Goal: Information Seeking & Learning: Check status

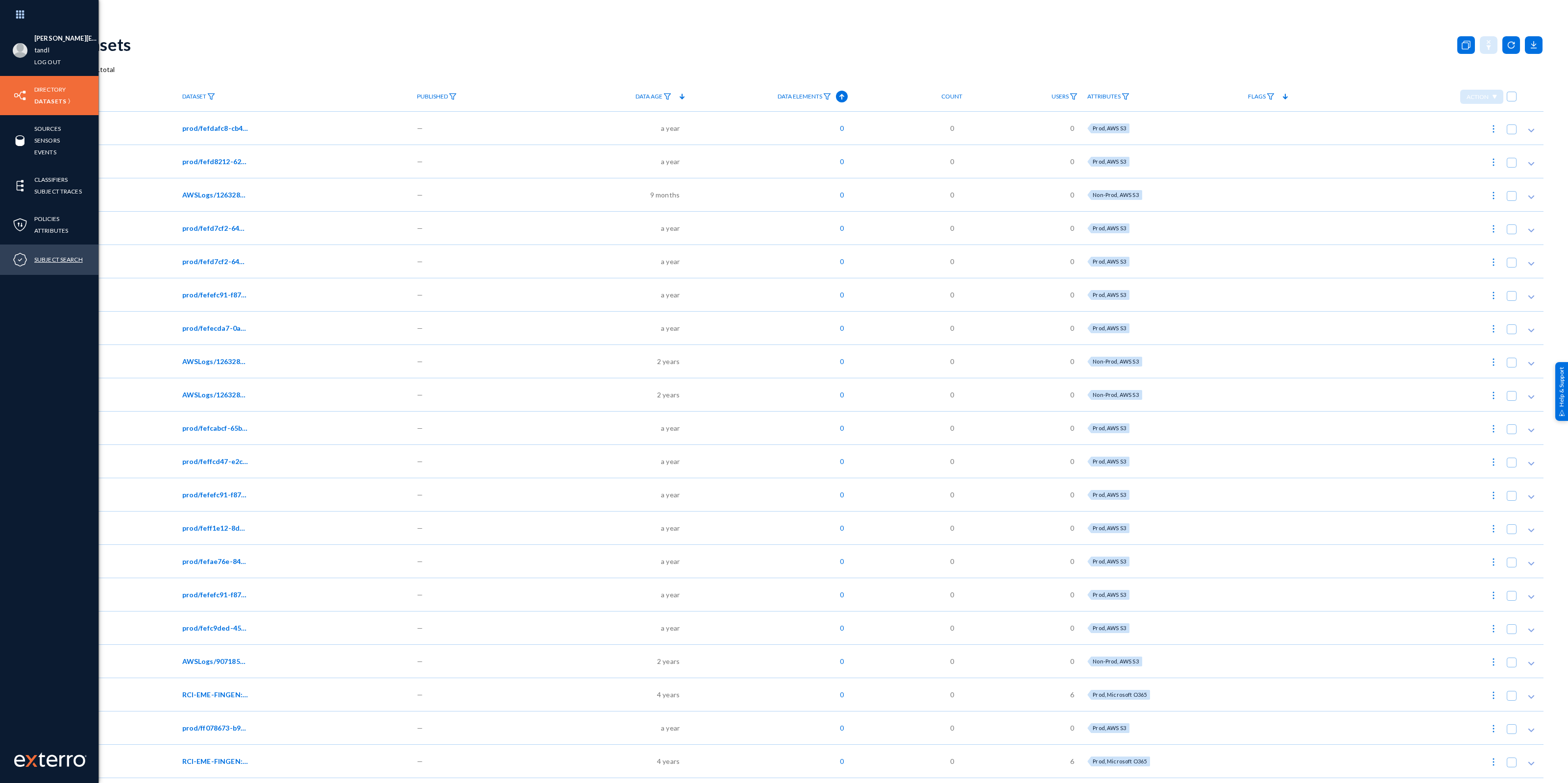
click at [54, 259] on link "Subject Search" at bounding box center [58, 259] width 49 height 12
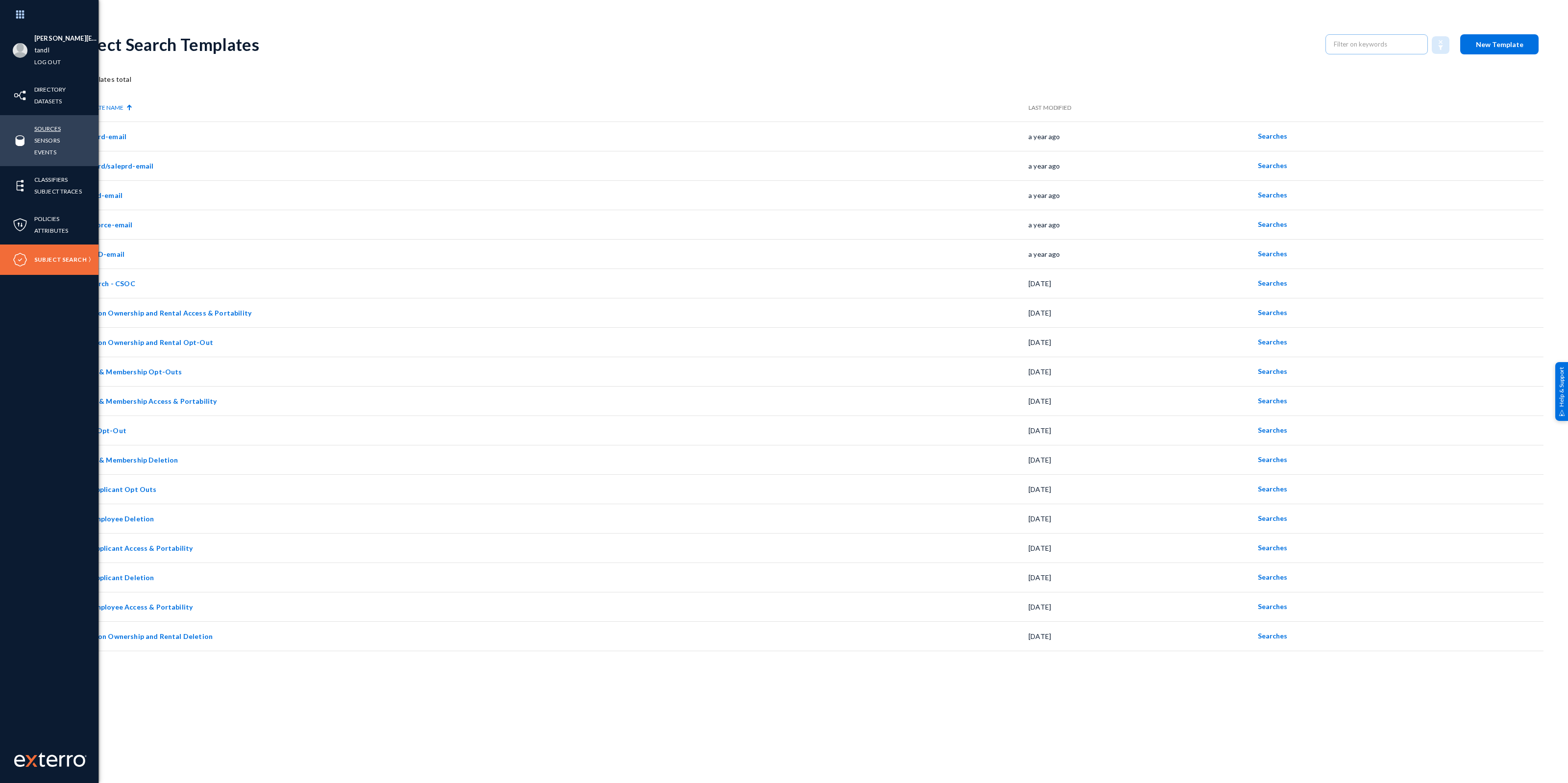
click at [57, 128] on link "Sources" at bounding box center [47, 128] width 26 height 12
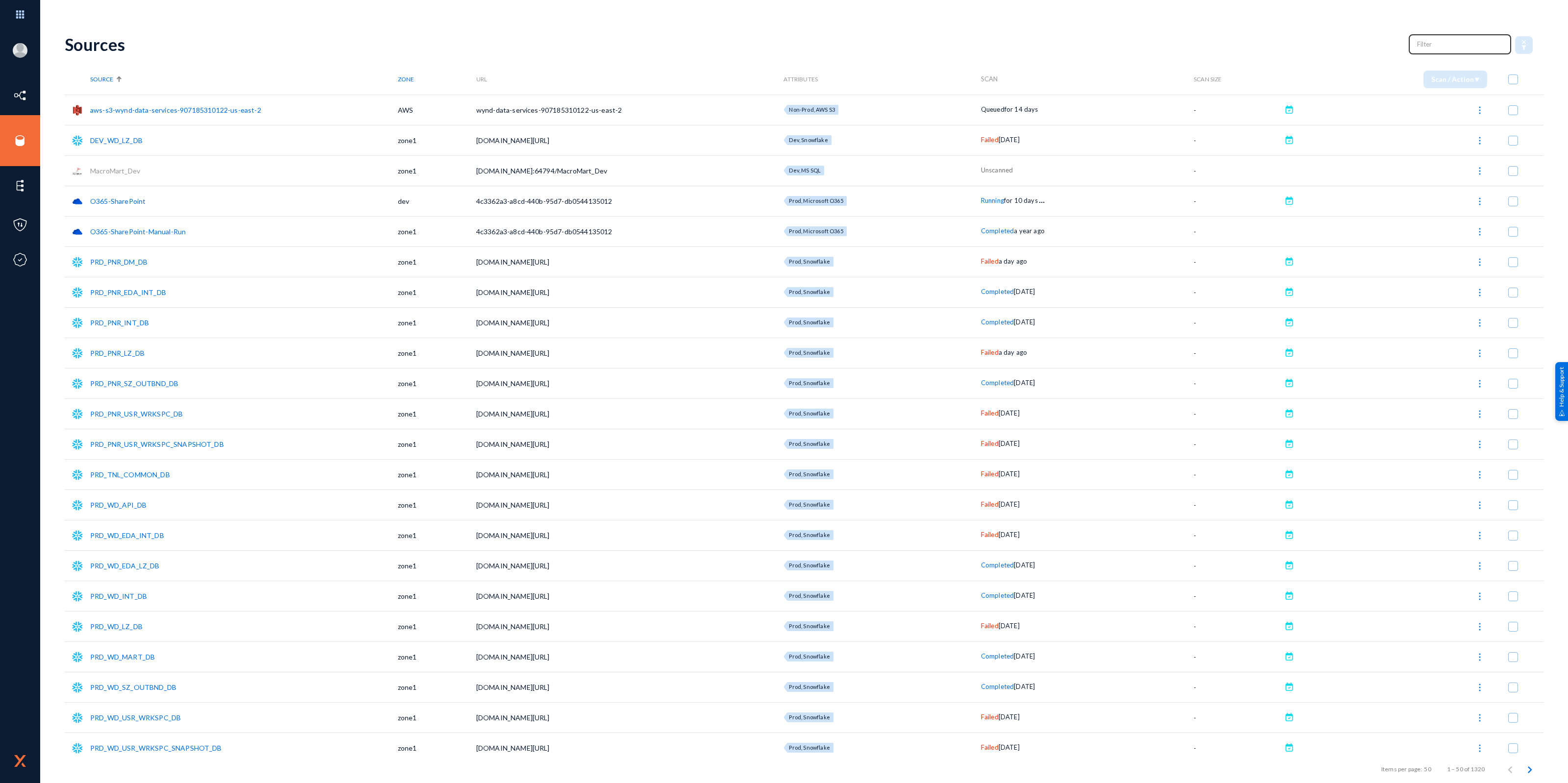
click at [1426, 44] on input "text" at bounding box center [1460, 44] width 86 height 15
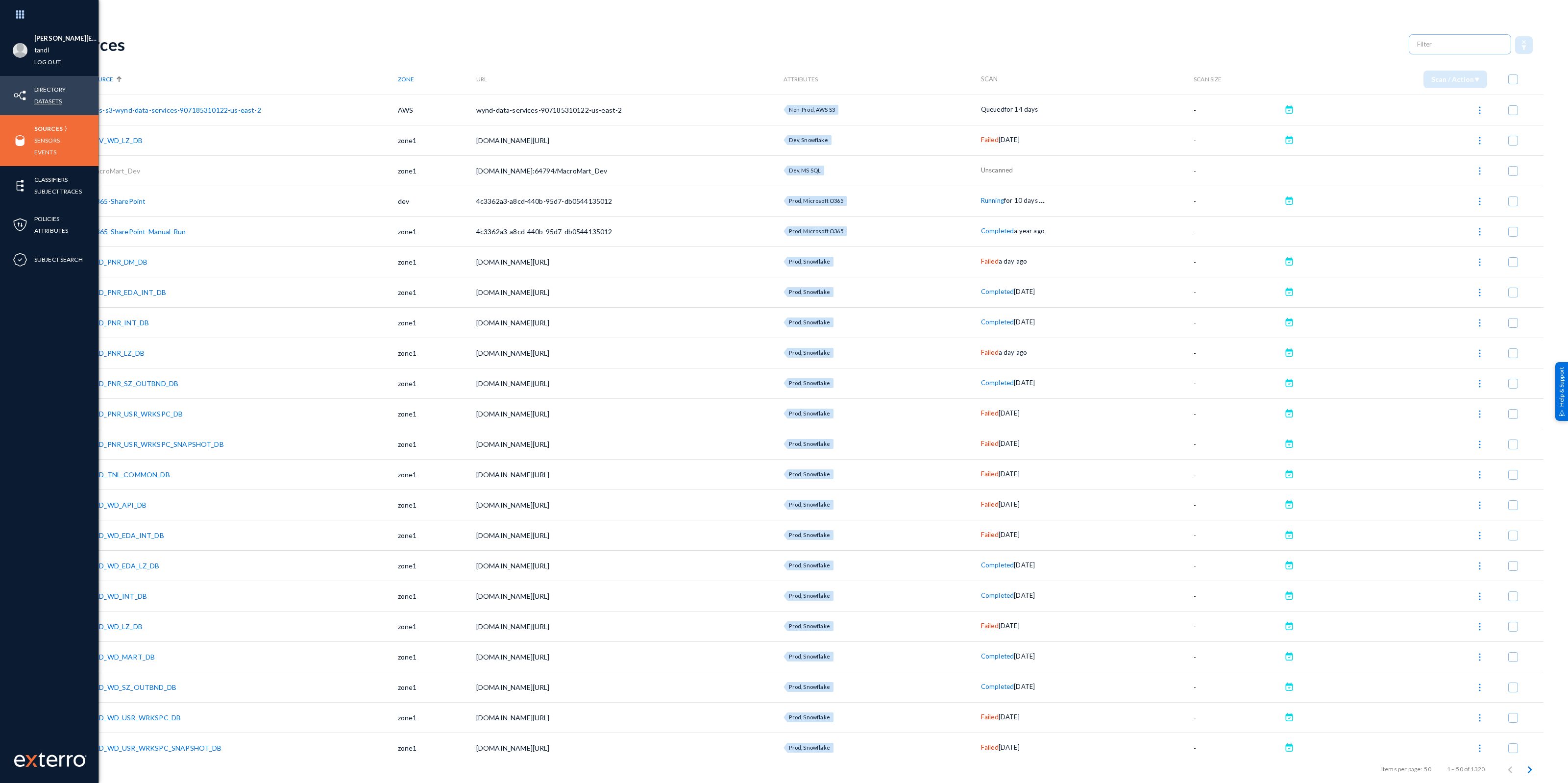
click at [49, 99] on link "Datasets" at bounding box center [47, 101] width 27 height 12
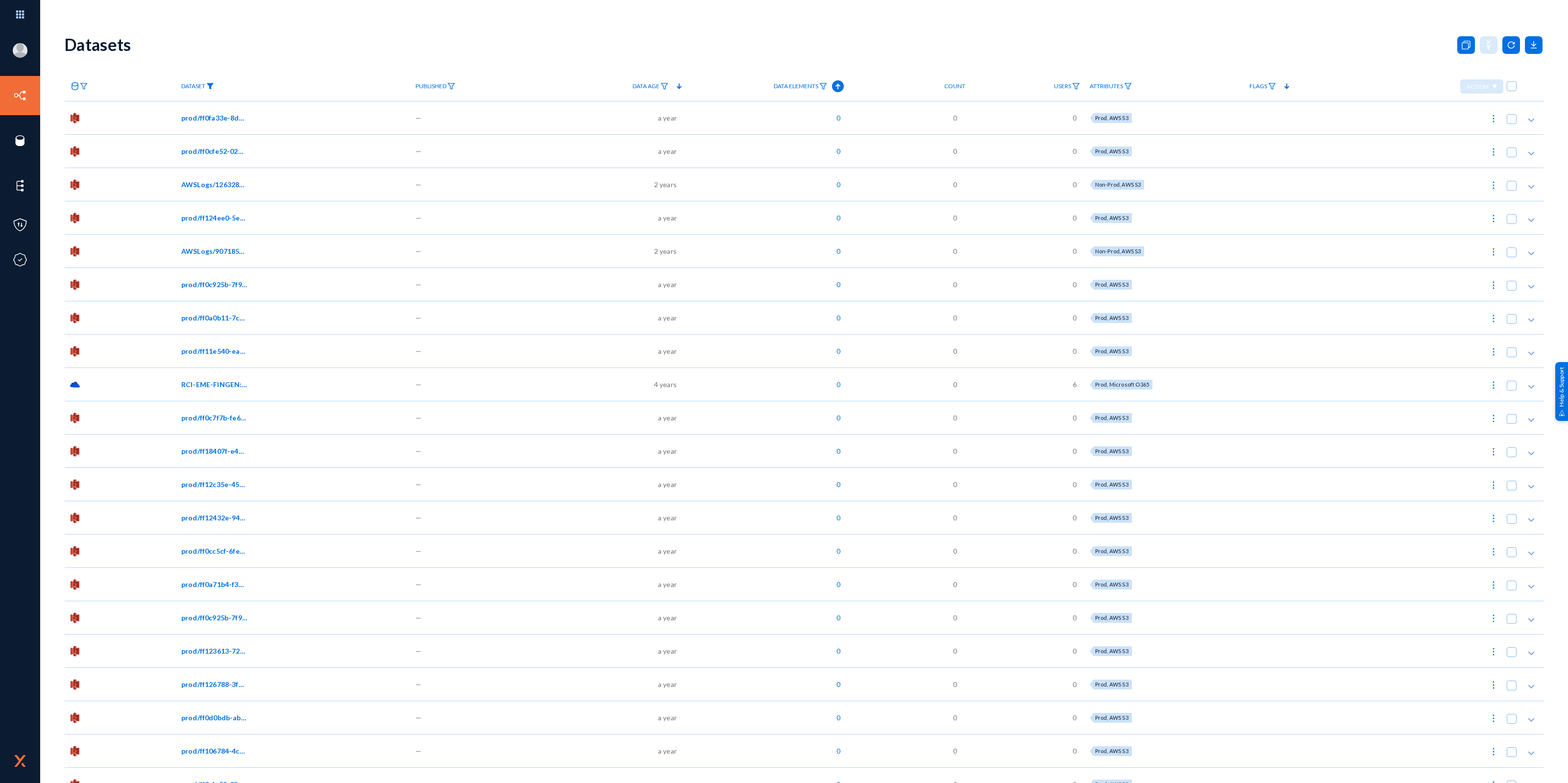
click at [211, 86] on img at bounding box center [210, 86] width 8 height 7
click at [82, 86] on div at bounding box center [784, 392] width 1568 height 783
click at [82, 86] on img at bounding box center [83, 86] width 8 height 7
click at [110, 156] on input "text" at bounding box center [155, 153] width 147 height 9
click at [200, 86] on div at bounding box center [784, 392] width 1568 height 783
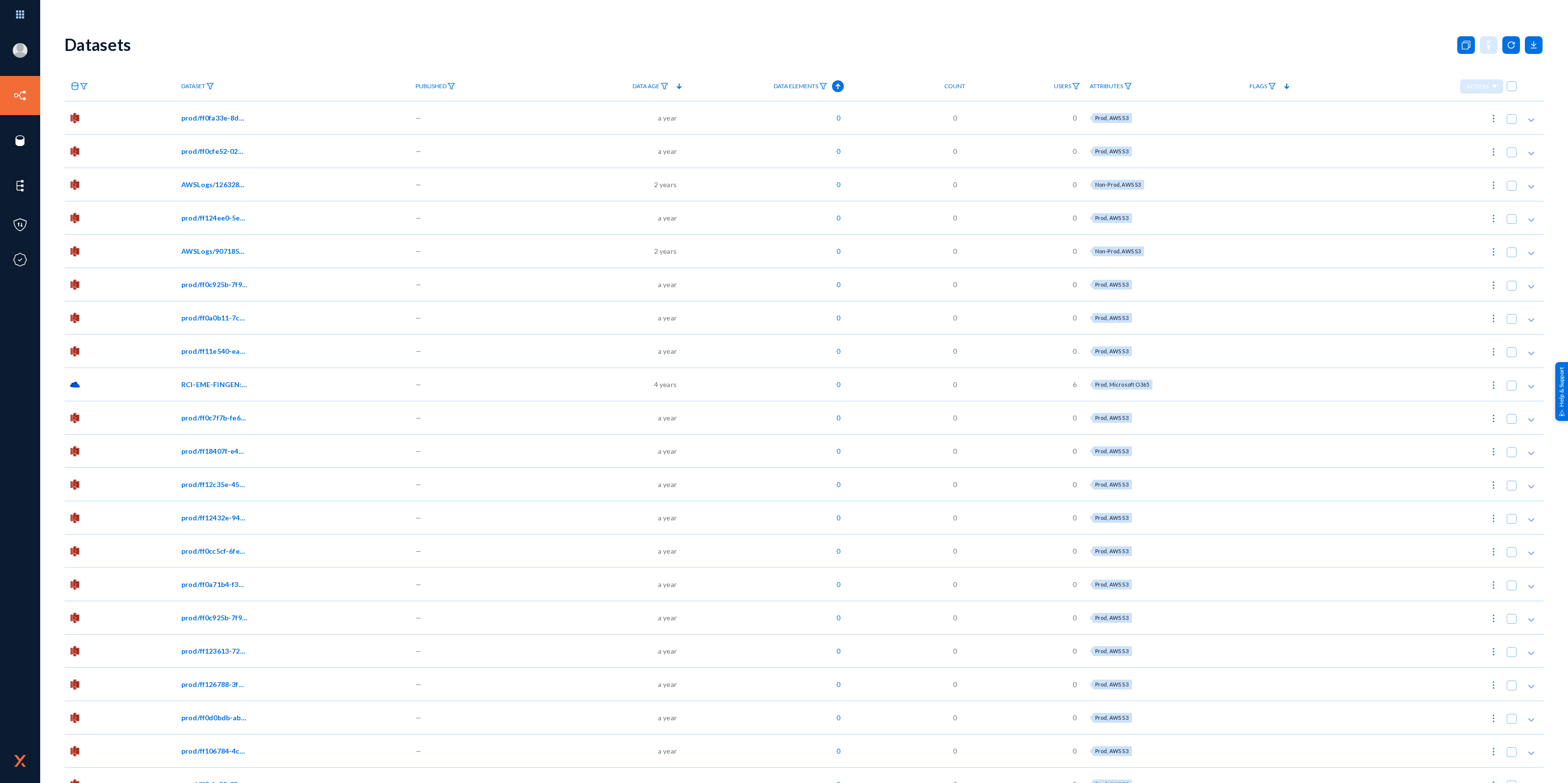
click at [205, 86] on span "Dataset" at bounding box center [193, 86] width 24 height 7
click at [231, 166] on input "text" at bounding box center [269, 166] width 167 height 21
click at [820, 86] on div at bounding box center [784, 392] width 1568 height 783
click at [824, 86] on img at bounding box center [823, 86] width 8 height 7
click at [821, 144] on div at bounding box center [858, 150] width 147 height 16
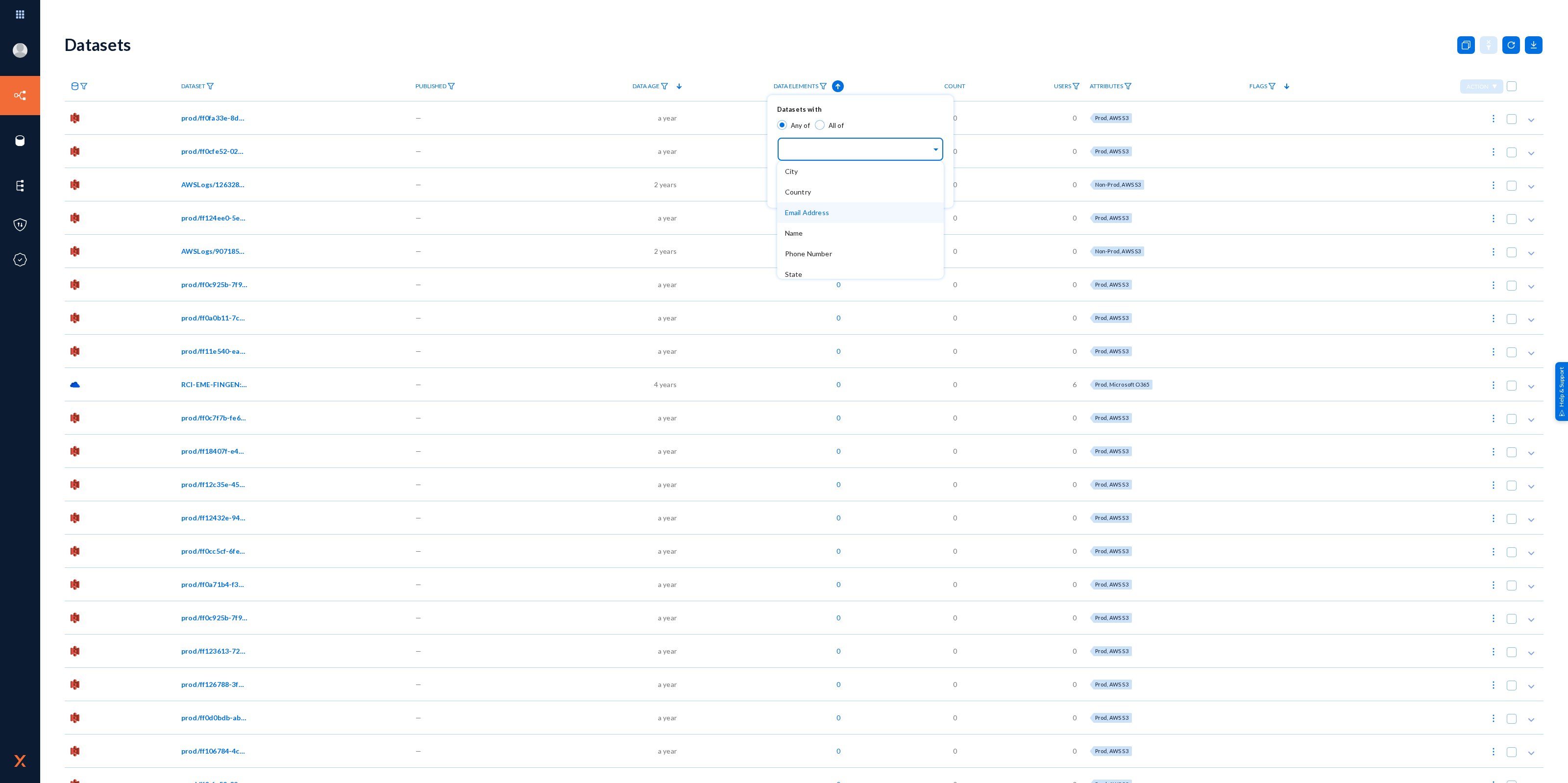
click at [814, 211] on span "Email Address" at bounding box center [807, 212] width 44 height 9
click at [852, 258] on span "Apply" at bounding box center [860, 259] width 18 height 8
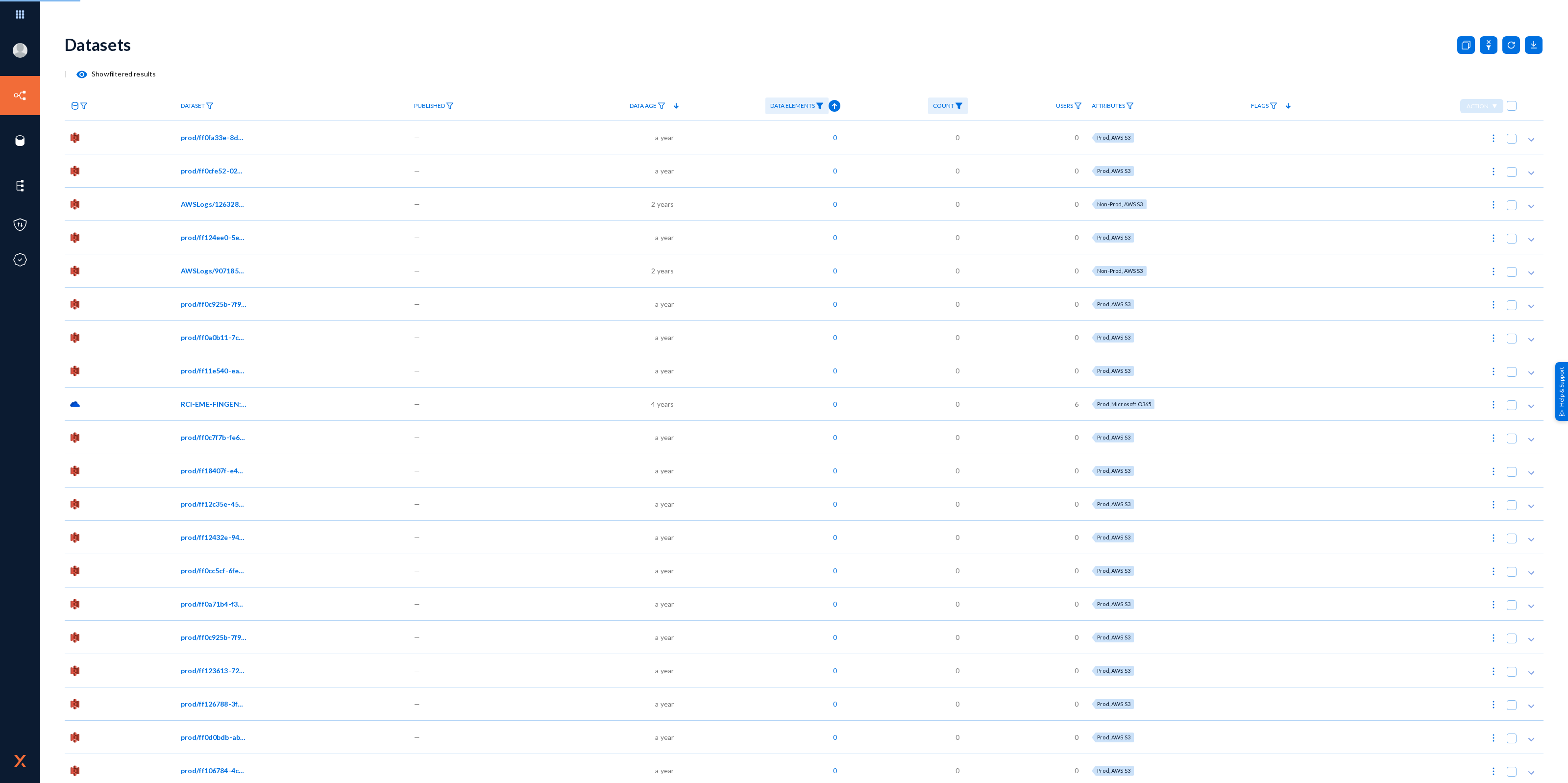
click at [210, 110] on link "Dataset" at bounding box center [197, 106] width 43 height 17
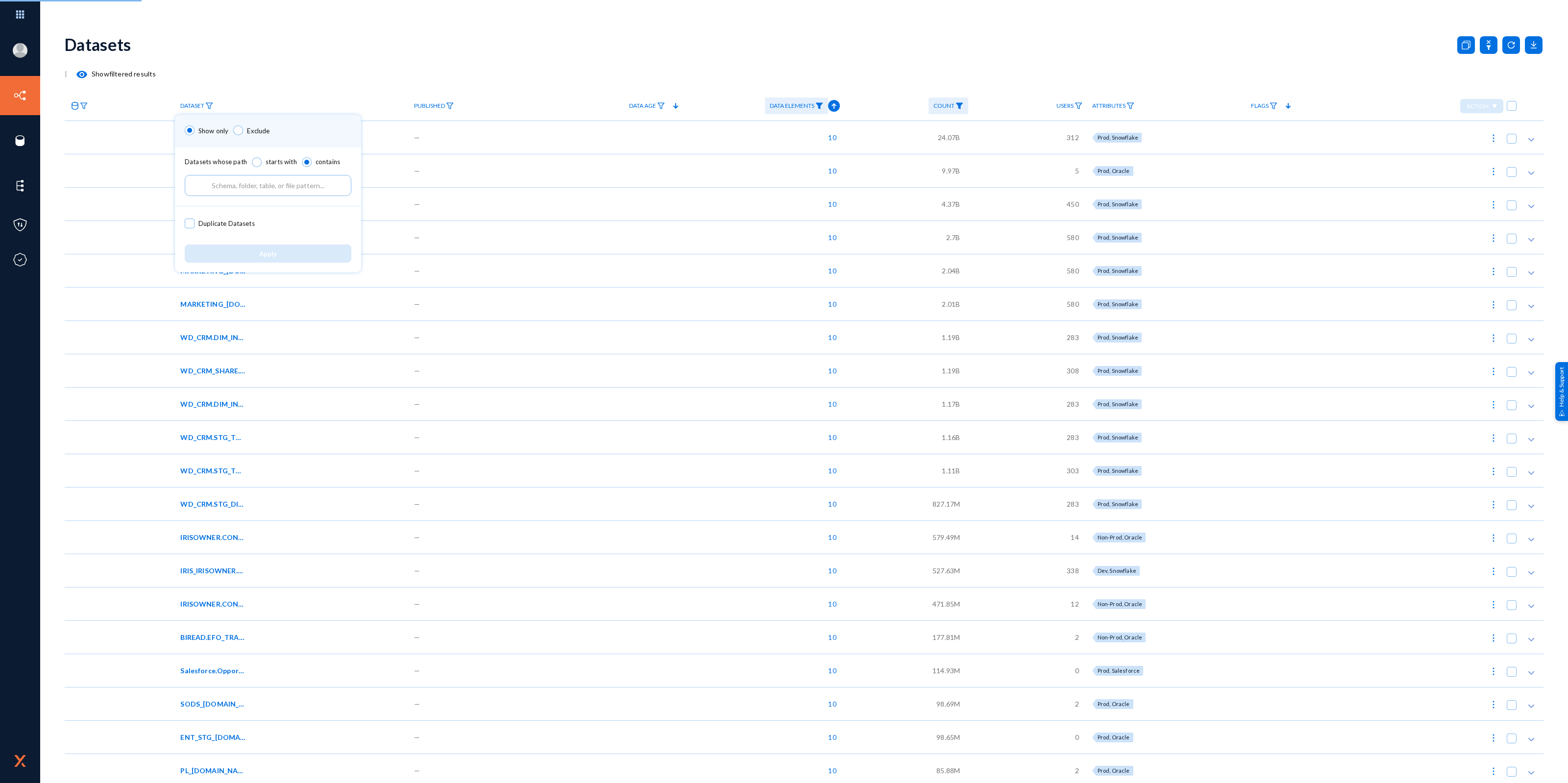
click at [210, 110] on link "Dataset" at bounding box center [197, 106] width 43 height 17
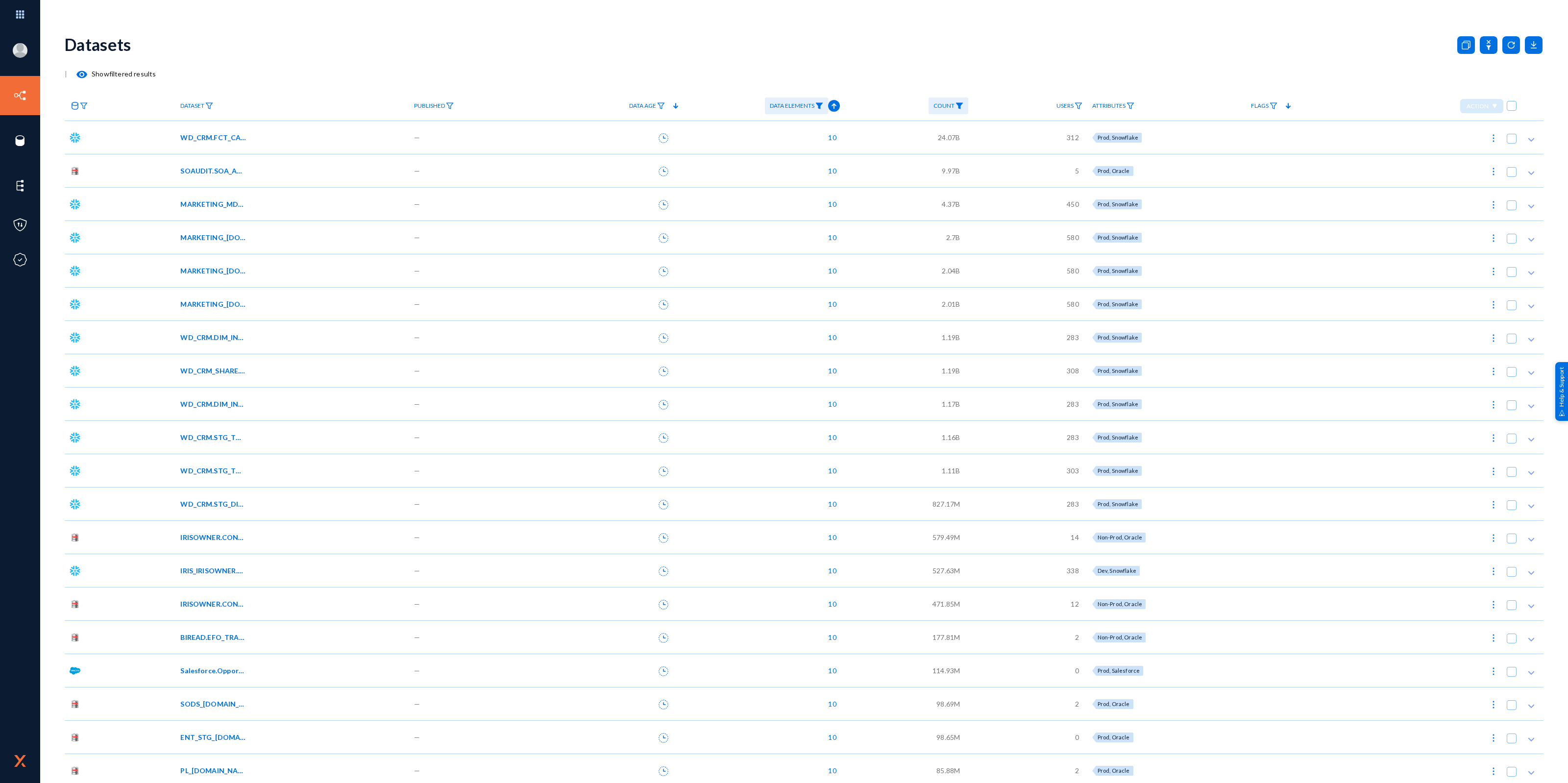
click at [210, 110] on link "Dataset" at bounding box center [197, 106] width 43 height 17
click at [82, 104] on div at bounding box center [784, 392] width 1568 height 783
click at [82, 104] on img at bounding box center [83, 105] width 8 height 7
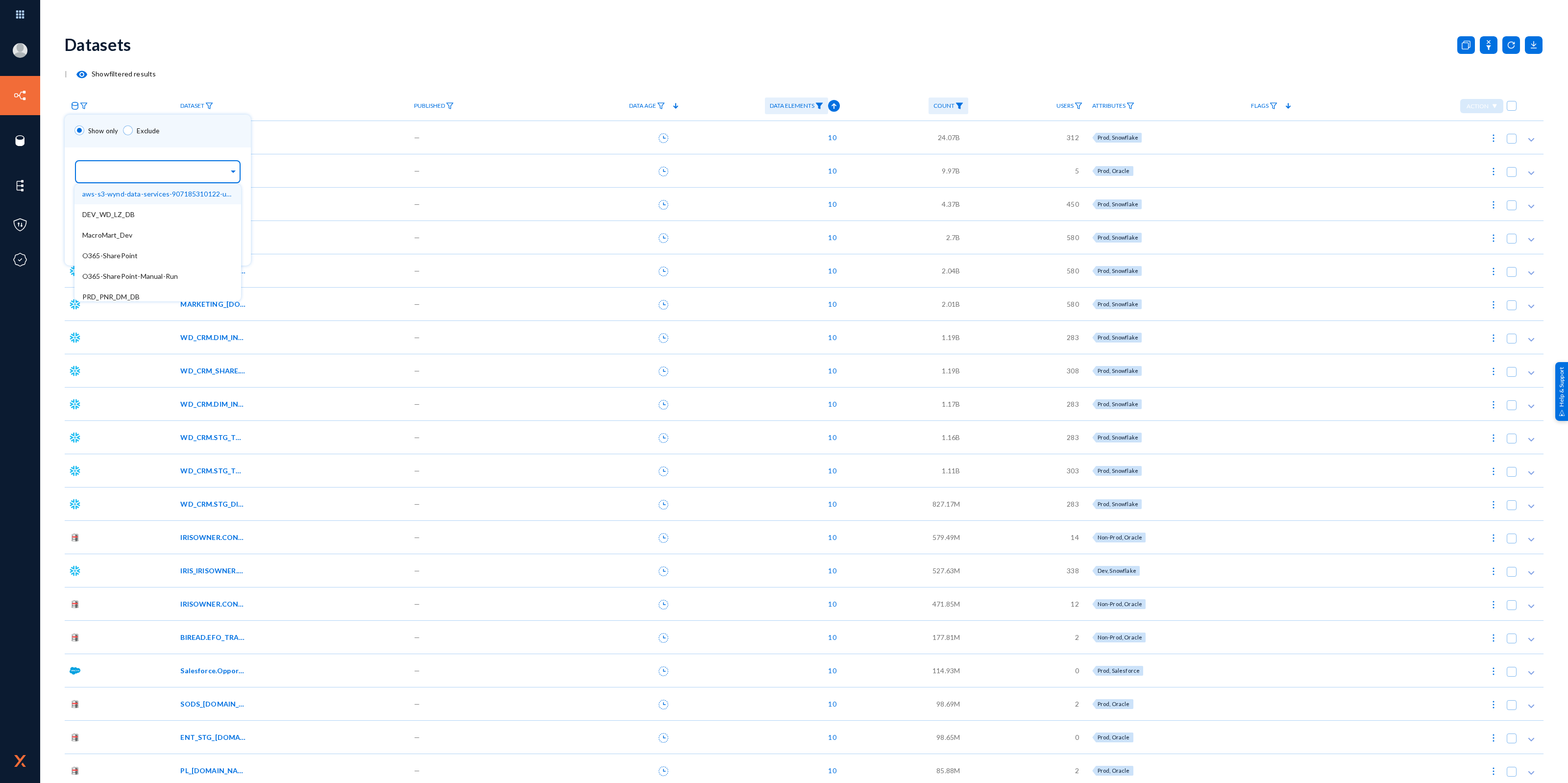
click at [121, 167] on div at bounding box center [155, 172] width 147 height 16
click at [304, 87] on div at bounding box center [784, 392] width 1568 height 783
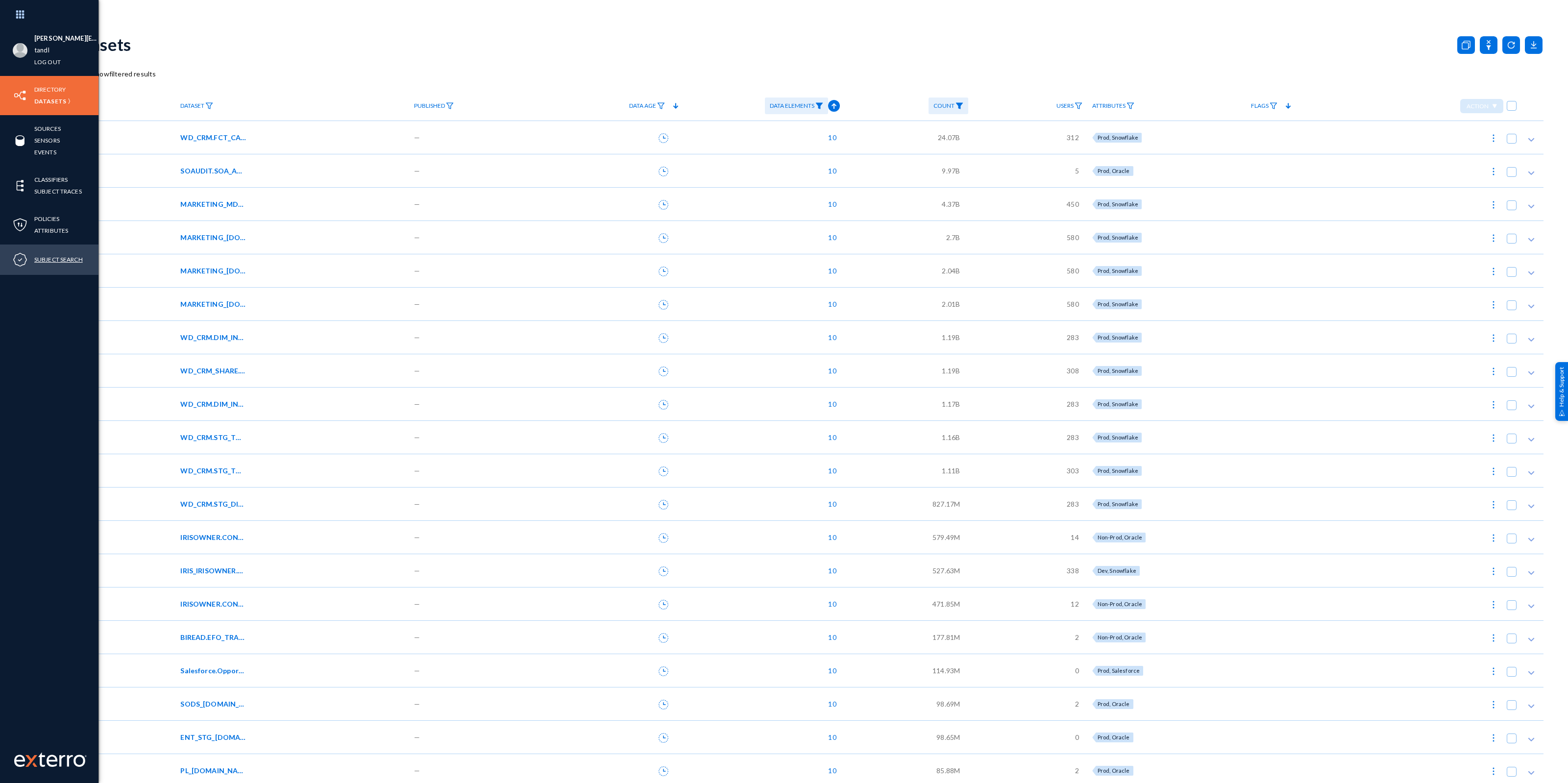
click at [72, 263] on link "Subject Search" at bounding box center [58, 259] width 49 height 12
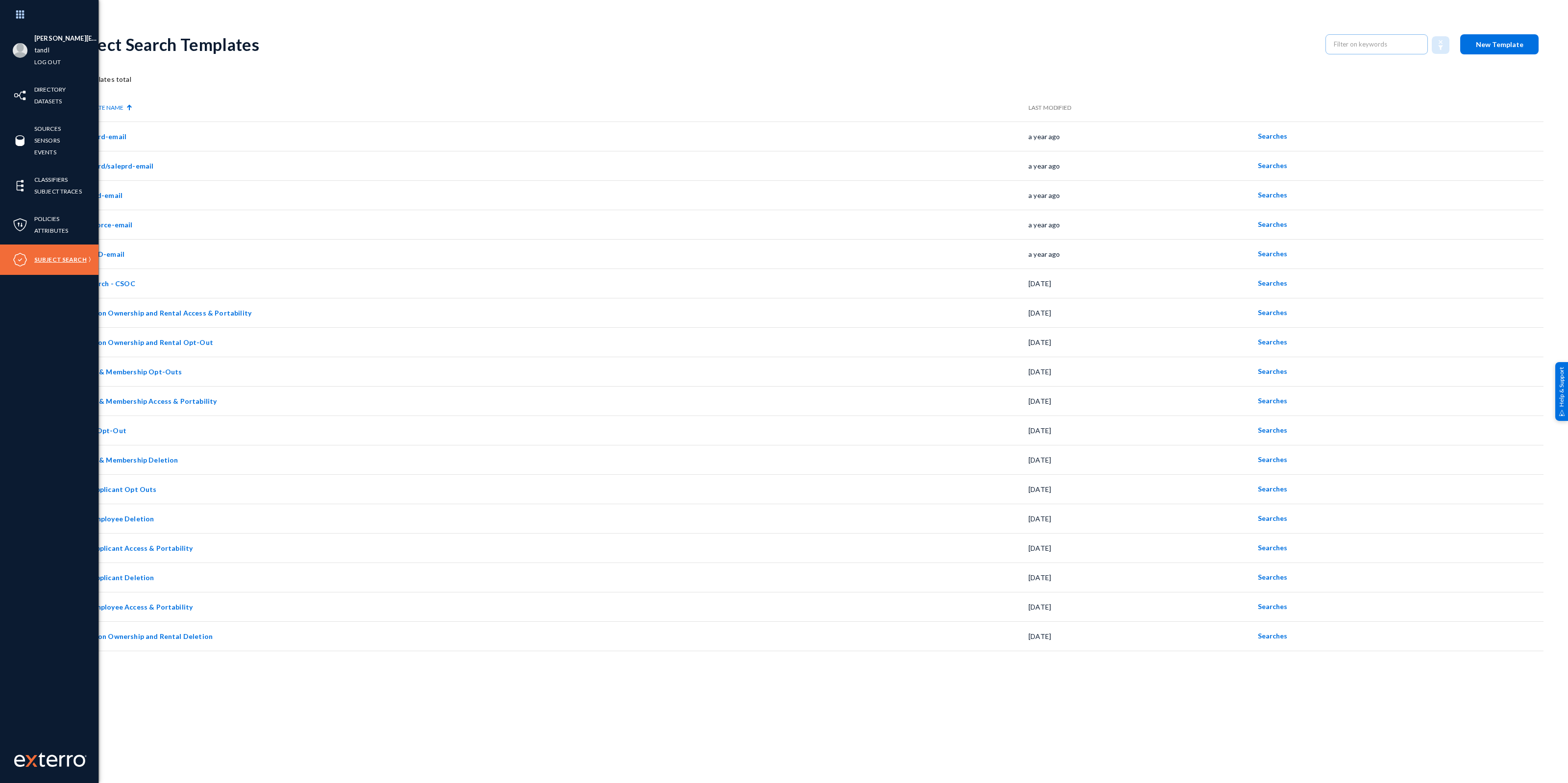
click at [59, 261] on link "Subject Search" at bounding box center [60, 259] width 52 height 12
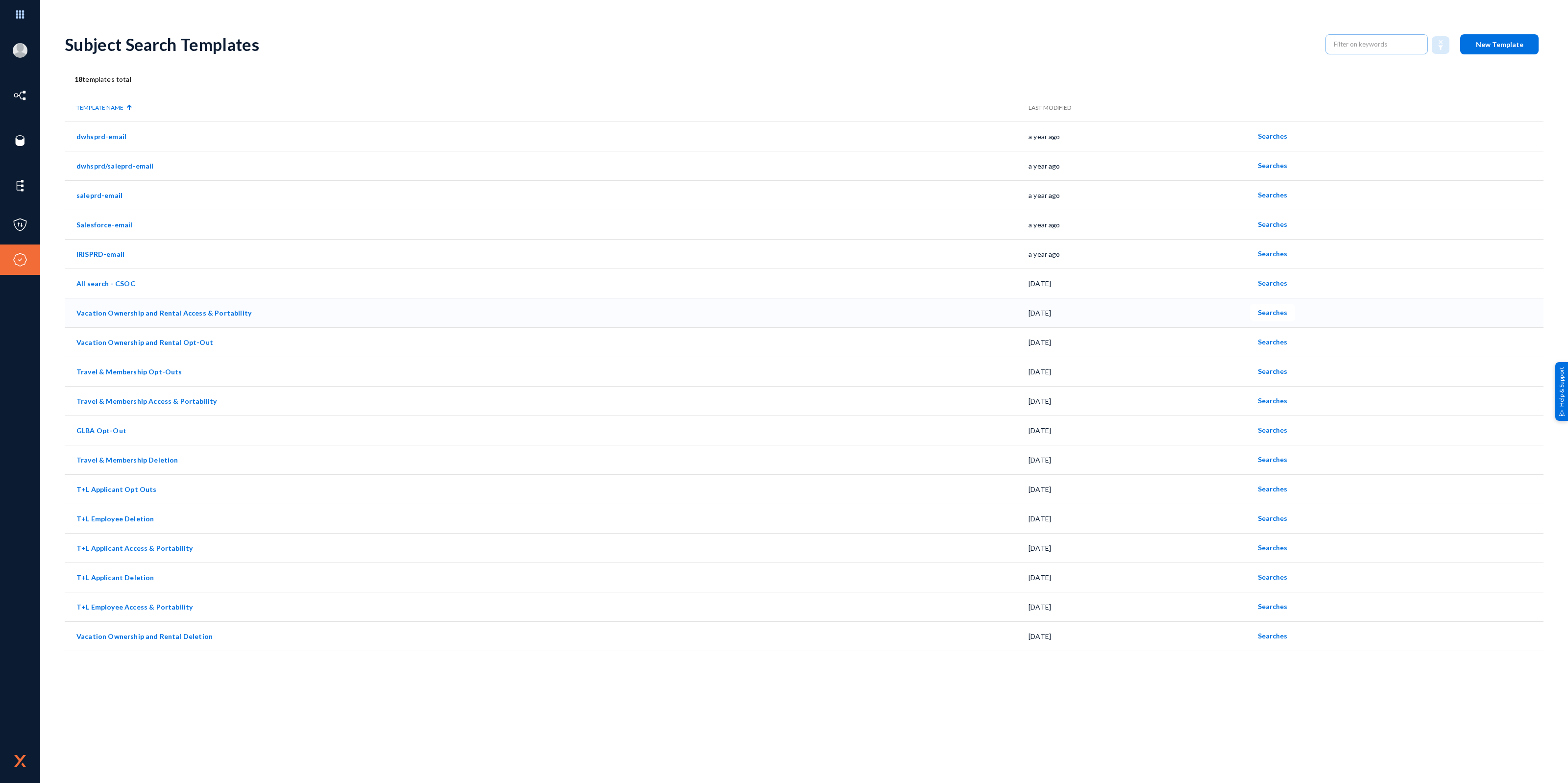
click at [172, 313] on link "Vacation Ownership and Rental Access & Portability" at bounding box center [164, 313] width 175 height 9
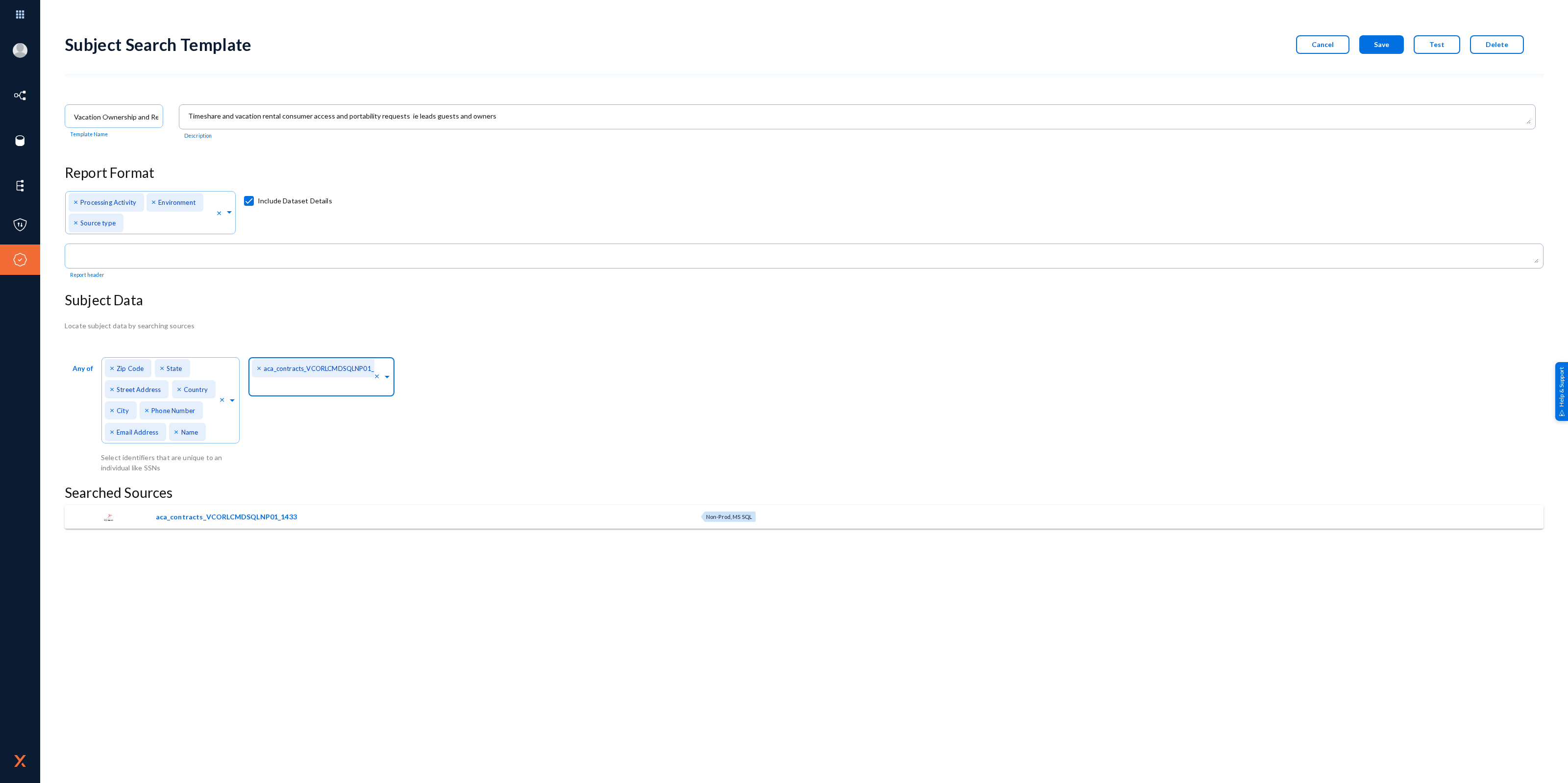
click at [302, 388] on input "text" at bounding box center [313, 389] width 122 height 9
type input "PRD_WD_"
drag, startPoint x: 298, startPoint y: 388, endPoint x: 236, endPoint y: 388, distance: 62.0
click at [236, 388] on div "Any of Direct Identifiers... × Zip Code × State × Street Address × Country × Ci…" at bounding box center [229, 414] width 331 height 119
paste input "PRD_WD_LZ_DB"
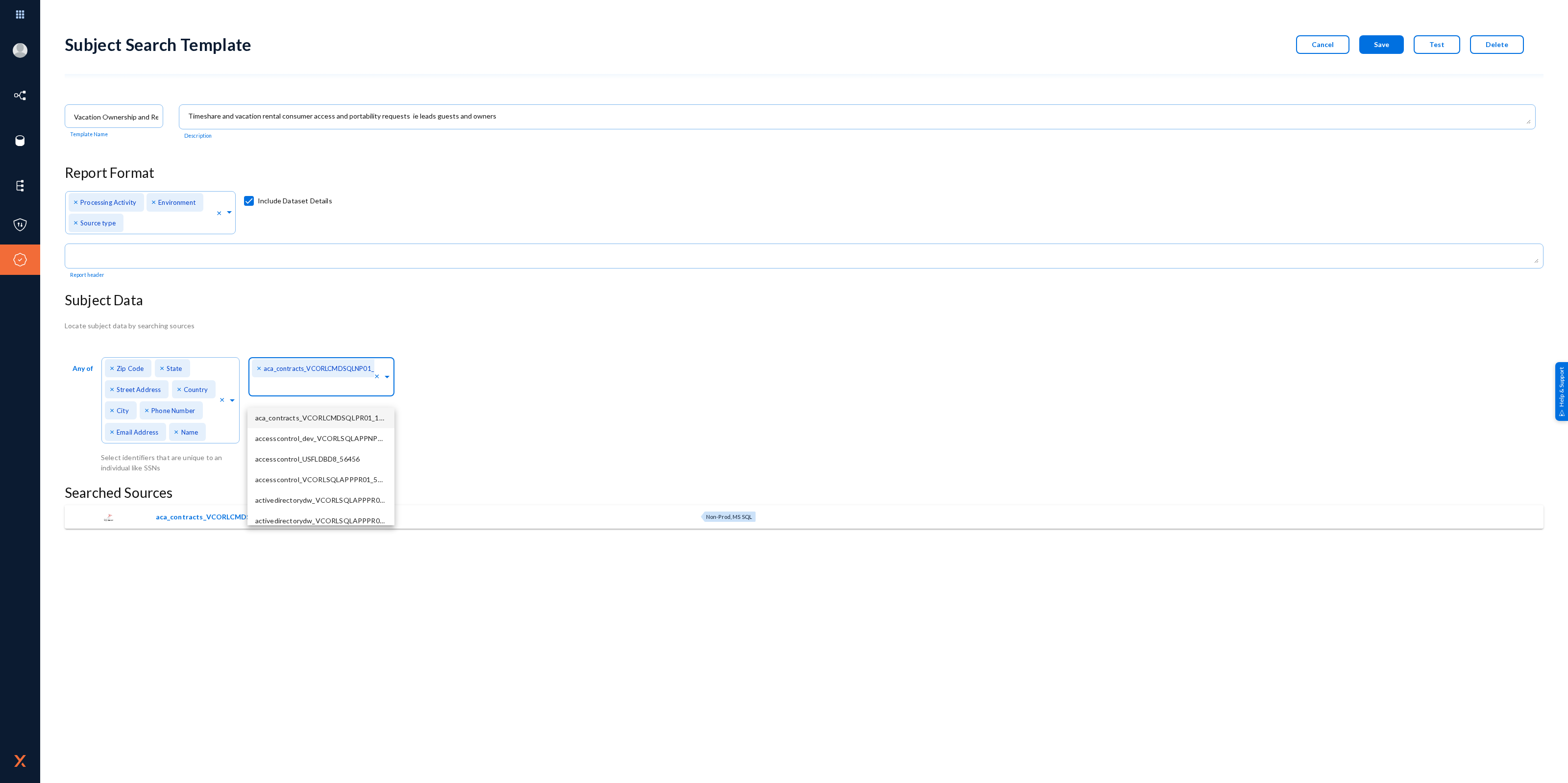
type input "PRD_WD_LZ_DB"
click at [327, 418] on div "PRD_WD_LZ_DB" at bounding box center [321, 418] width 147 height 21
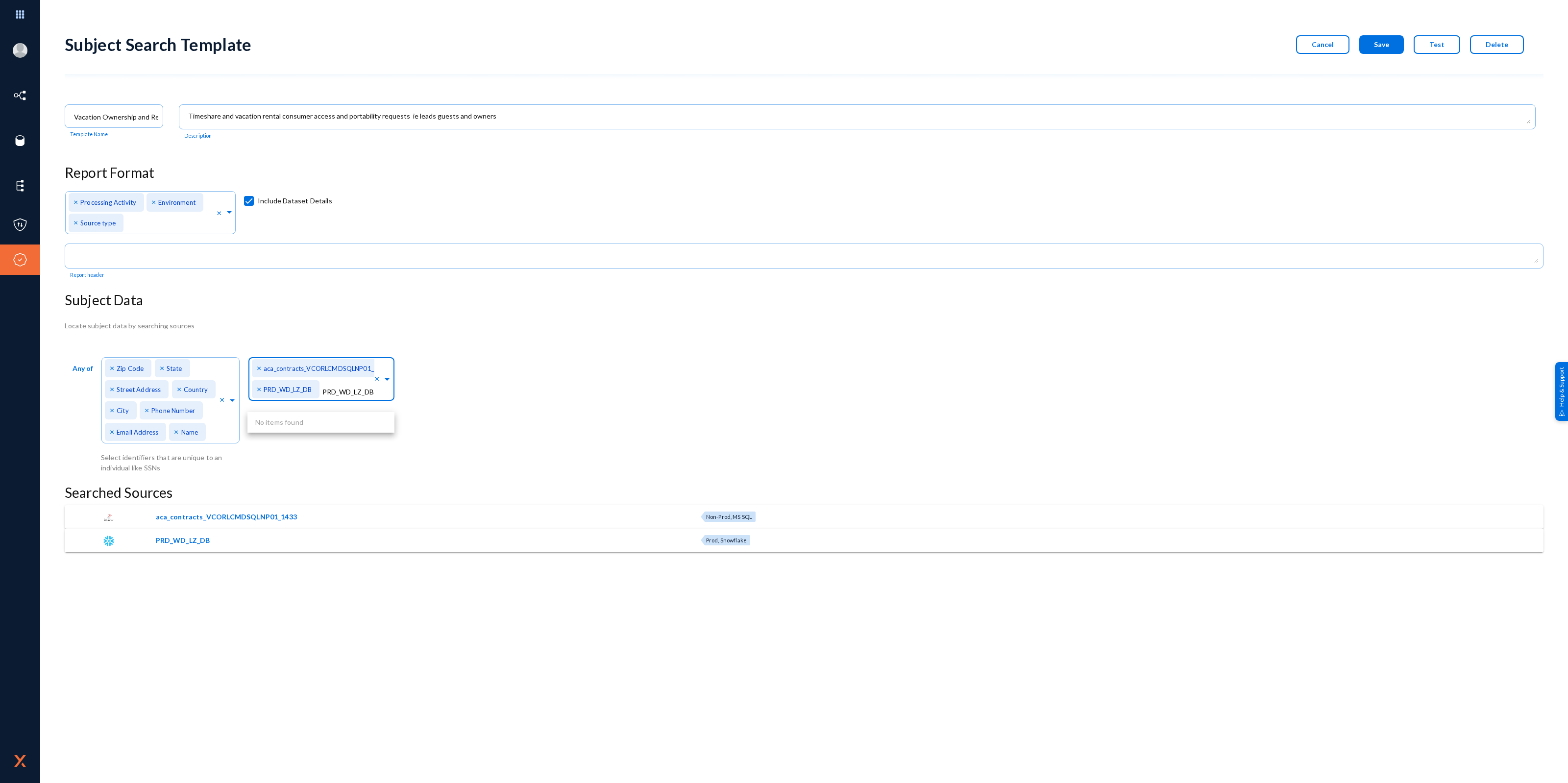
click at [259, 388] on span "×" at bounding box center [260, 388] width 7 height 9
click at [511, 386] on div "Any of Direct Identifiers... × Zip Code × State × Street Address × Country × Ci…" at bounding box center [803, 414] width 1479 height 119
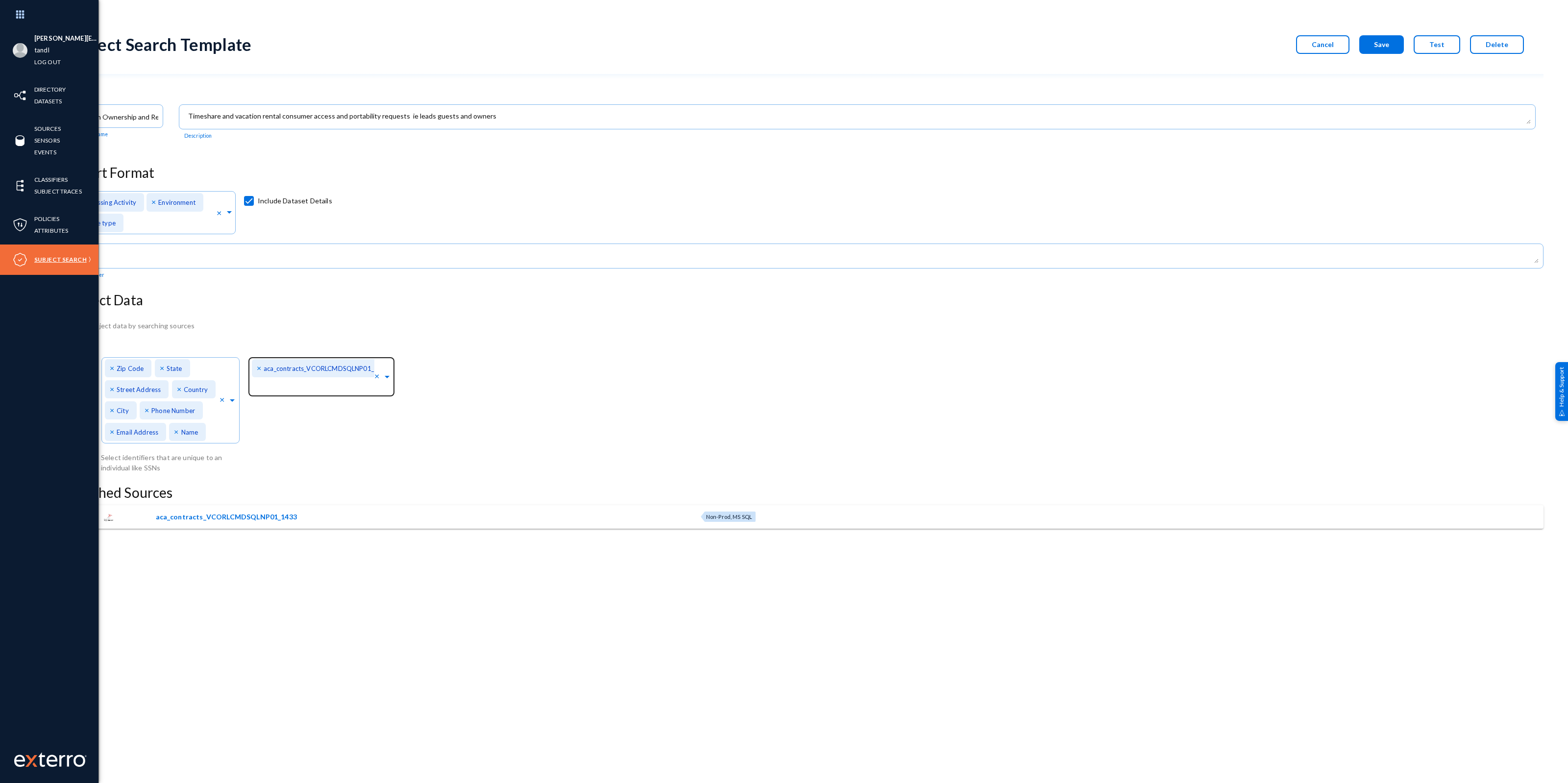
click at [42, 258] on link "Subject Search" at bounding box center [60, 259] width 52 height 12
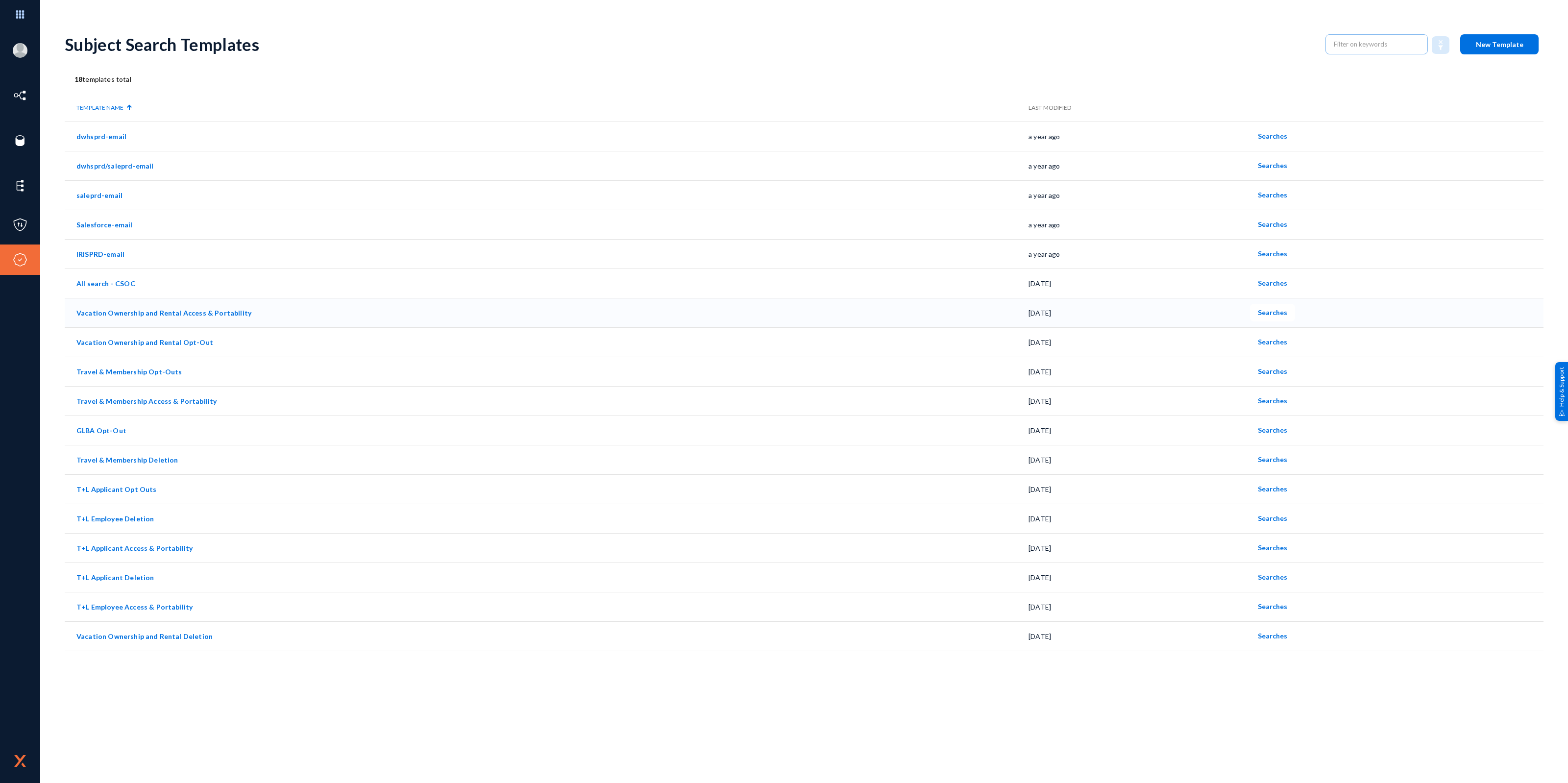
click at [199, 313] on link "Vacation Ownership and Rental Access & Portability" at bounding box center [164, 313] width 175 height 9
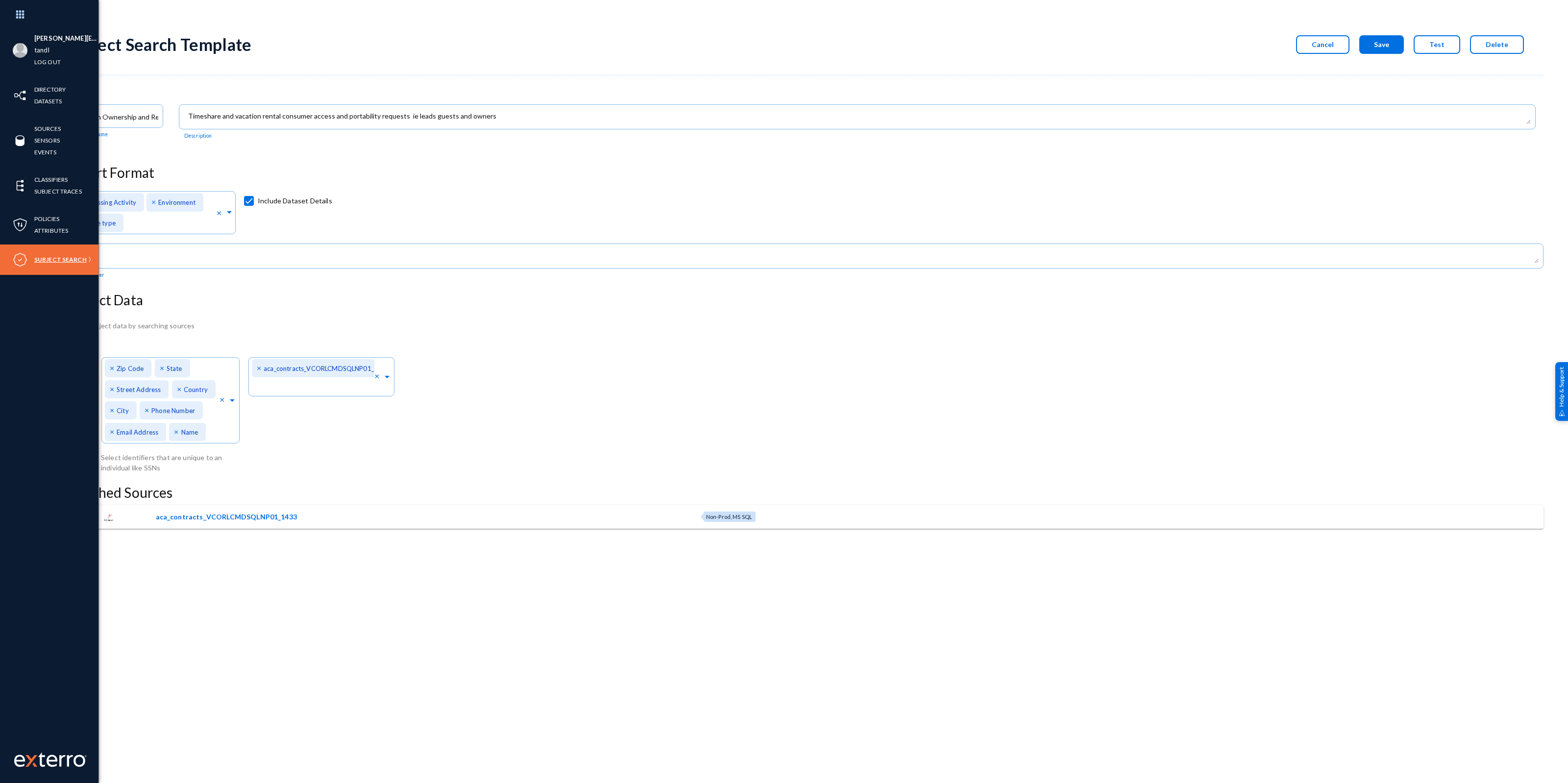
click at [55, 256] on link "Subject Search" at bounding box center [60, 259] width 52 height 12
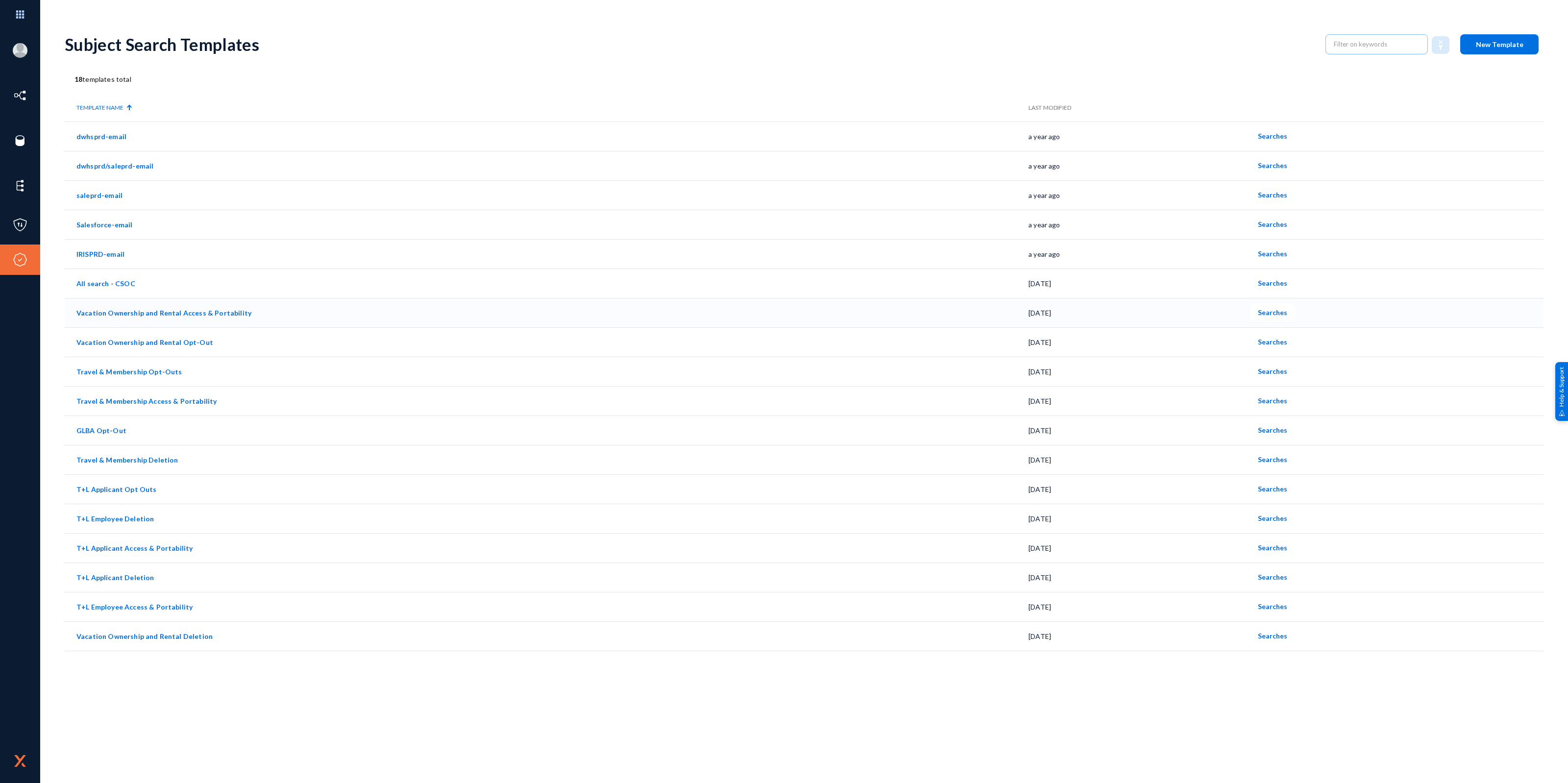
click at [138, 314] on link "Vacation Ownership and Rental Access & Portability" at bounding box center [164, 313] width 175 height 9
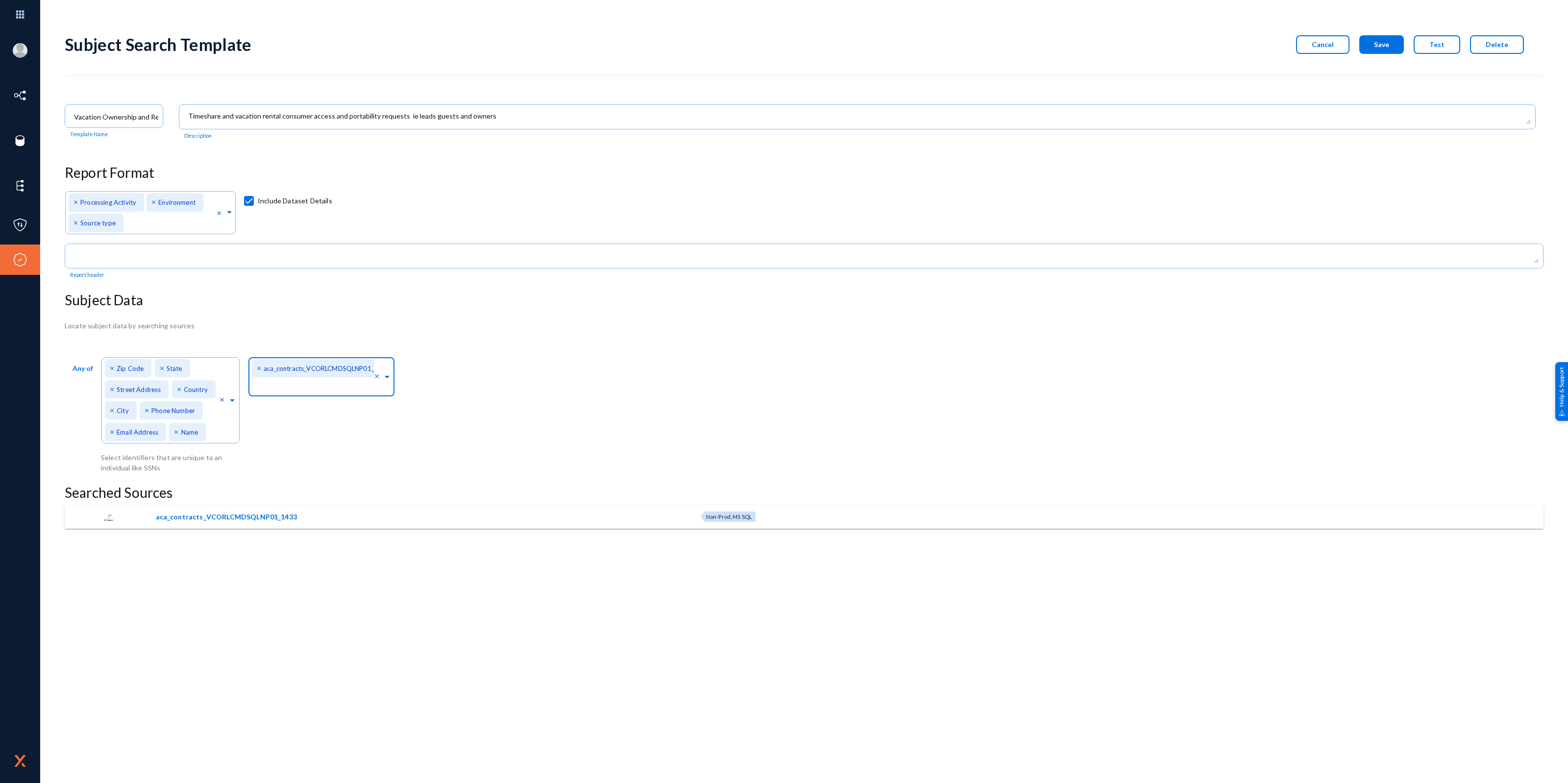
click at [326, 386] on input "text" at bounding box center [313, 389] width 122 height 9
click at [507, 378] on div "Any of Direct Identifiers... × Zip Code × State × Street Address × Country × Ci…" at bounding box center [803, 414] width 1479 height 119
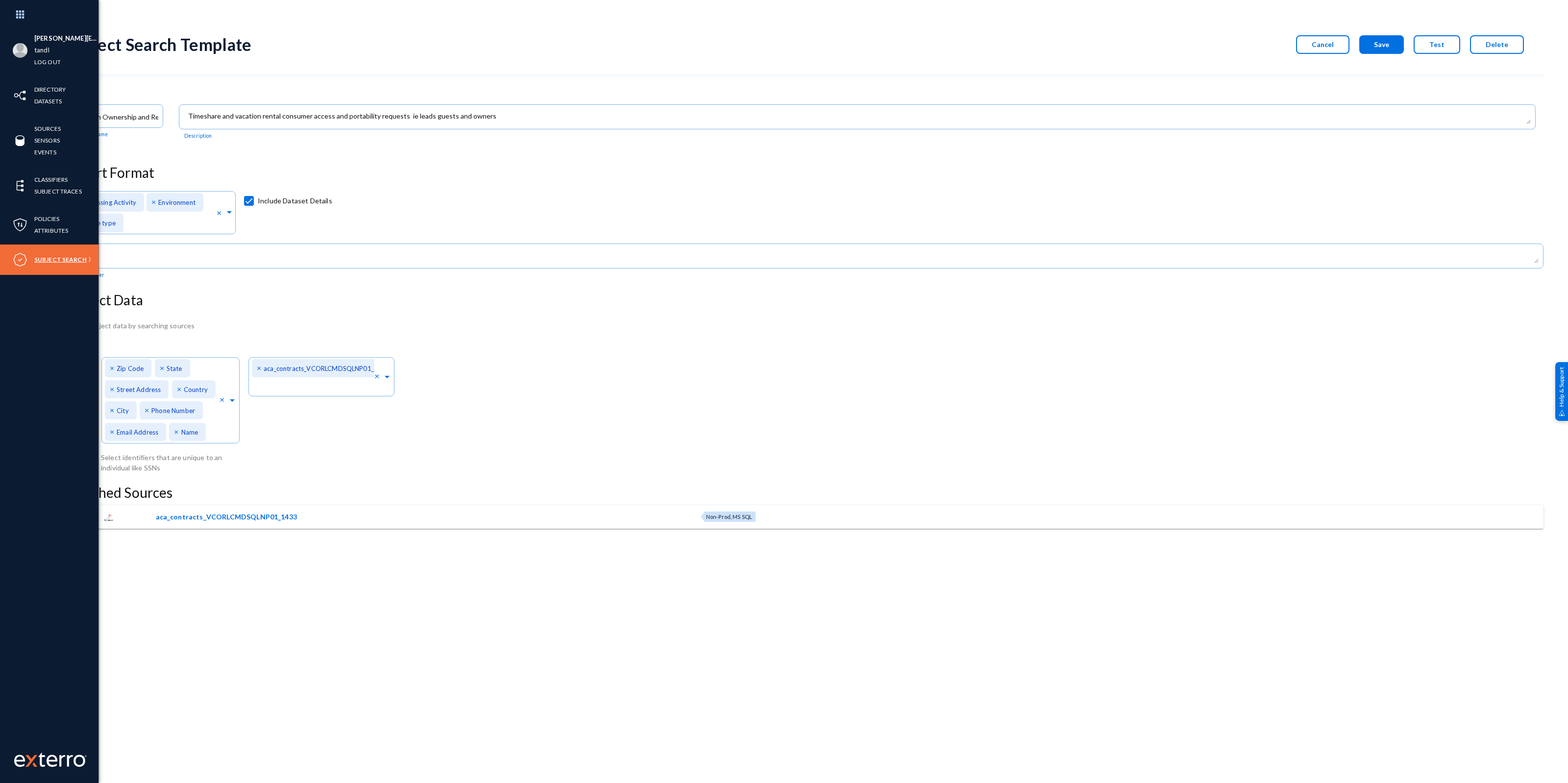
click at [54, 261] on link "Subject Search" at bounding box center [60, 259] width 52 height 12
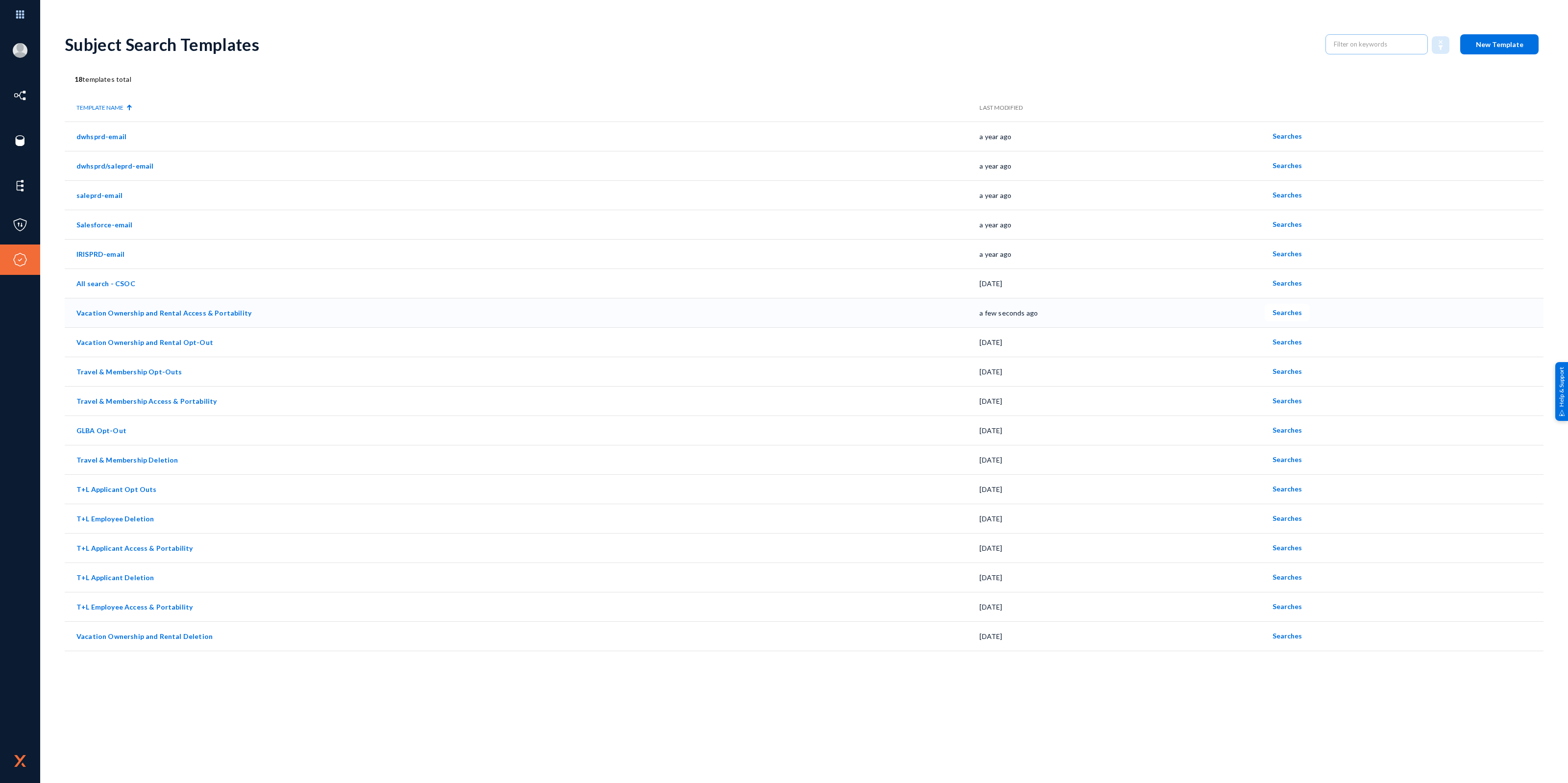
click at [178, 312] on link "Vacation Ownership and Rental Access & Portability" at bounding box center [164, 313] width 175 height 9
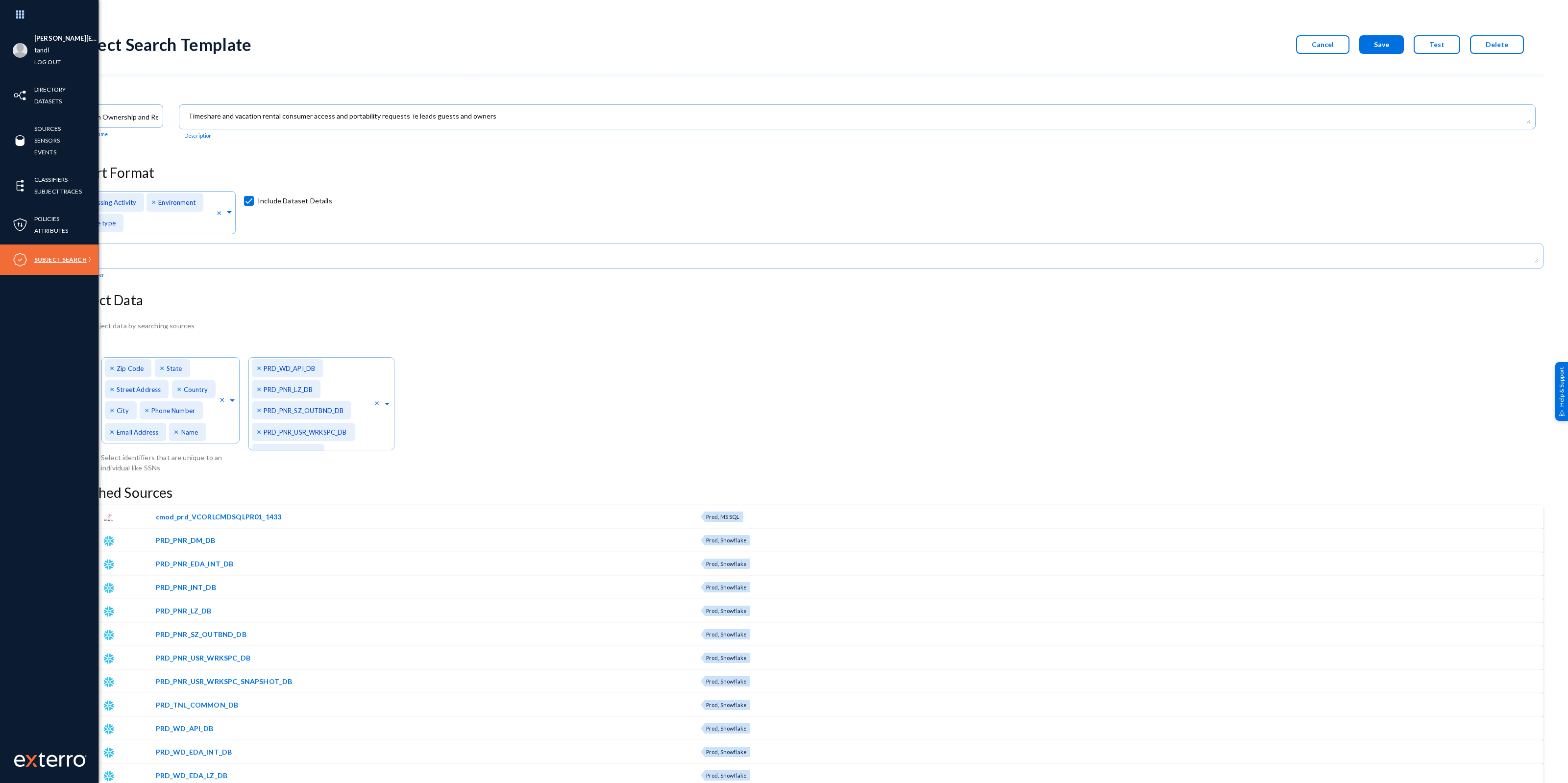
click at [58, 258] on link "Subject Search" at bounding box center [60, 259] width 52 height 12
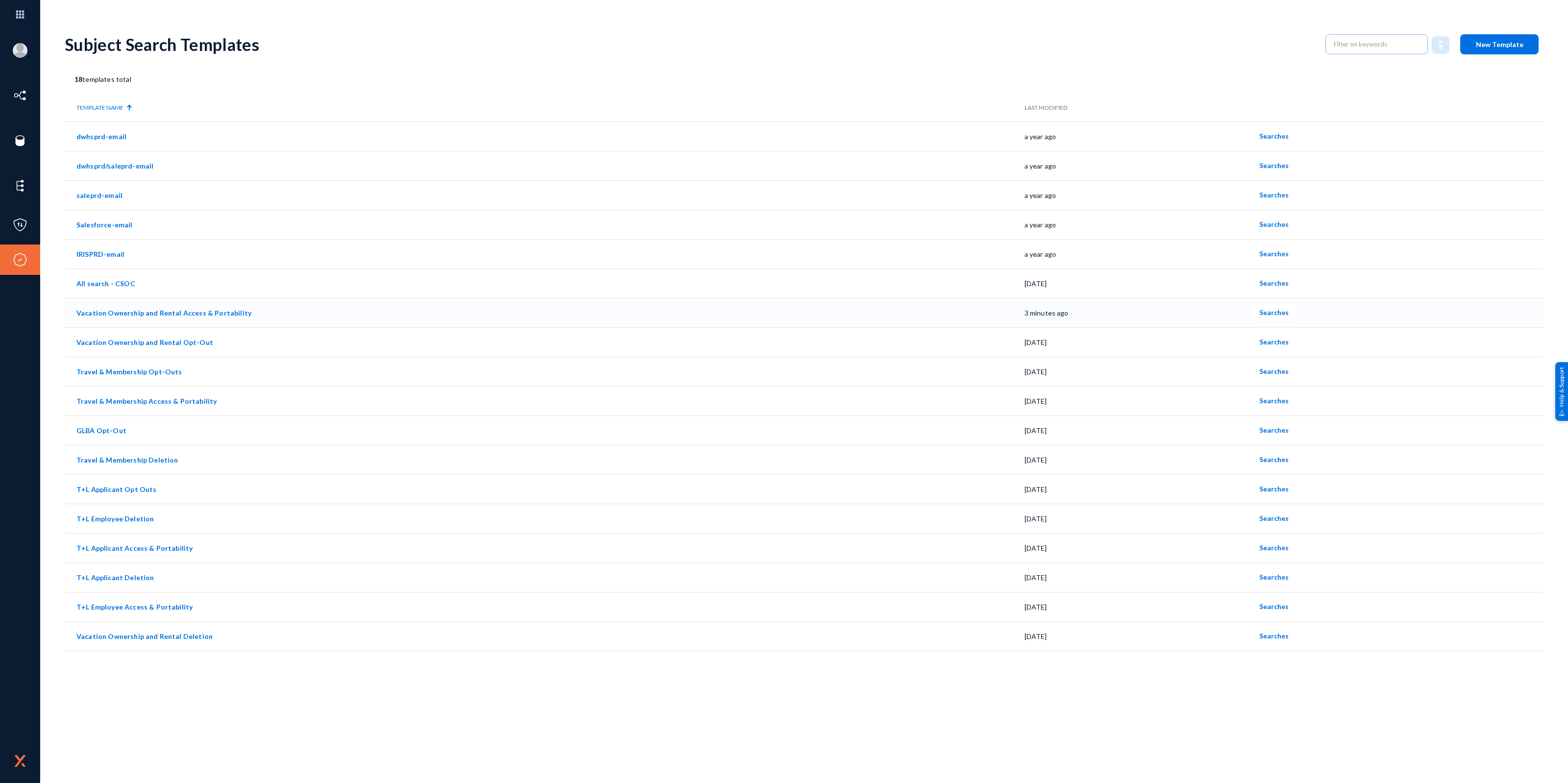
click at [161, 312] on link "Vacation Ownership and Rental Access & Portability" at bounding box center [164, 313] width 175 height 9
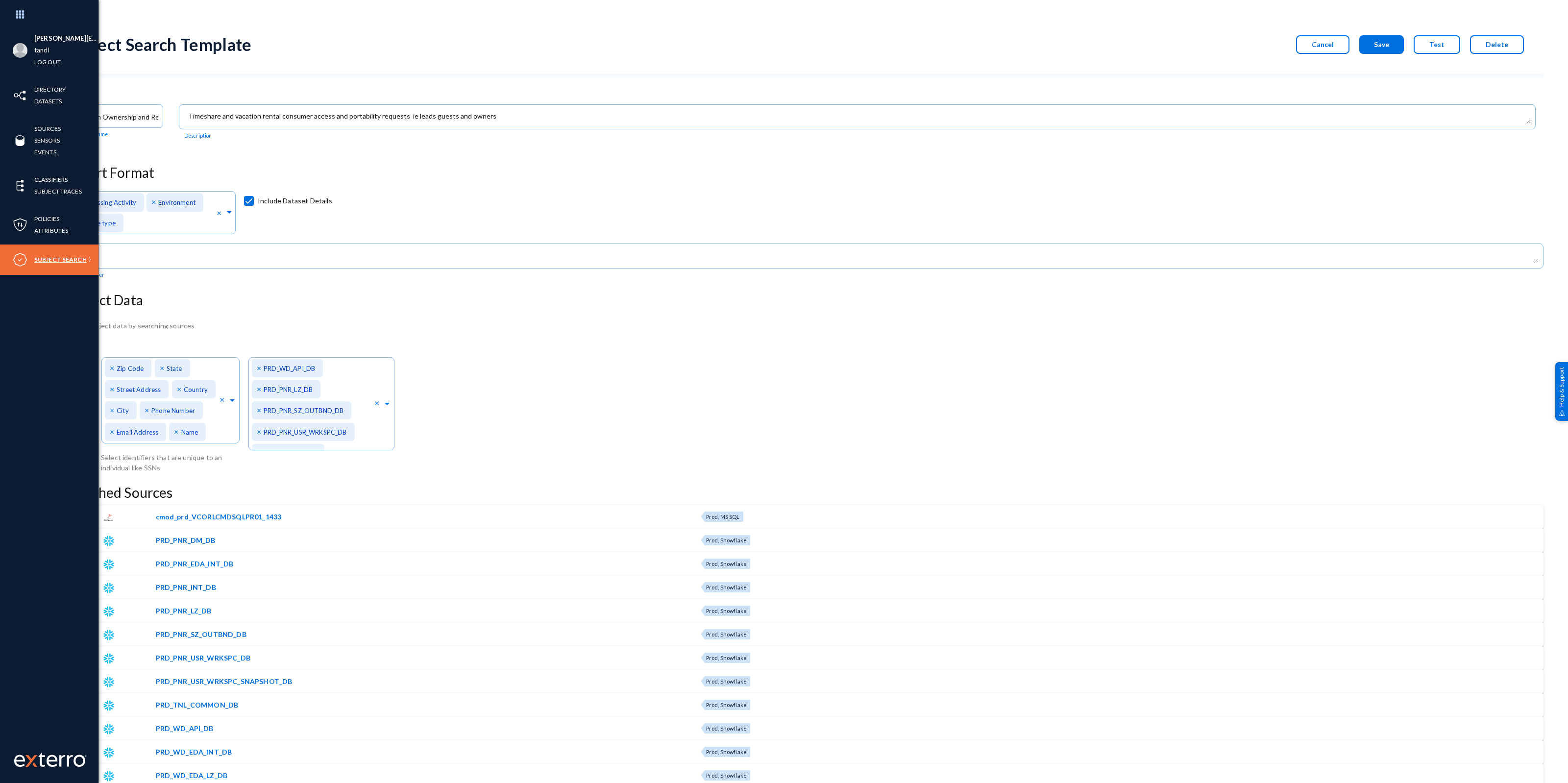
click at [52, 262] on link "Subject Search" at bounding box center [60, 259] width 52 height 12
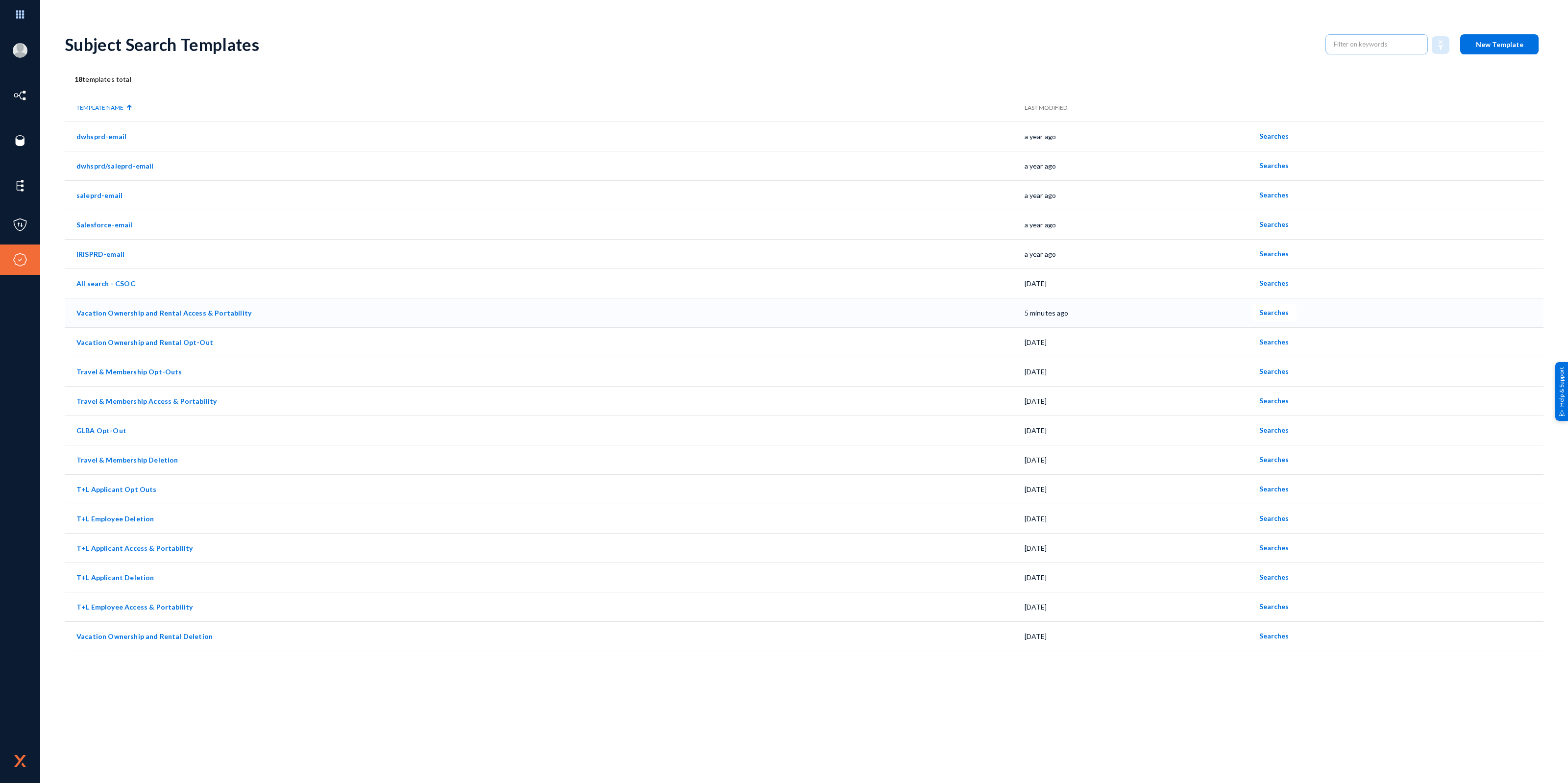
click at [143, 313] on link "Vacation Ownership and Rental Access & Portability" at bounding box center [164, 313] width 175 height 9
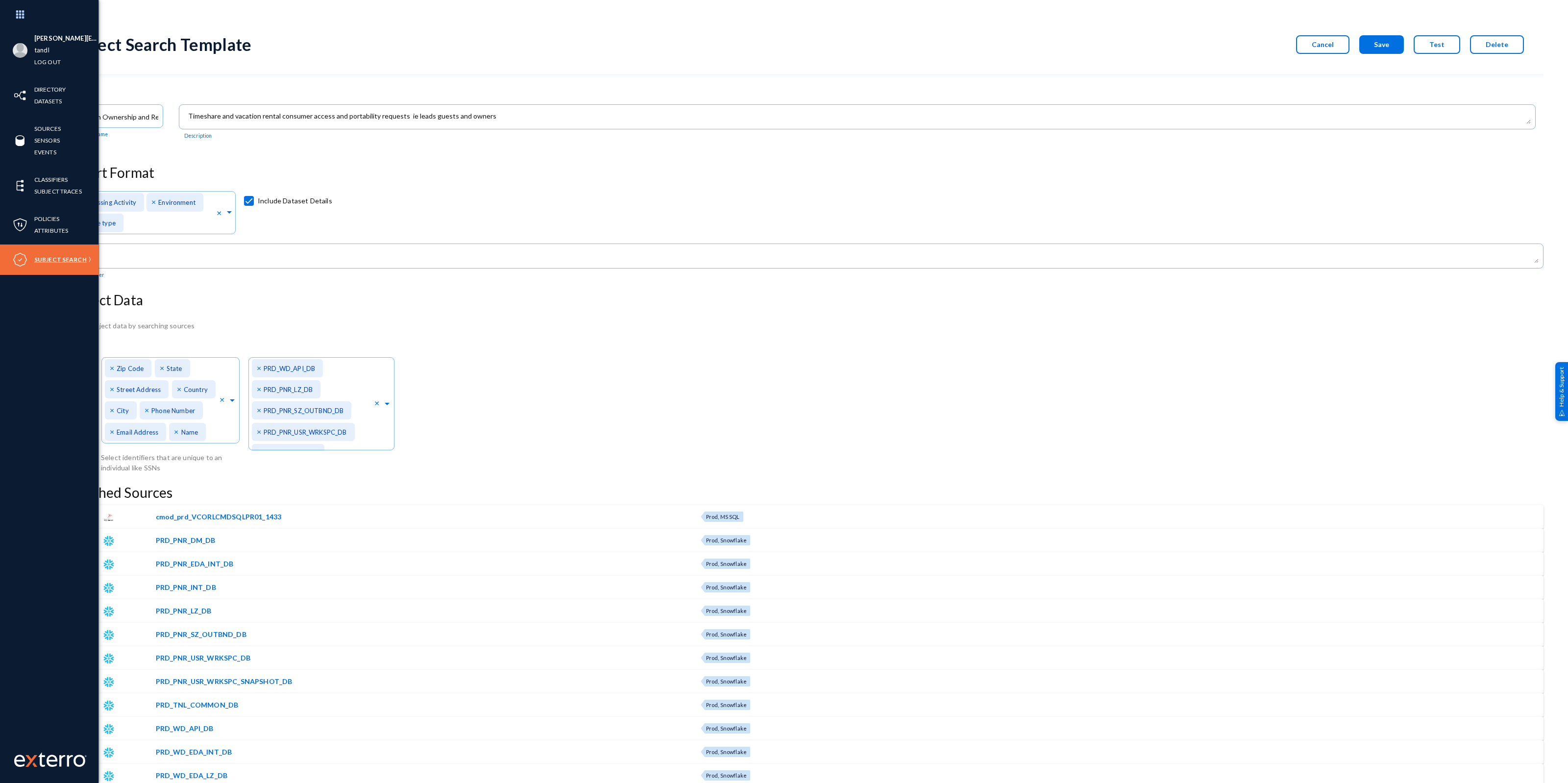
click at [57, 261] on link "Subject Search" at bounding box center [60, 259] width 52 height 12
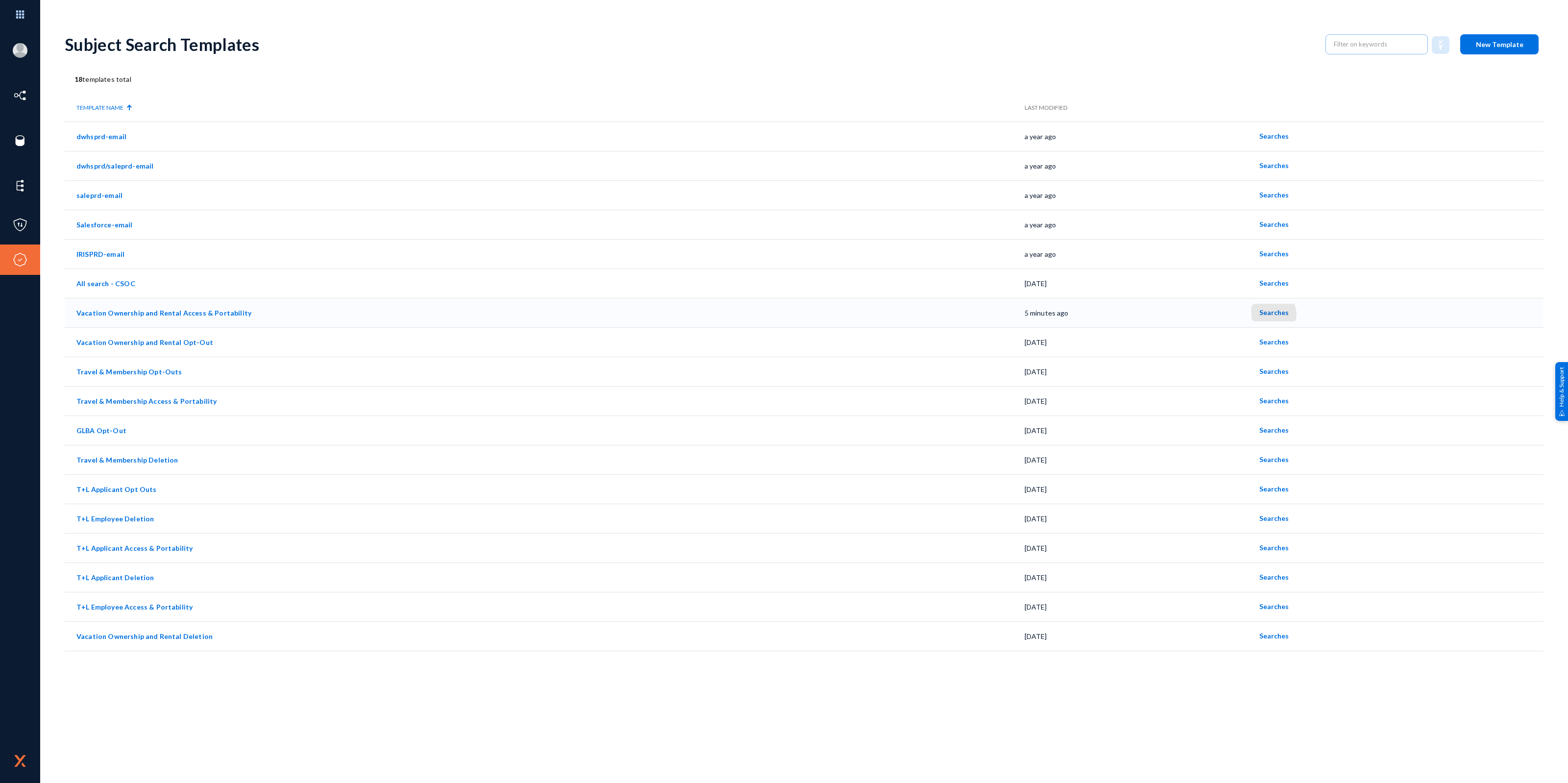
click at [1265, 315] on span "Searches" at bounding box center [1274, 312] width 29 height 9
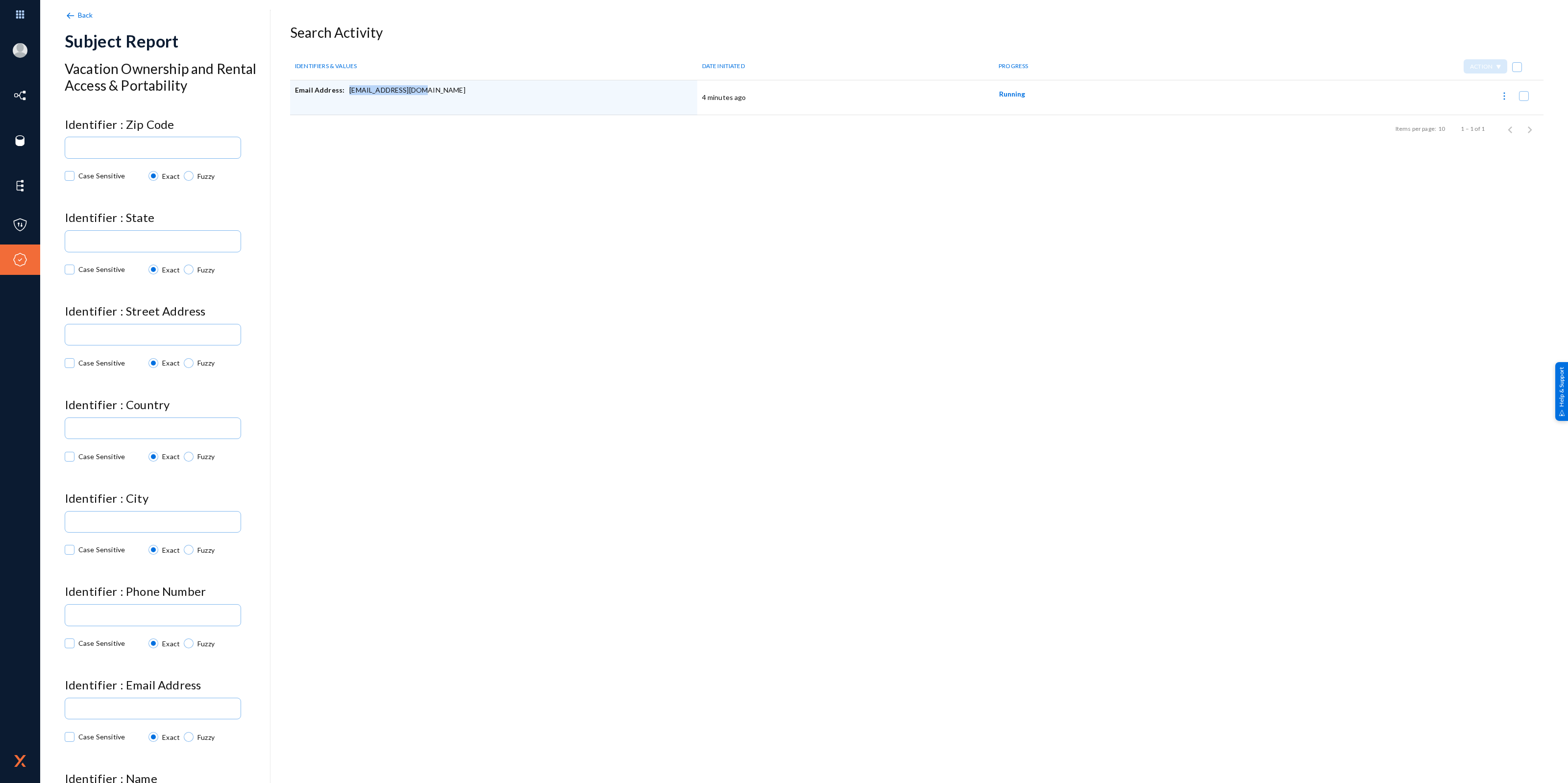
drag, startPoint x: 347, startPoint y: 92, endPoint x: 435, endPoint y: 86, distance: 88.2
click at [435, 86] on div "Email Address: [EMAIL_ADDRESS][DOMAIN_NAME]" at bounding box center [494, 97] width 397 height 24
copy div "rdwilmo@okstate.edu"
click at [1524, 99] on span at bounding box center [1524, 96] width 10 height 10
click at [1524, 100] on input "checkbox" at bounding box center [1524, 101] width 1 height 1
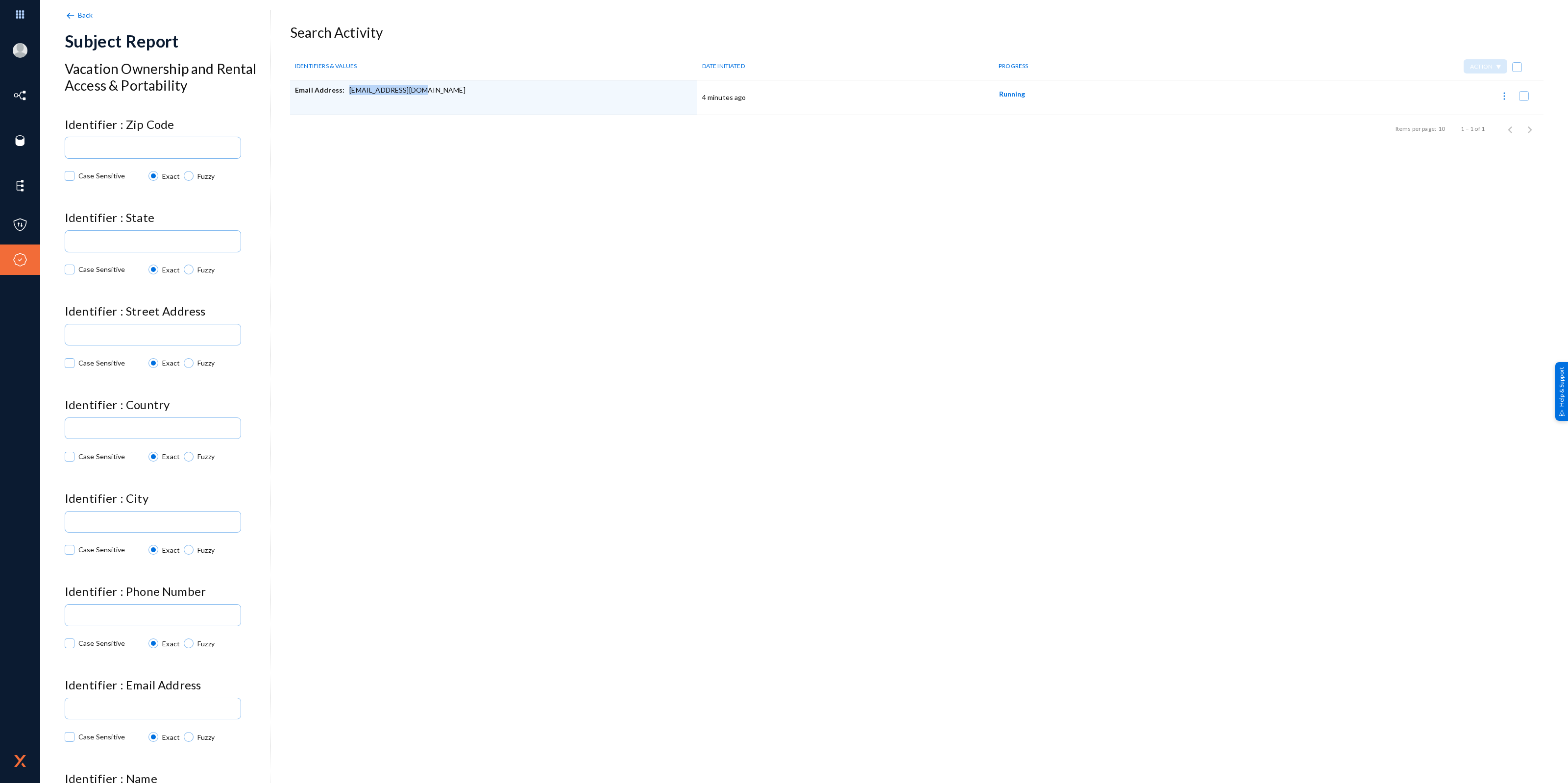
checkbox input "true"
click at [1496, 69] on img at bounding box center [1498, 67] width 5 height 5
click at [1142, 273] on div at bounding box center [784, 392] width 1568 height 783
click at [1140, 295] on div "Back Subject Report Vacation Ownership and Rental Access & Portability Identifi…" at bounding box center [803, 171] width 1479 height 294
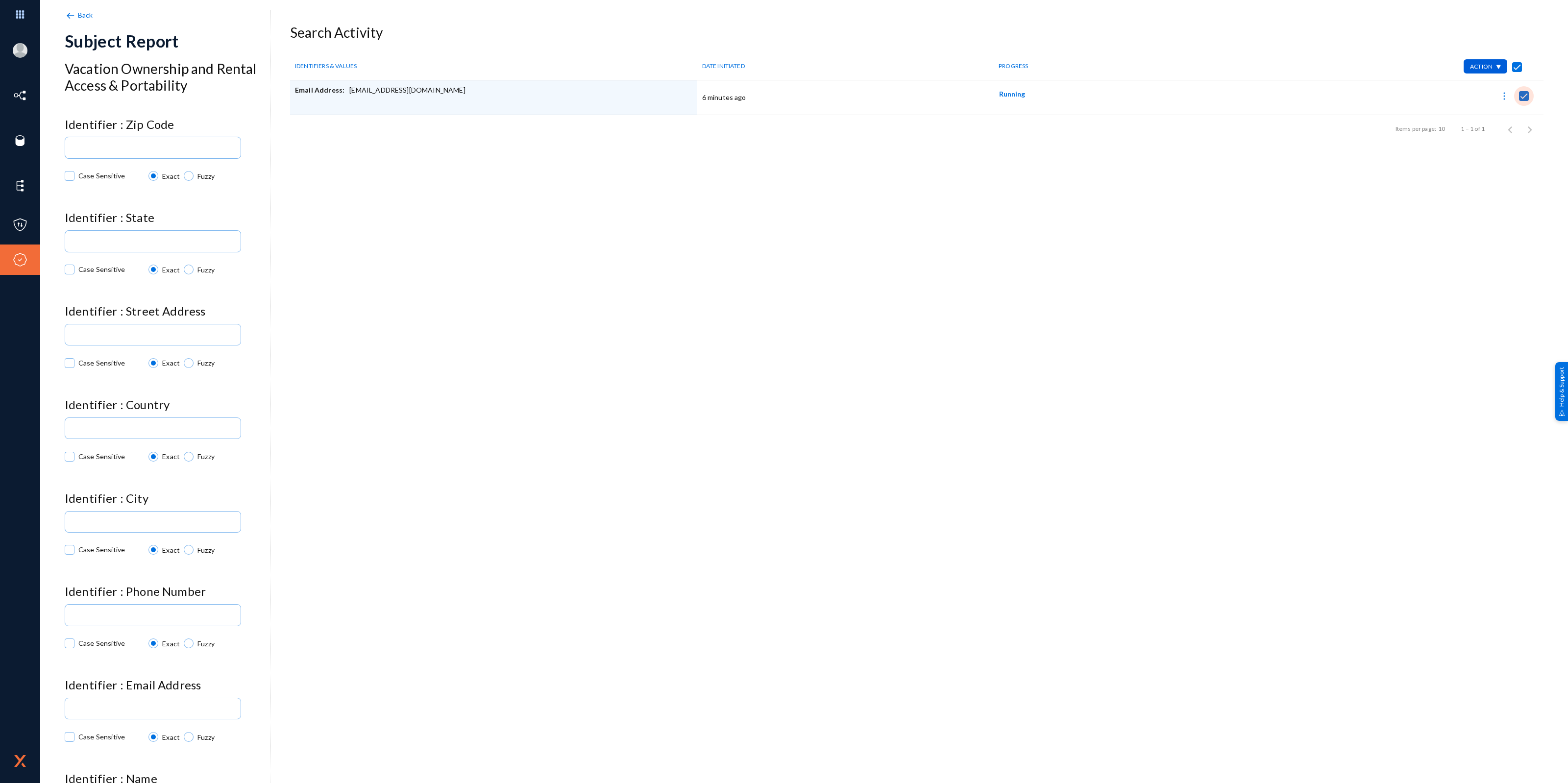
click at [1521, 97] on span at bounding box center [1524, 96] width 10 height 10
click at [1524, 100] on input "checkbox" at bounding box center [1524, 101] width 1 height 1
checkbox input "false"
click at [1270, 269] on div "Back Subject Report Vacation Ownership and Rental Access & Portability Identifi…" at bounding box center [803, 171] width 1479 height 294
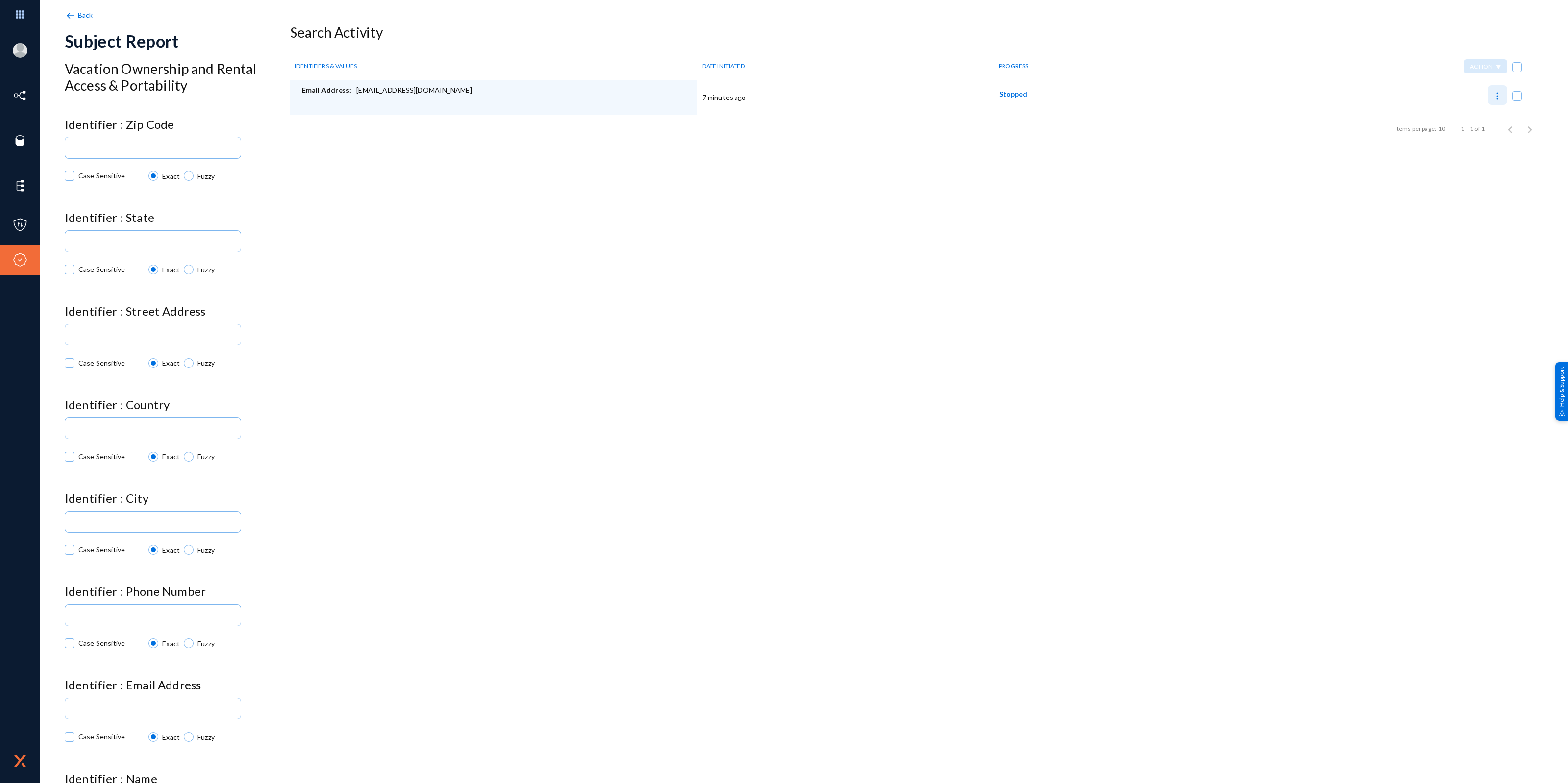
click at [1495, 100] on img at bounding box center [1497, 96] width 10 height 10
checkbox input "true"
click at [1471, 122] on button "Report Progress" at bounding box center [1464, 121] width 81 height 24
checkbox input "false"
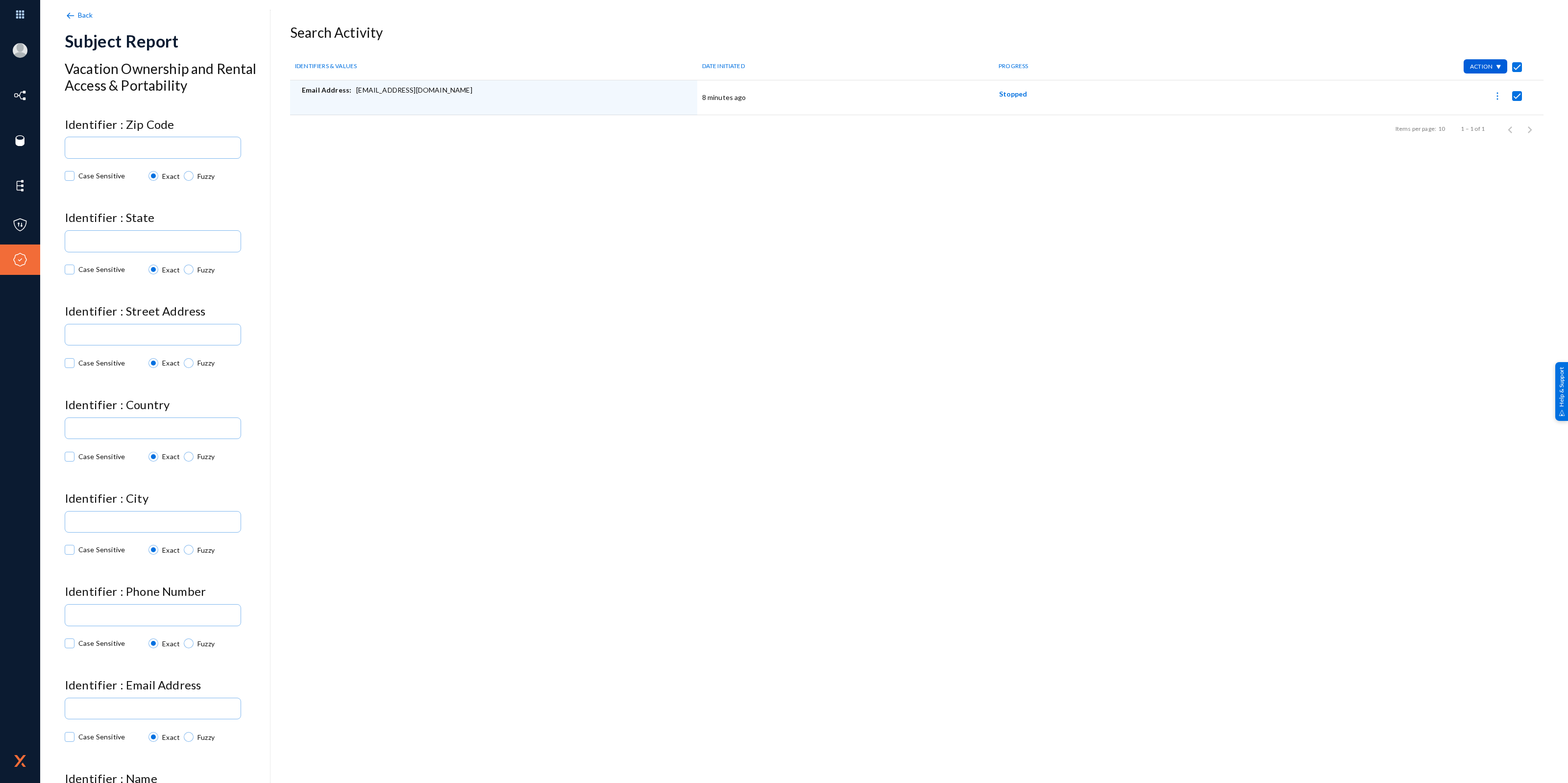
checkbox input "false"
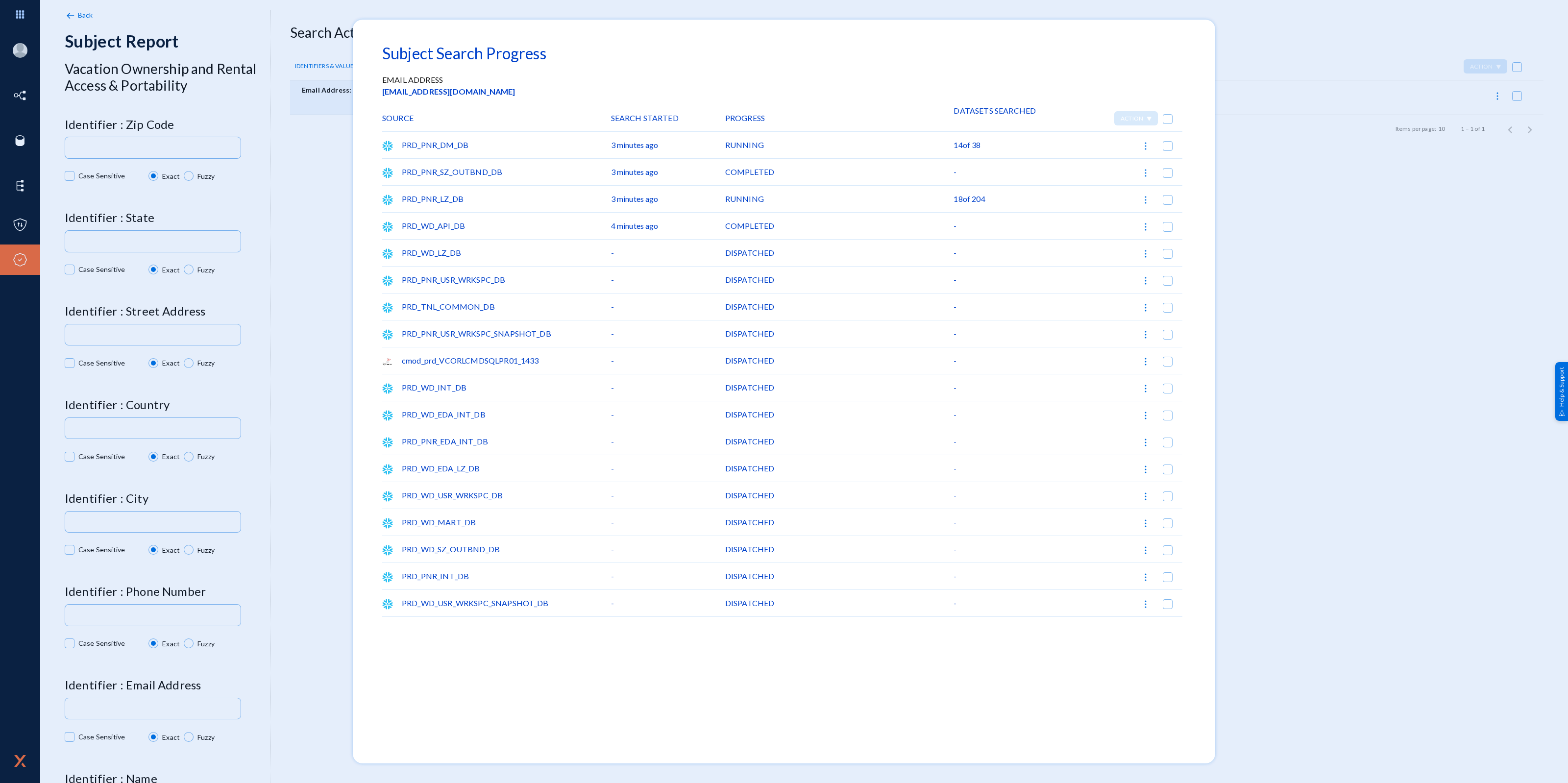
click at [437, 175] on div "PRD_PNR_SZ_OUTBND_DB" at bounding box center [497, 172] width 229 height 26
click at [979, 170] on div "-" at bounding box center [1011, 172] width 114 height 26
click at [1170, 175] on span at bounding box center [1167, 173] width 10 height 10
click at [1168, 177] on input "checkbox" at bounding box center [1168, 178] width 1 height 1
click at [1146, 117] on img at bounding box center [1149, 119] width 5 height 5
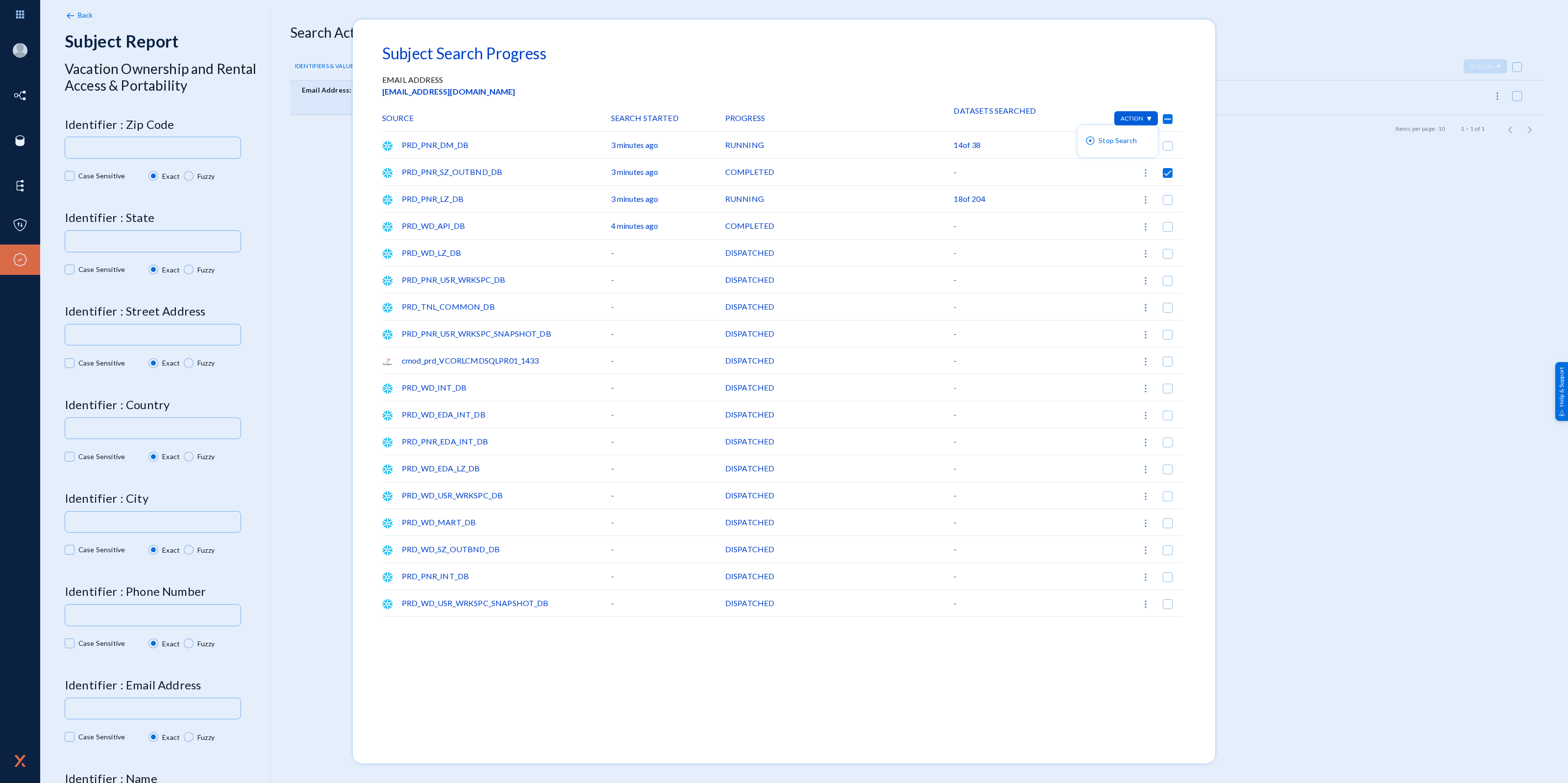
click at [1200, 145] on div at bounding box center [784, 392] width 1568 height 783
click at [1147, 122] on div "Action" at bounding box center [1136, 118] width 44 height 14
click at [1164, 173] on div at bounding box center [784, 392] width 1568 height 783
click at [1170, 175] on span at bounding box center [1167, 173] width 10 height 10
click at [1168, 177] on input "checkbox" at bounding box center [1168, 178] width 1 height 1
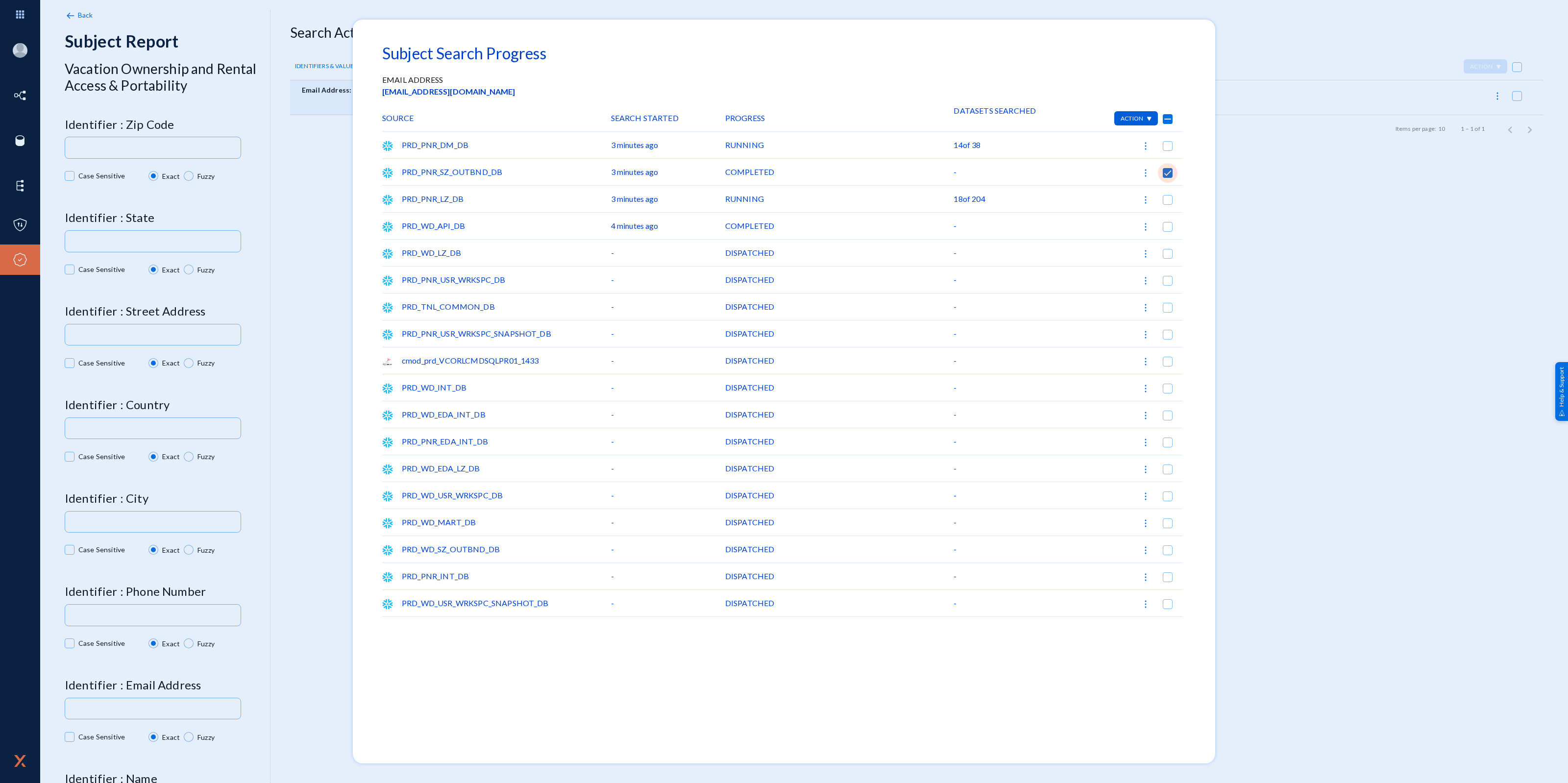
checkbox input "false"
click at [438, 253] on div "PRD_WD_LZ_DB" at bounding box center [497, 253] width 229 height 26
click at [1166, 254] on span at bounding box center [1167, 254] width 10 height 10
click at [1167, 258] on input "checkbox" at bounding box center [1168, 259] width 1 height 1
checkbox input "true"
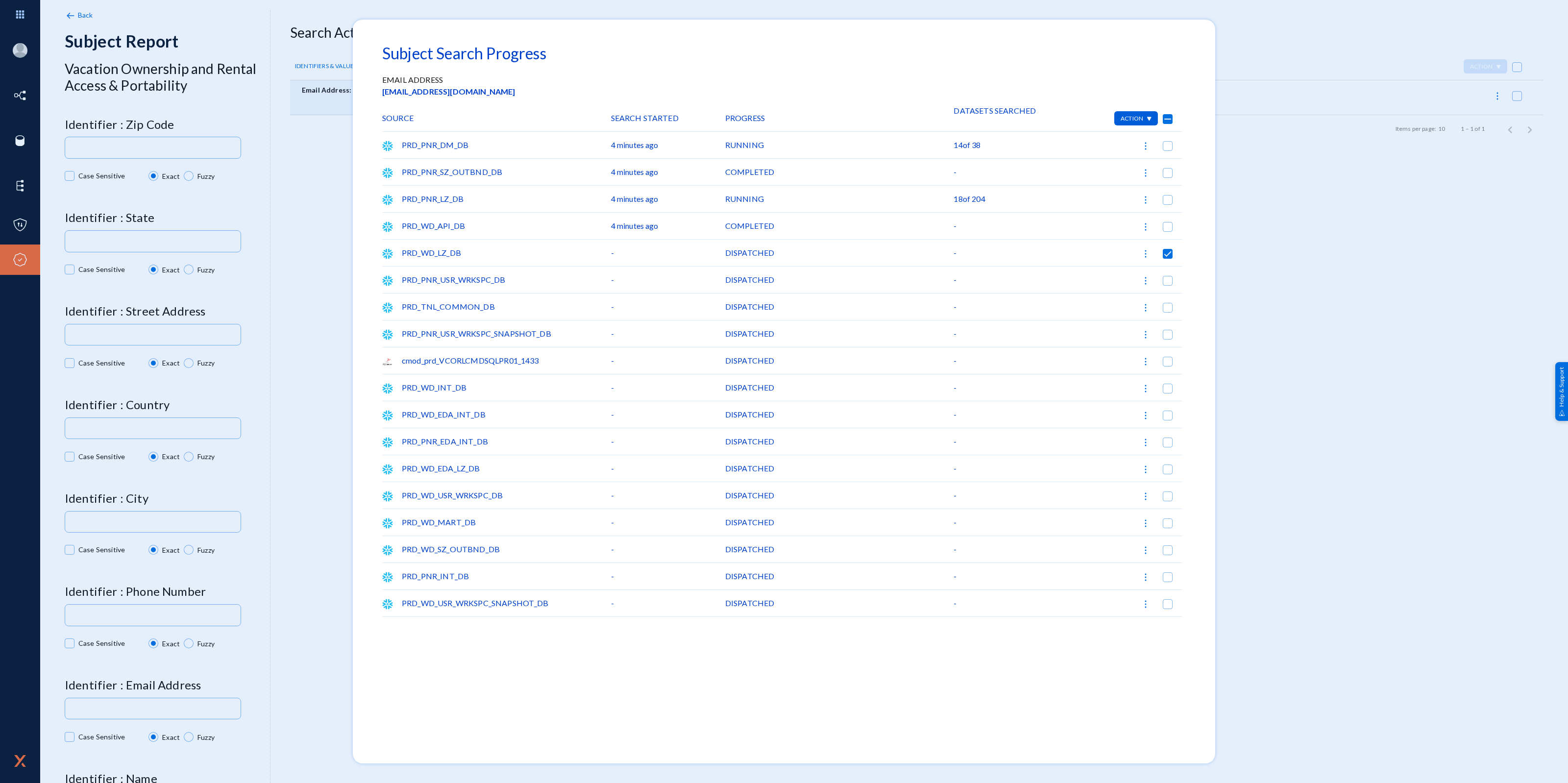
click at [747, 256] on div "DISPATCHED" at bounding box center [839, 253] width 229 height 26
click at [738, 256] on div "DISPATCHED" at bounding box center [839, 253] width 229 height 26
drag, startPoint x: 741, startPoint y: 144, endPoint x: 799, endPoint y: 168, distance: 62.8
click at [799, 168] on div "PRD_PNR_DM_DB 4 minutes ago RUNNING 14 of 38 PRD_PNR_SZ_OUTBND_DB 4 minutes ago…" at bounding box center [784, 393] width 803 height 522
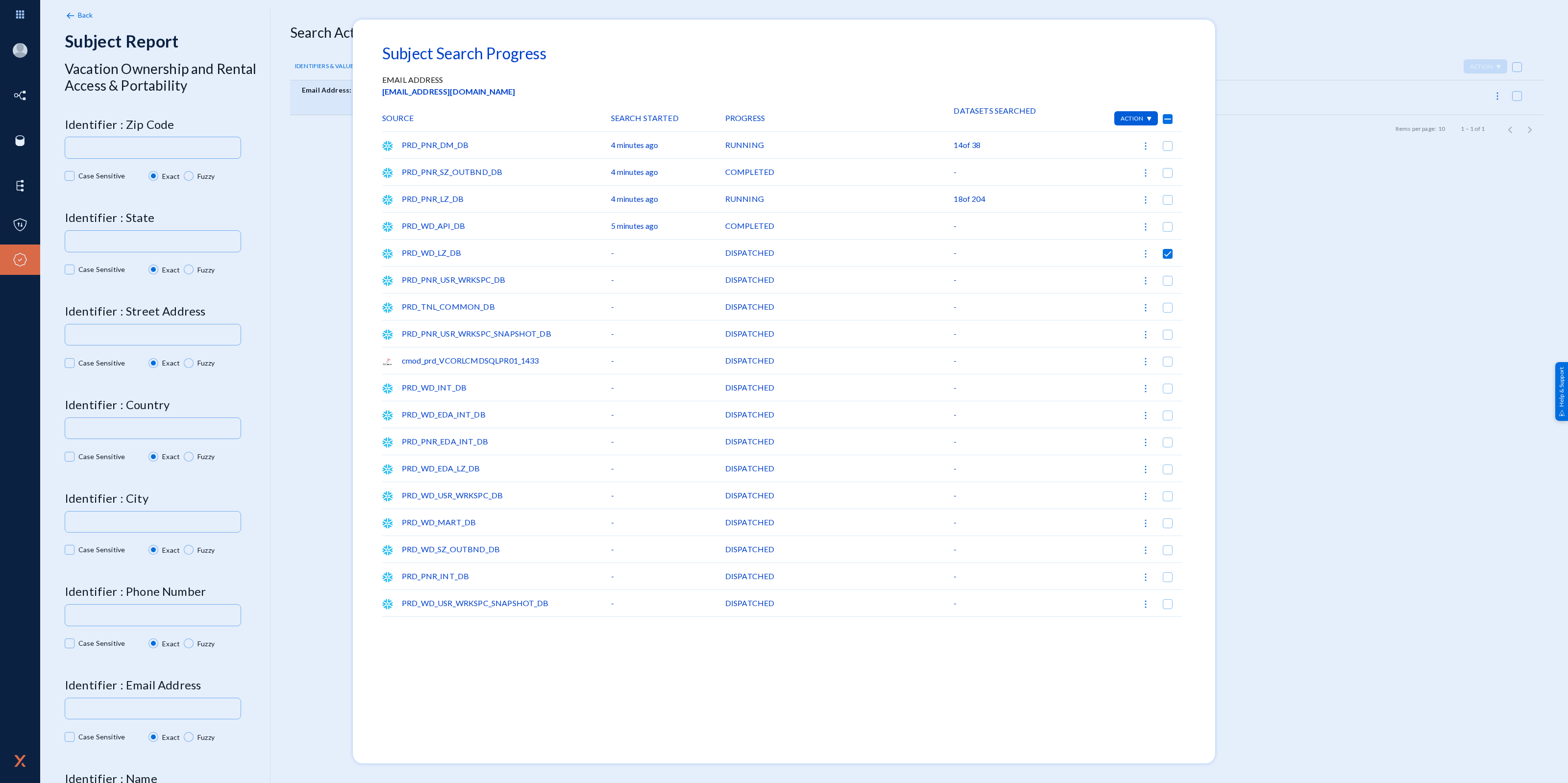
click at [784, 249] on div "DISPATCHED" at bounding box center [839, 253] width 229 height 26
drag, startPoint x: 727, startPoint y: 254, endPoint x: 772, endPoint y: 254, distance: 45.0
click at [772, 254] on div "DISPATCHED" at bounding box center [839, 253] width 229 height 26
click at [743, 143] on div "RUNNING" at bounding box center [839, 145] width 229 height 26
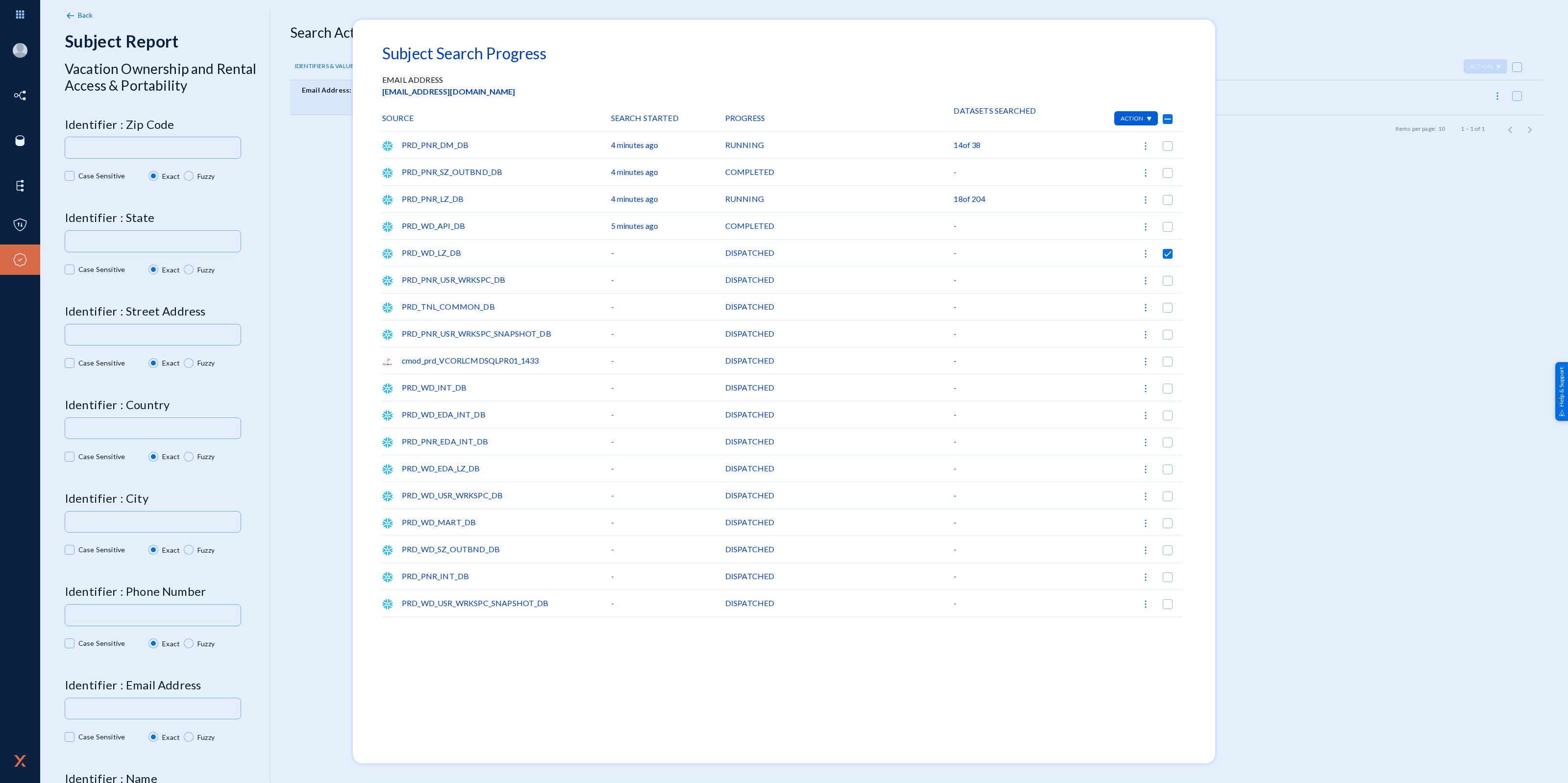
click at [756, 175] on div "COMPLETED" at bounding box center [839, 172] width 229 height 26
drag, startPoint x: 549, startPoint y: 258, endPoint x: 822, endPoint y: 302, distance: 276.5
click at [822, 302] on div "PRD_PNR_DM_DB 4 minutes ago RUNNING 14 of 38 PRD_PNR_SZ_OUTBND_DB 4 minutes ago…" at bounding box center [784, 393] width 803 height 522
click at [1201, 165] on mat-dialog-container "Subject Search Progress Email Address rdwilmo@okstate.edu SOURCE SEARCH STARTED…" at bounding box center [784, 392] width 863 height 744
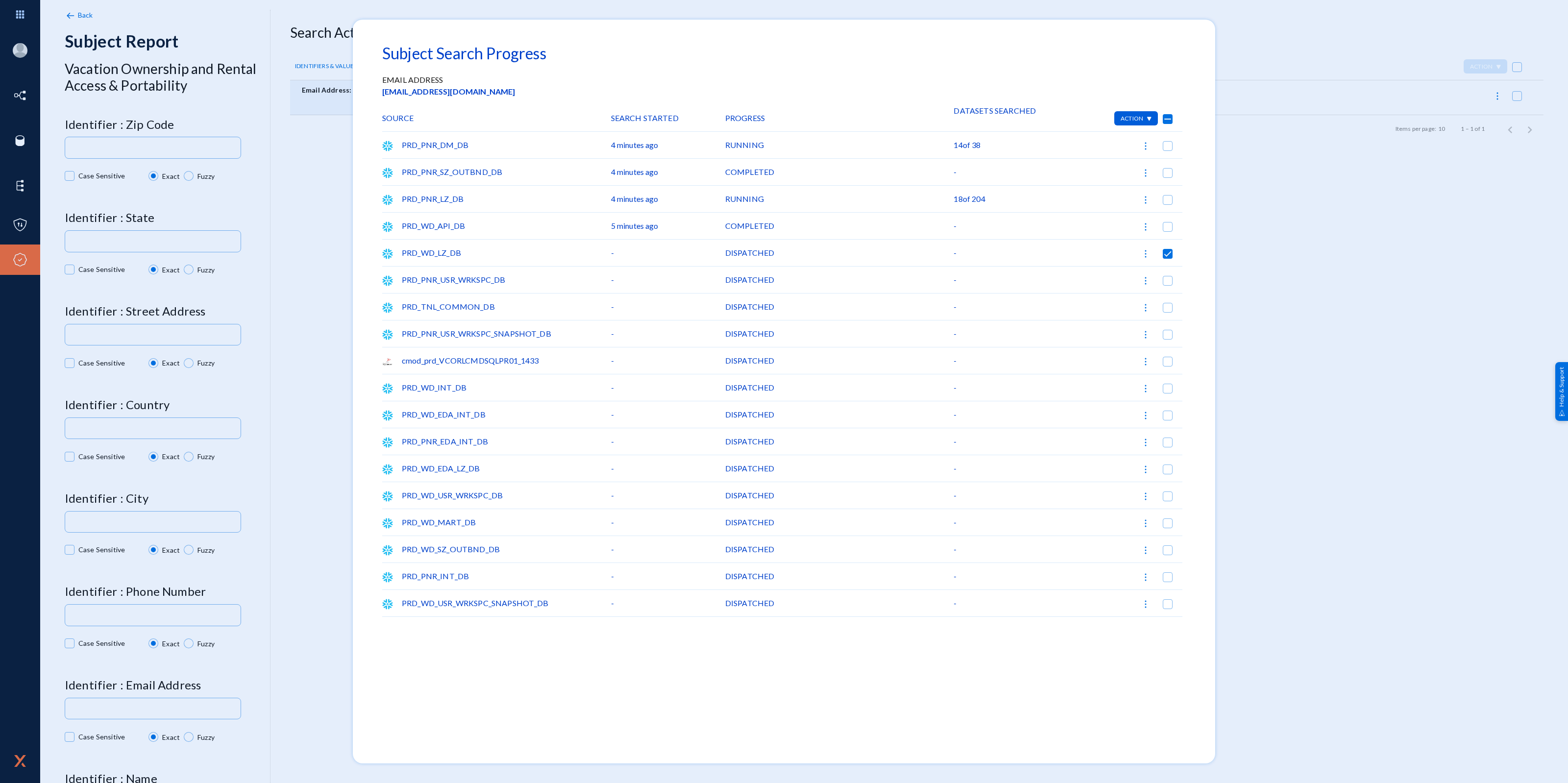
click at [1144, 147] on img at bounding box center [1146, 146] width 10 height 10
checkbox input "true"
checkbox input "false"
click at [1186, 167] on div at bounding box center [784, 392] width 1568 height 783
checkbox input "false"
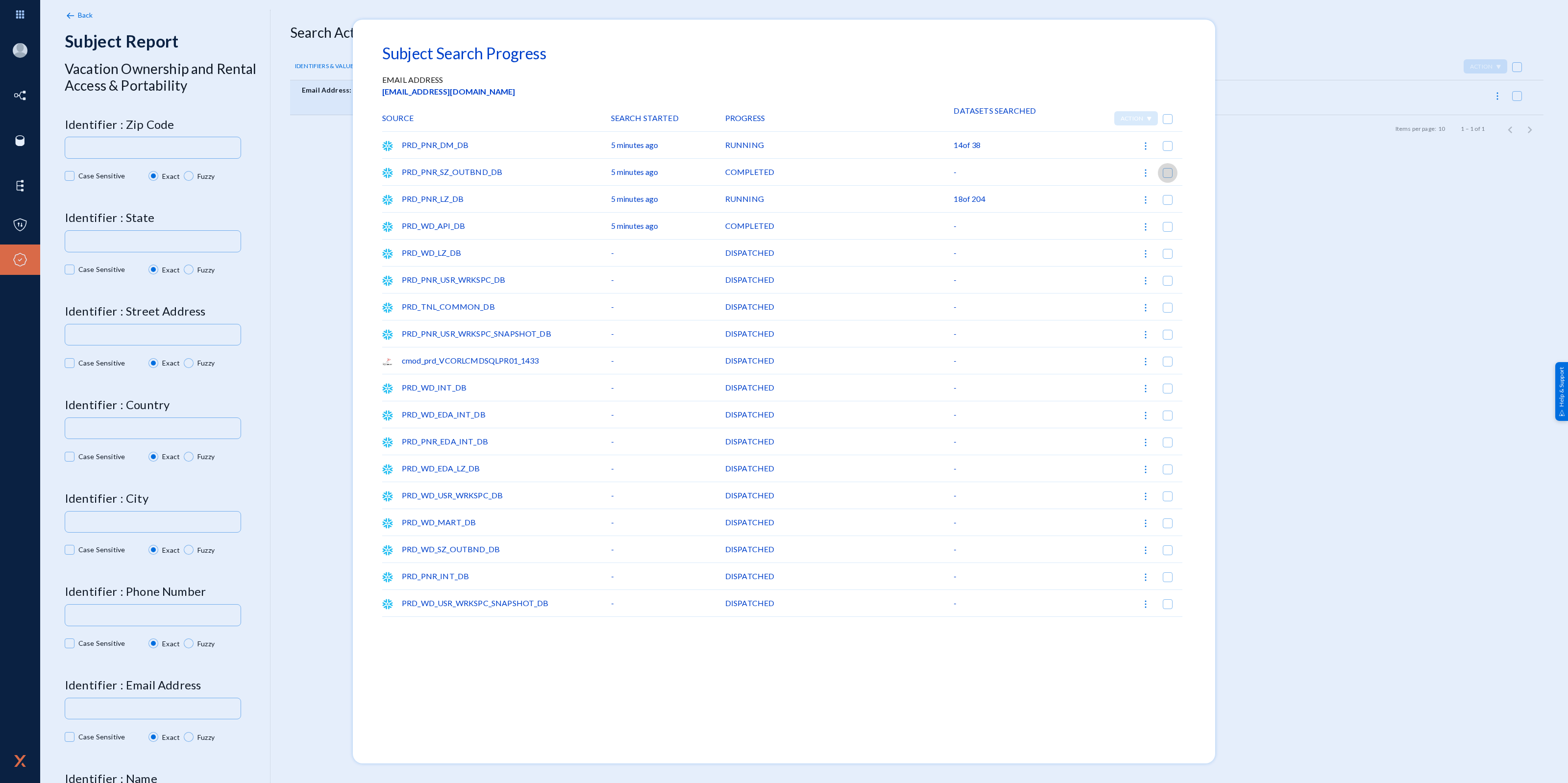
click at [1172, 174] on span at bounding box center [1167, 173] width 10 height 10
click at [1168, 177] on input "checkbox" at bounding box center [1168, 178] width 1 height 1
click at [1144, 175] on img at bounding box center [1146, 173] width 10 height 10
click at [1165, 177] on div at bounding box center [784, 392] width 1568 height 783
click at [1144, 172] on img at bounding box center [1146, 173] width 10 height 10
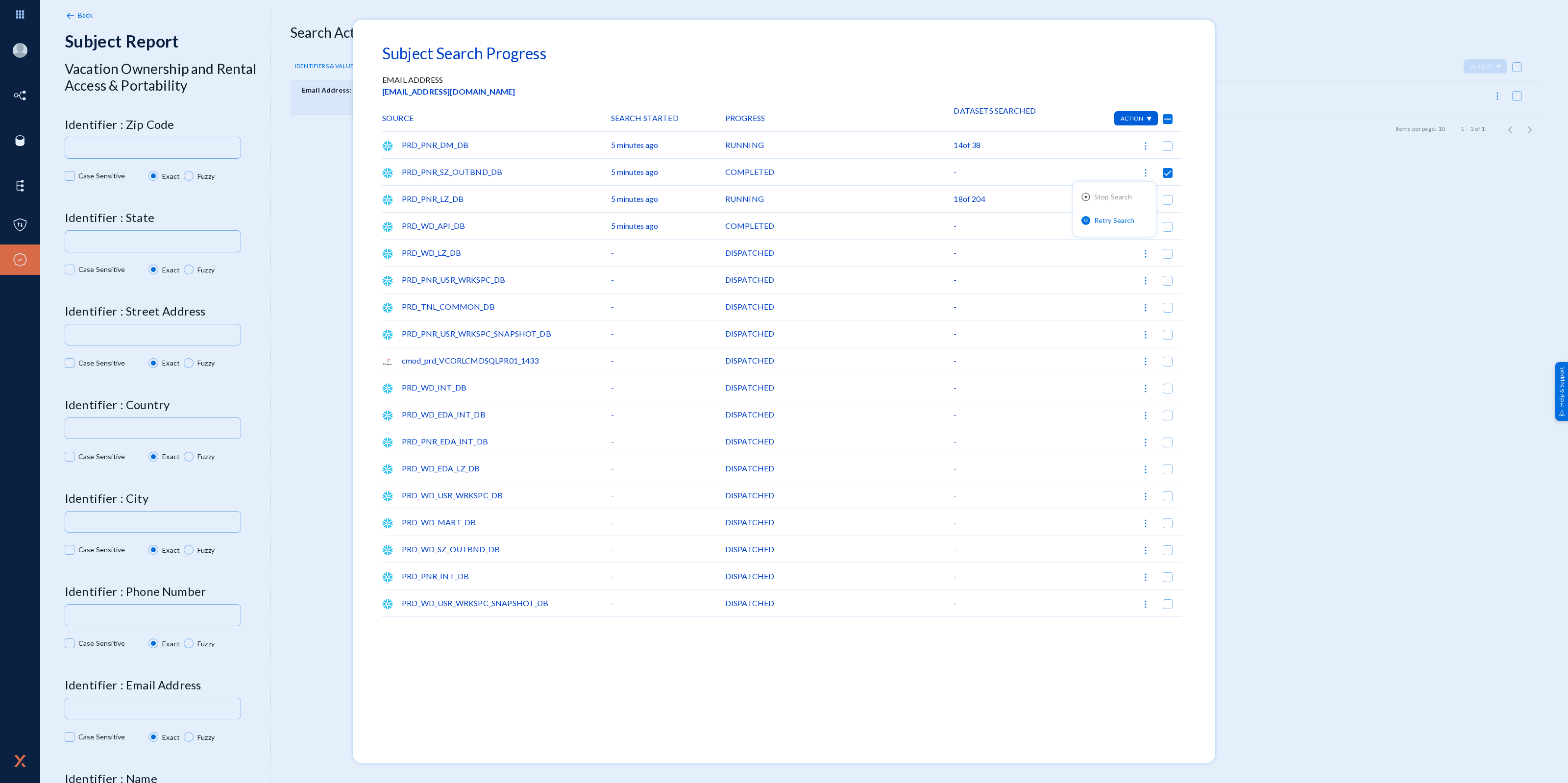
click at [793, 152] on div at bounding box center [784, 392] width 1568 height 783
checkbox input "false"
click at [750, 147] on div "RUNNING" at bounding box center [839, 145] width 229 height 26
click at [1145, 146] on img at bounding box center [1146, 146] width 10 height 10
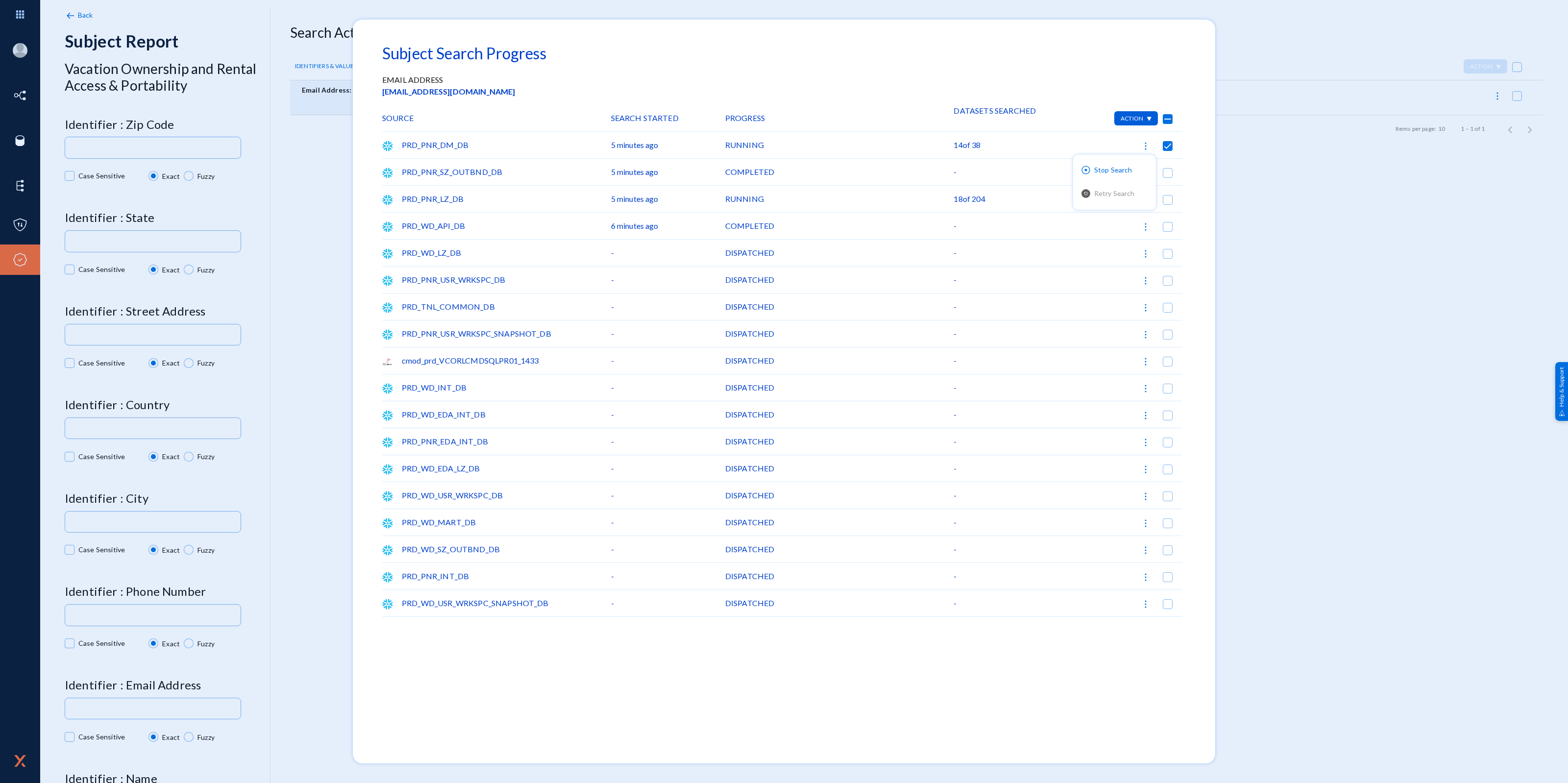
click at [1203, 165] on div at bounding box center [784, 392] width 1568 height 783
checkbox input "false"
click at [819, 72] on div "Email Address rdwilmo@okstate.edu" at bounding box center [784, 85] width 803 height 38
click at [1268, 59] on div at bounding box center [784, 392] width 1568 height 783
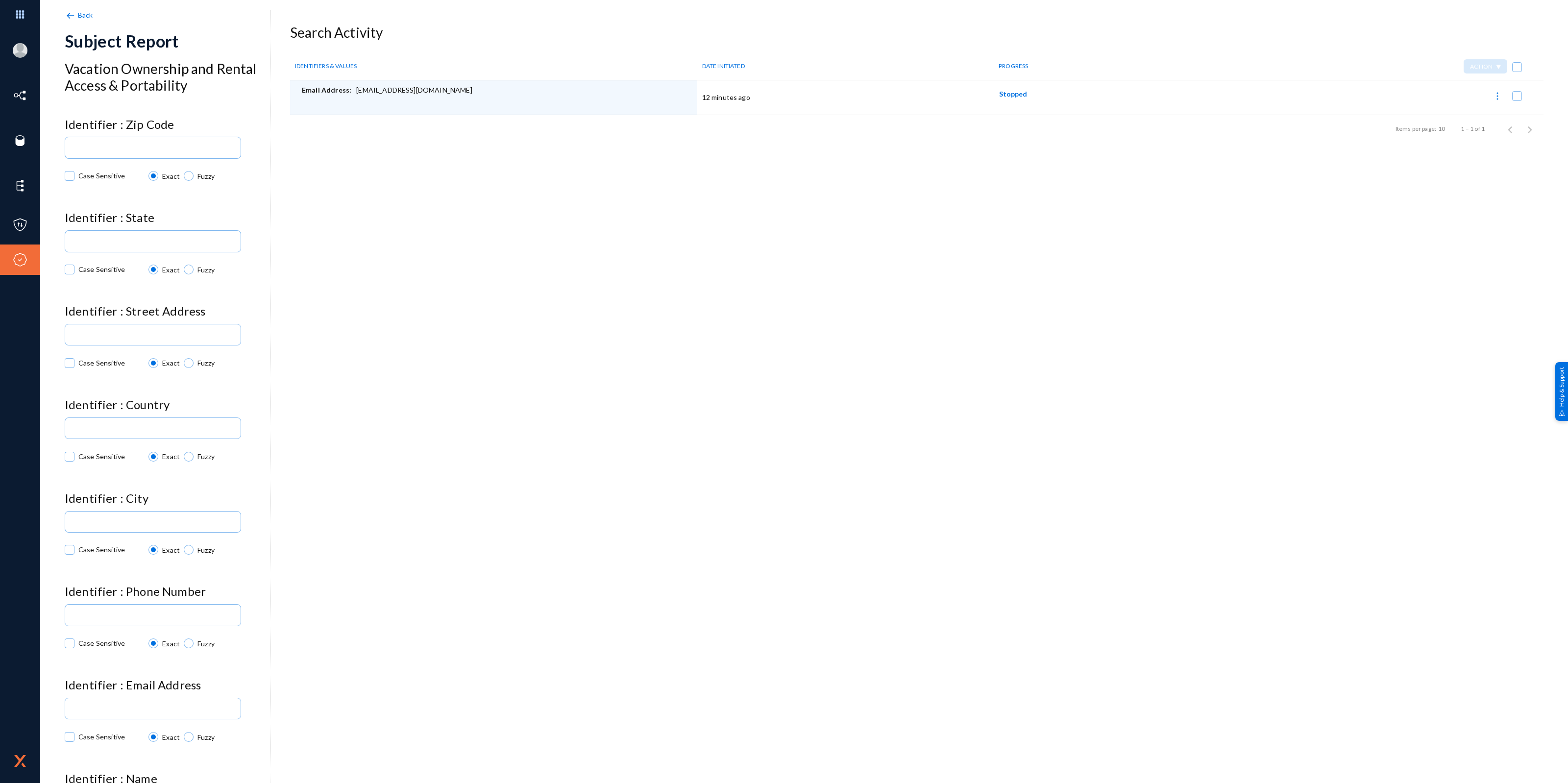
click at [1202, 234] on div "Back Subject Report Vacation Ownership and Rental Access & Portability Identifi…" at bounding box center [803, 171] width 1479 height 294
click at [1493, 94] on img at bounding box center [1497, 96] width 10 height 10
checkbox input "true"
click at [1476, 119] on button "Report Progress" at bounding box center [1464, 121] width 81 height 24
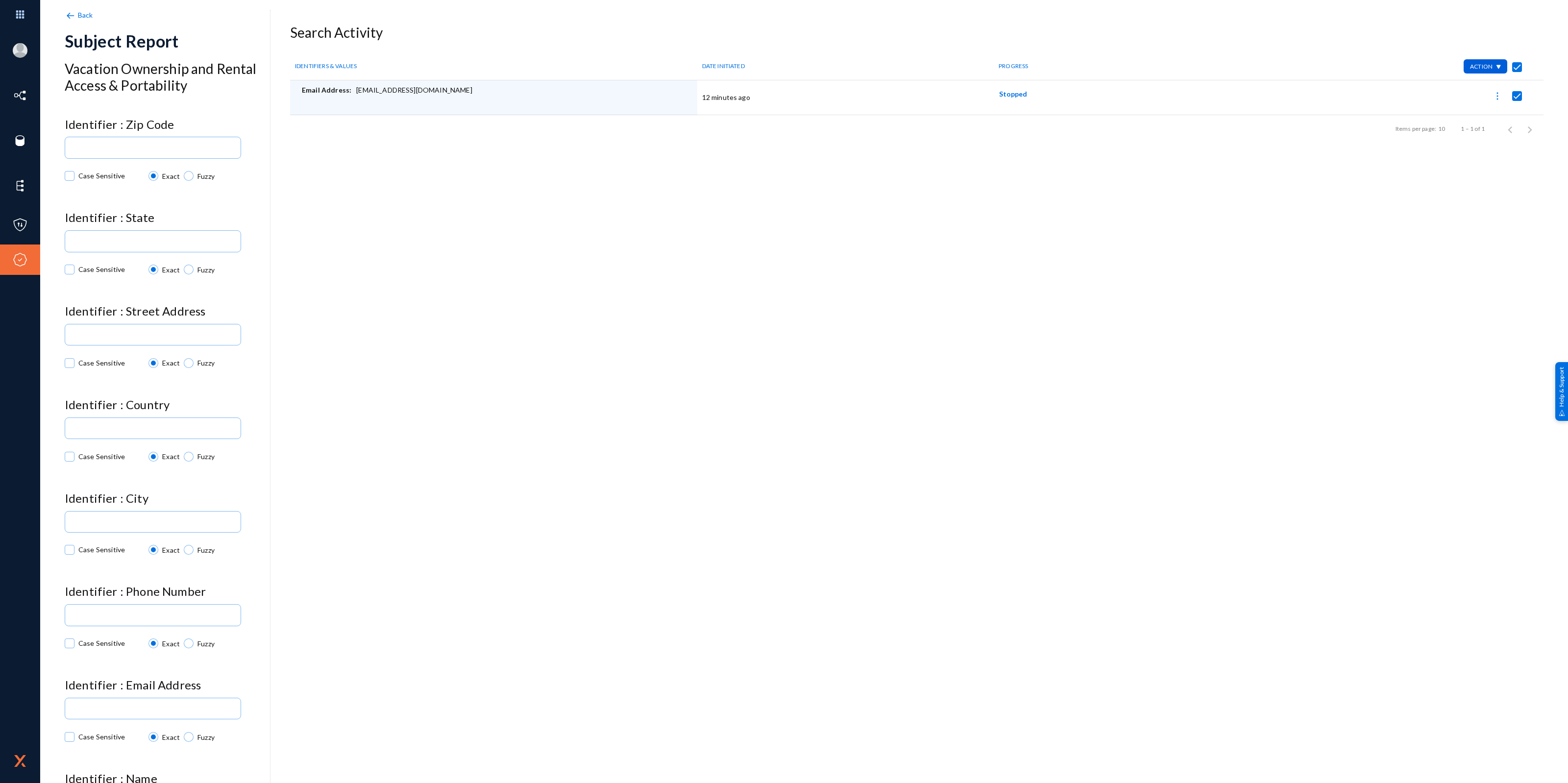
checkbox input "false"
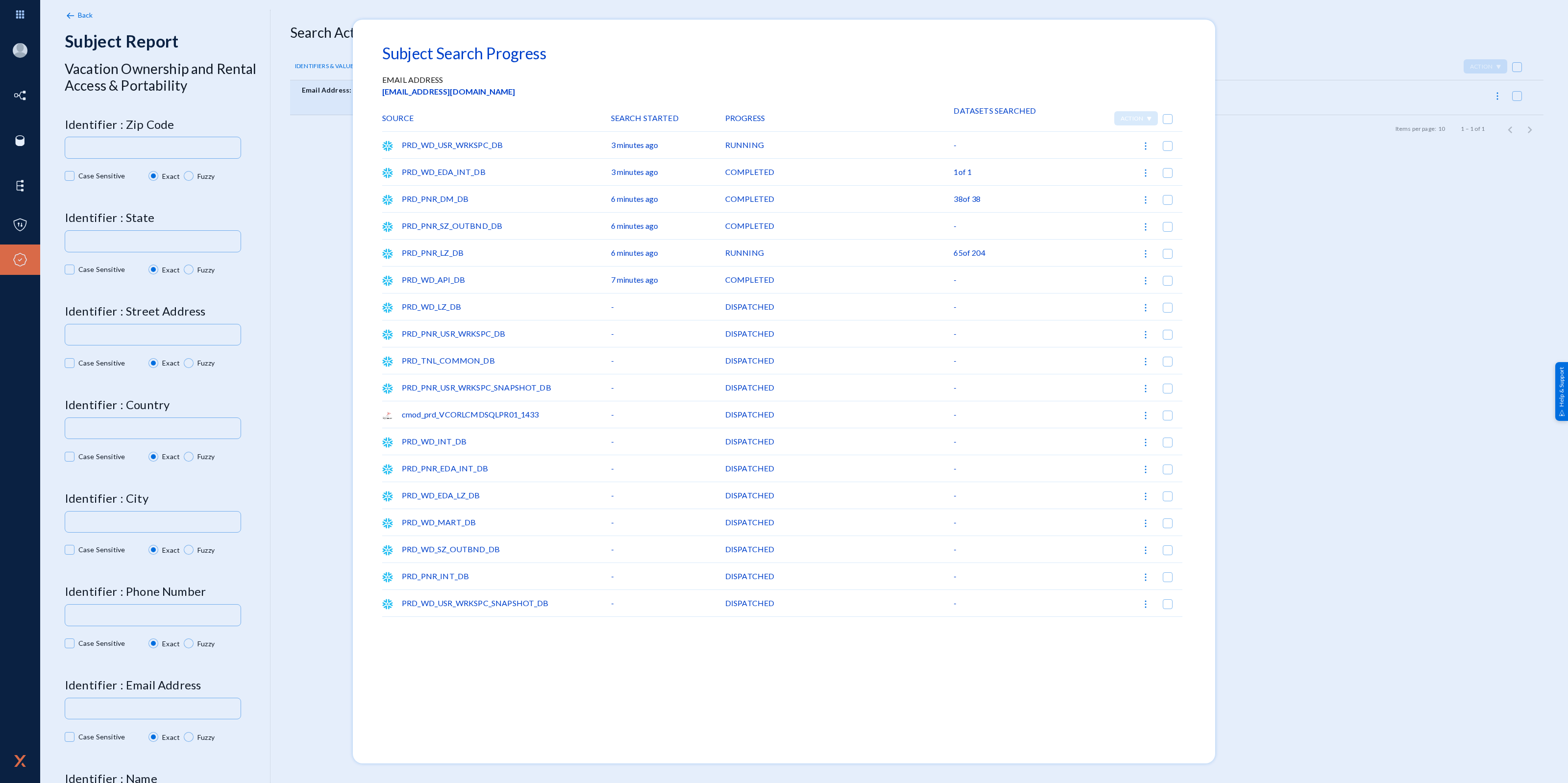
click at [747, 170] on div "COMPLETED" at bounding box center [839, 172] width 229 height 26
click at [749, 222] on div "COMPLETED" at bounding box center [839, 225] width 229 height 26
click at [746, 275] on div "COMPLETED" at bounding box center [839, 279] width 229 height 26
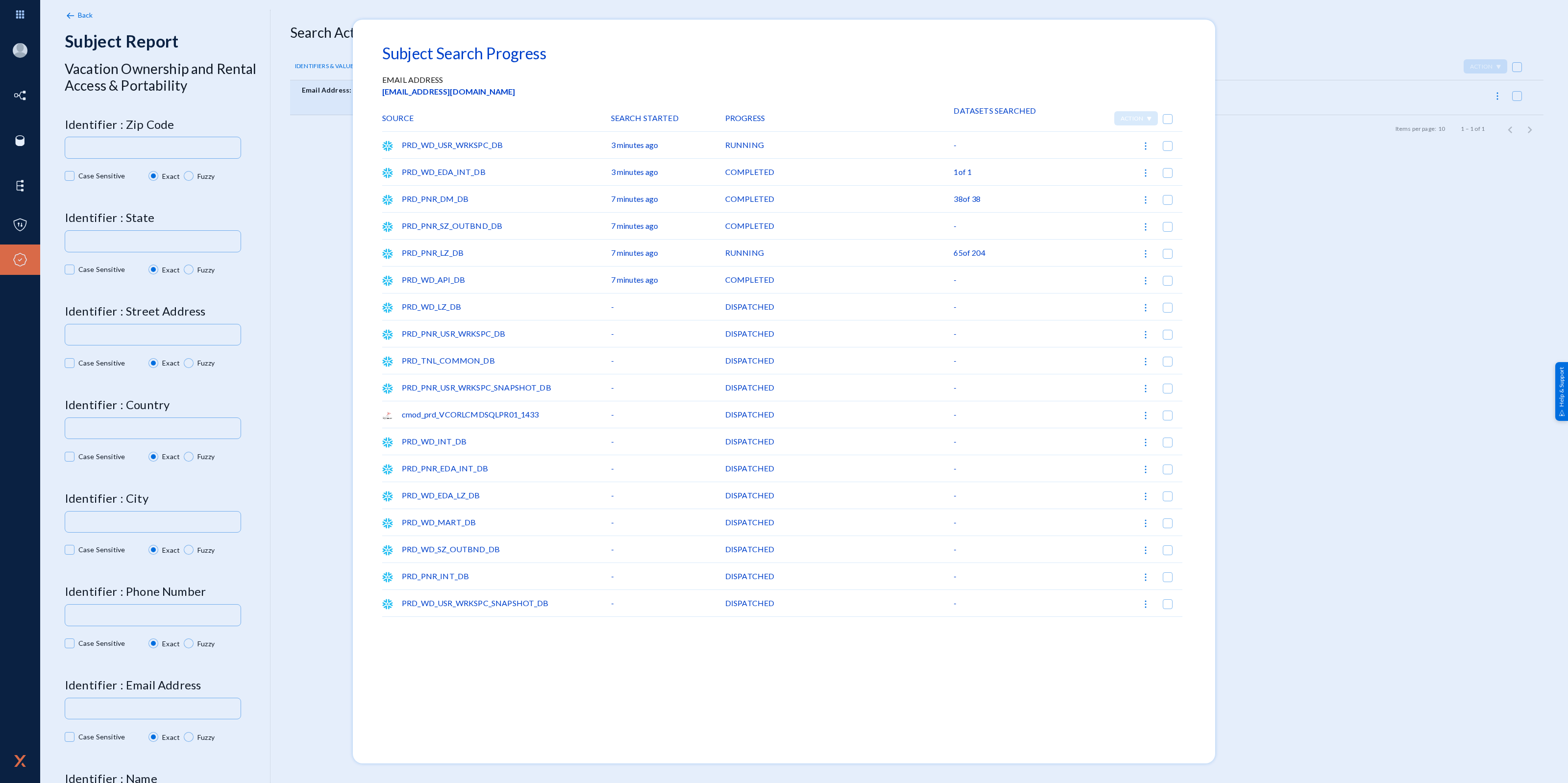
click at [1270, 228] on div at bounding box center [784, 392] width 1568 height 783
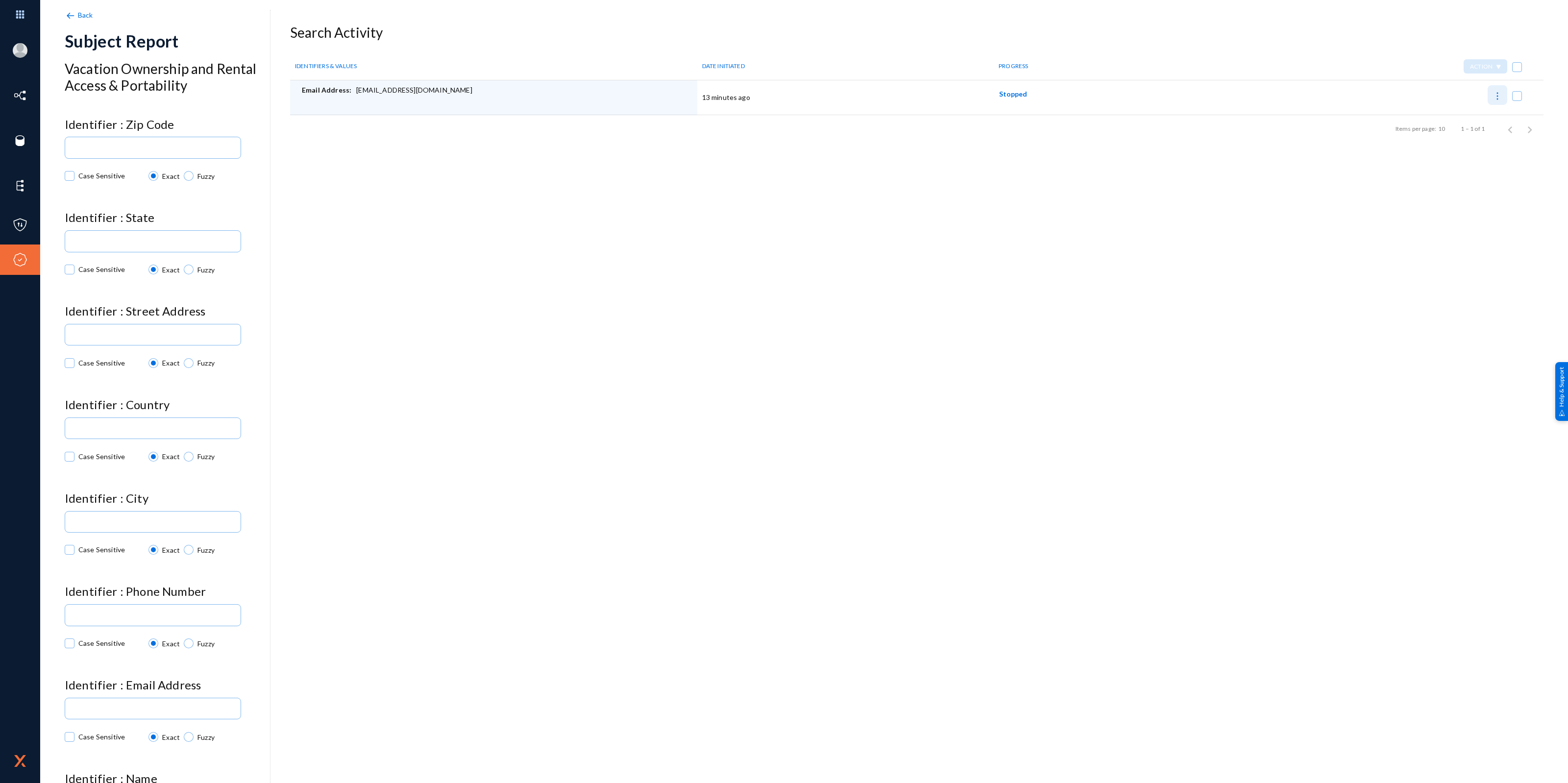
click at [1493, 96] on img at bounding box center [1497, 96] width 10 height 10
checkbox input "true"
click at [1466, 122] on button "Report Progress" at bounding box center [1464, 121] width 81 height 24
checkbox input "false"
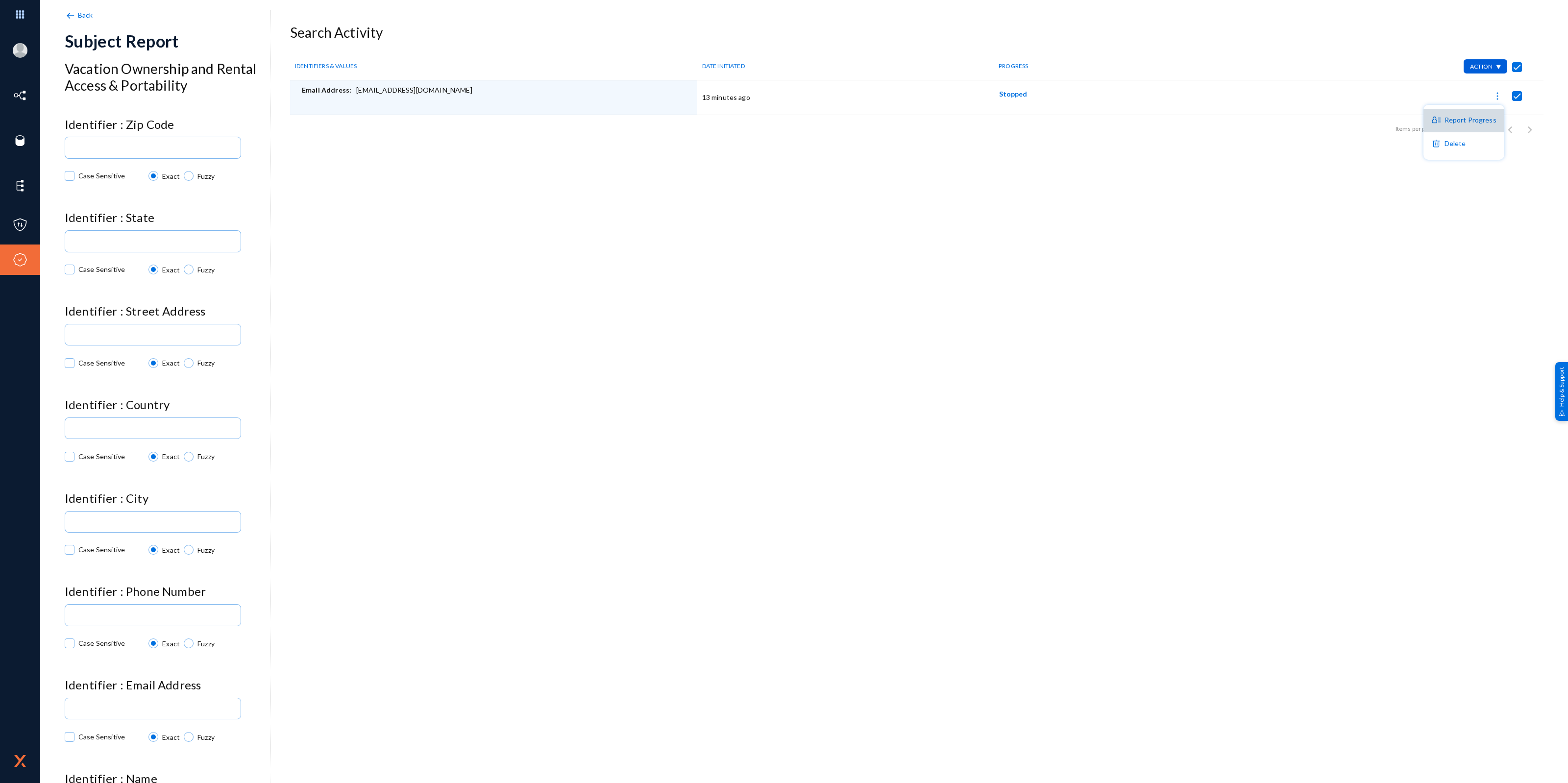
checkbox input "false"
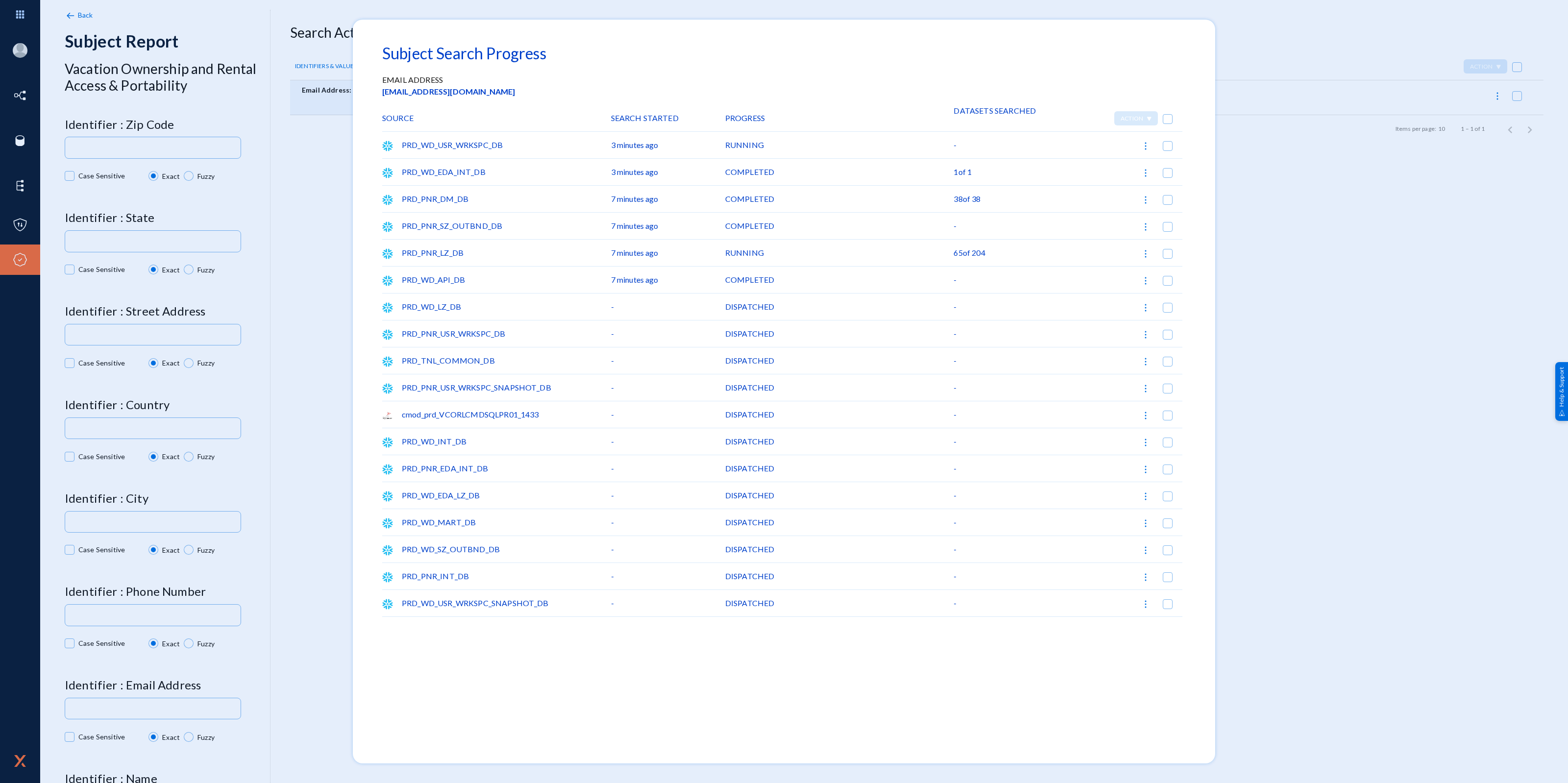
click at [1255, 258] on div at bounding box center [784, 392] width 1568 height 783
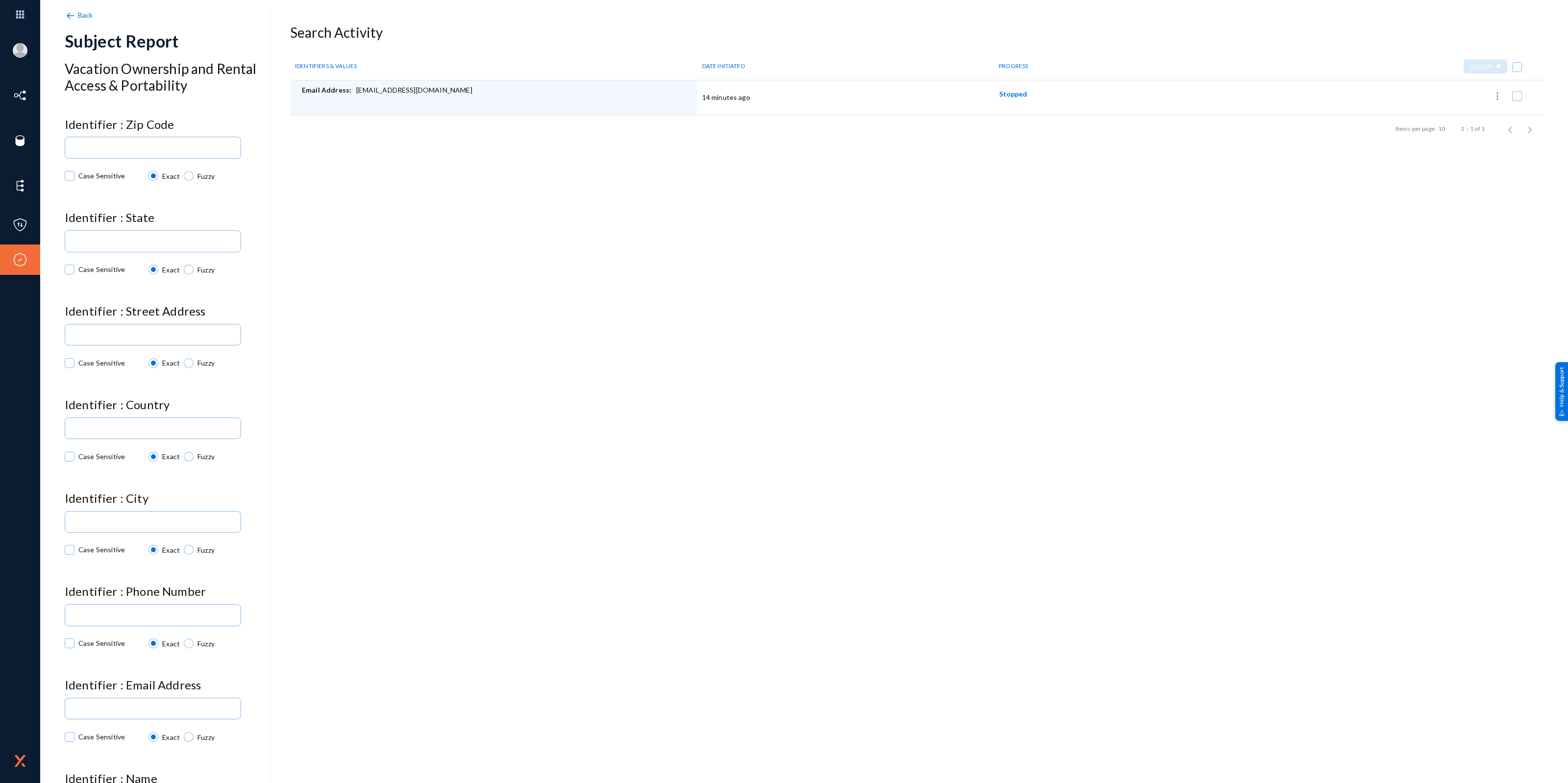
click at [1495, 97] on img at bounding box center [1497, 96] width 10 height 10
checkbox input "true"
click at [1474, 121] on button "Report Progress" at bounding box center [1464, 121] width 81 height 24
checkbox input "false"
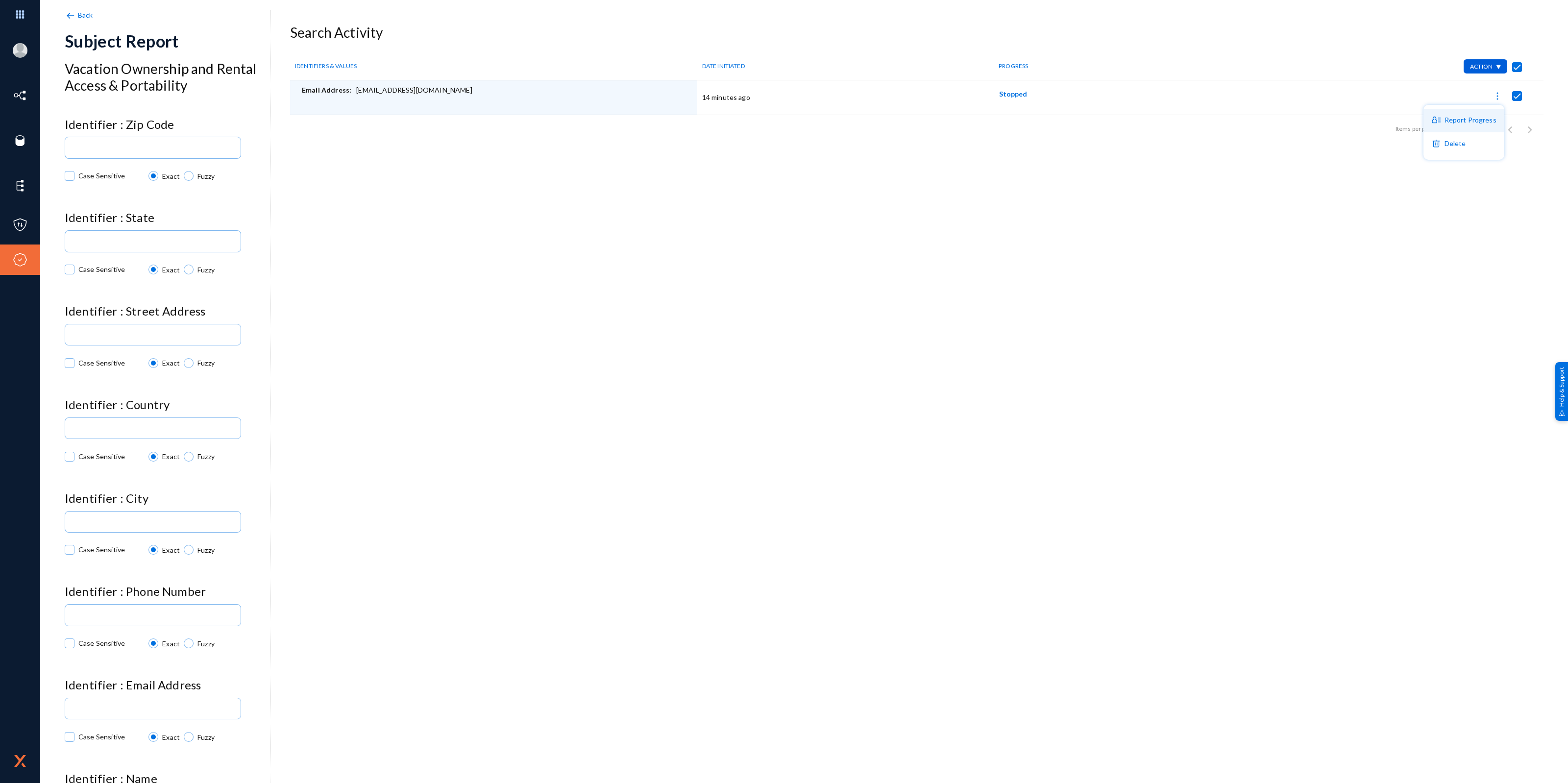
checkbox input "false"
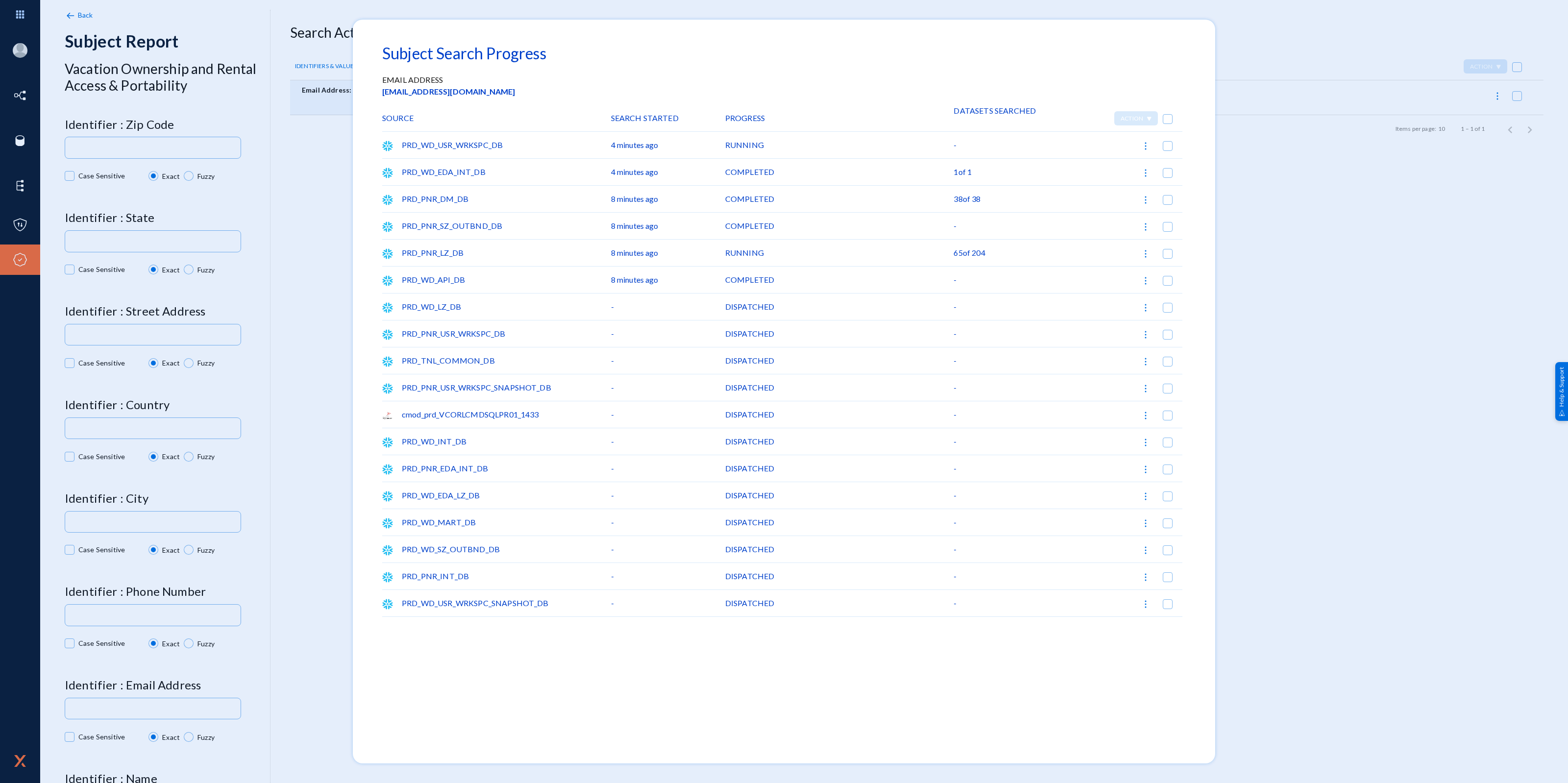
click at [1301, 237] on div at bounding box center [784, 392] width 1568 height 783
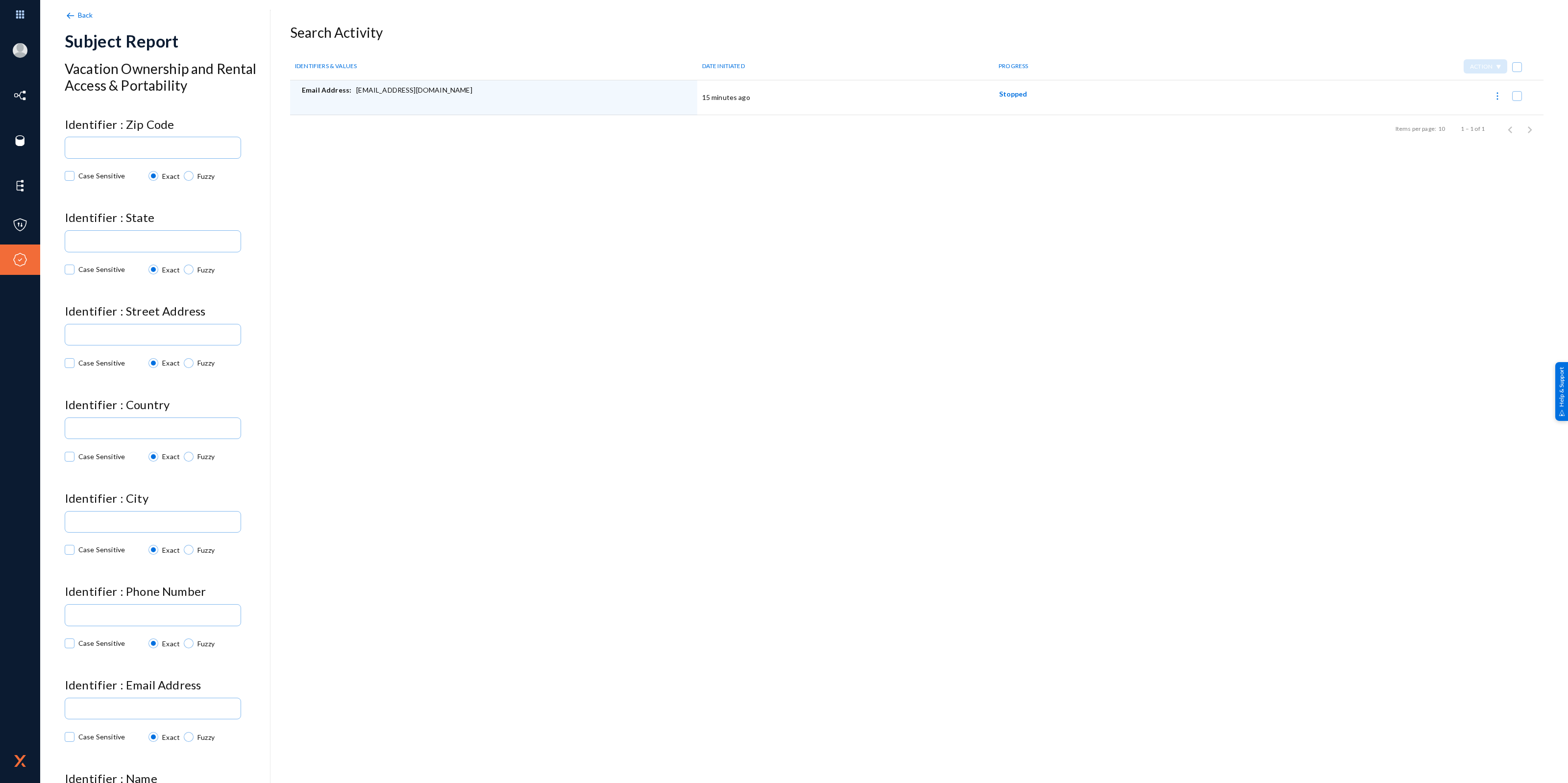
drag, startPoint x: 422, startPoint y: 90, endPoint x: 351, endPoint y: 96, distance: 71.3
click at [351, 96] on div "Email Address: rdwilmo@okstate.edu" at bounding box center [497, 97] width 391 height 24
copy div "rdwilmo@okstate.edu"
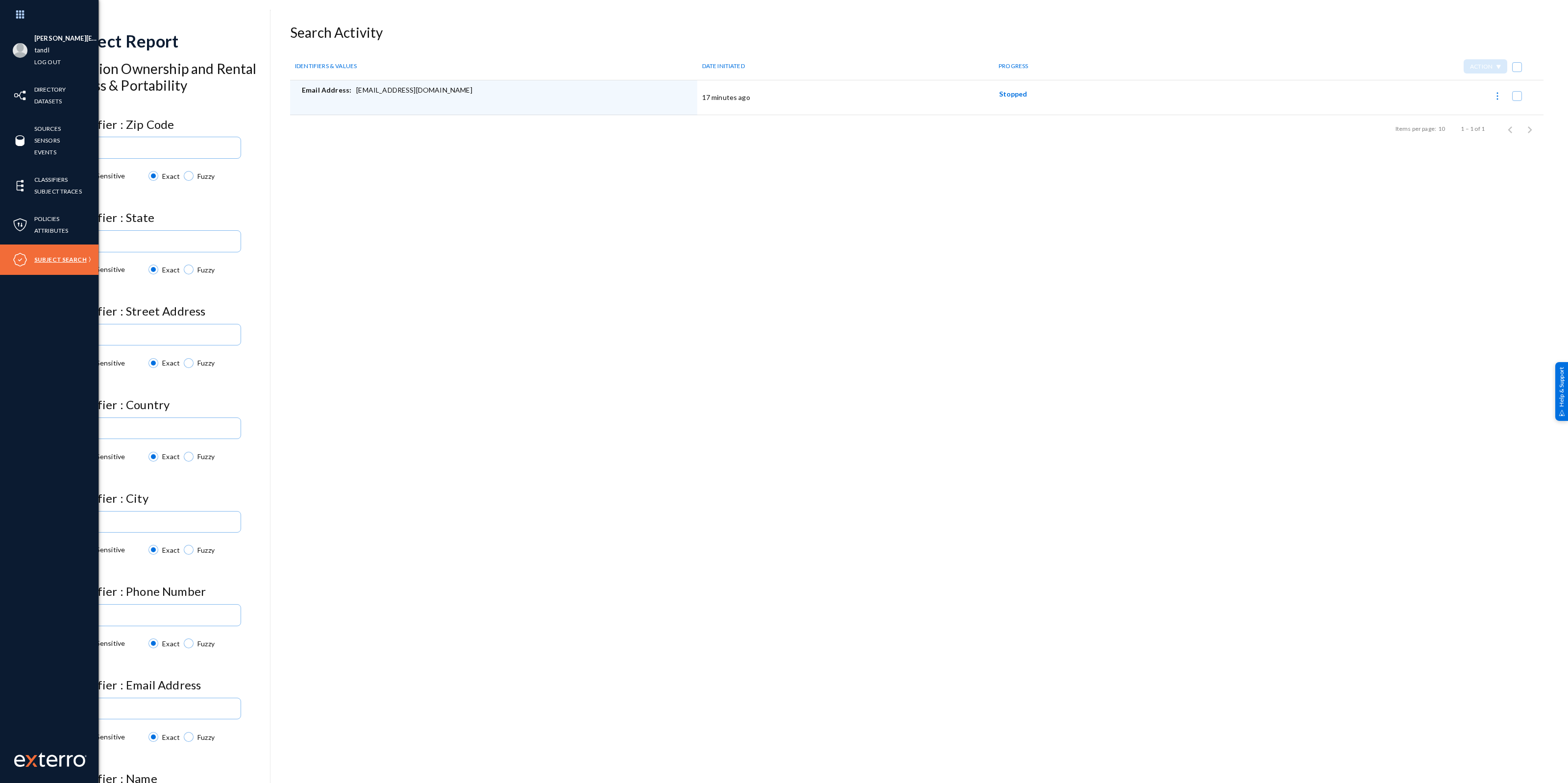
click at [64, 261] on link "Subject Search" at bounding box center [60, 259] width 52 height 12
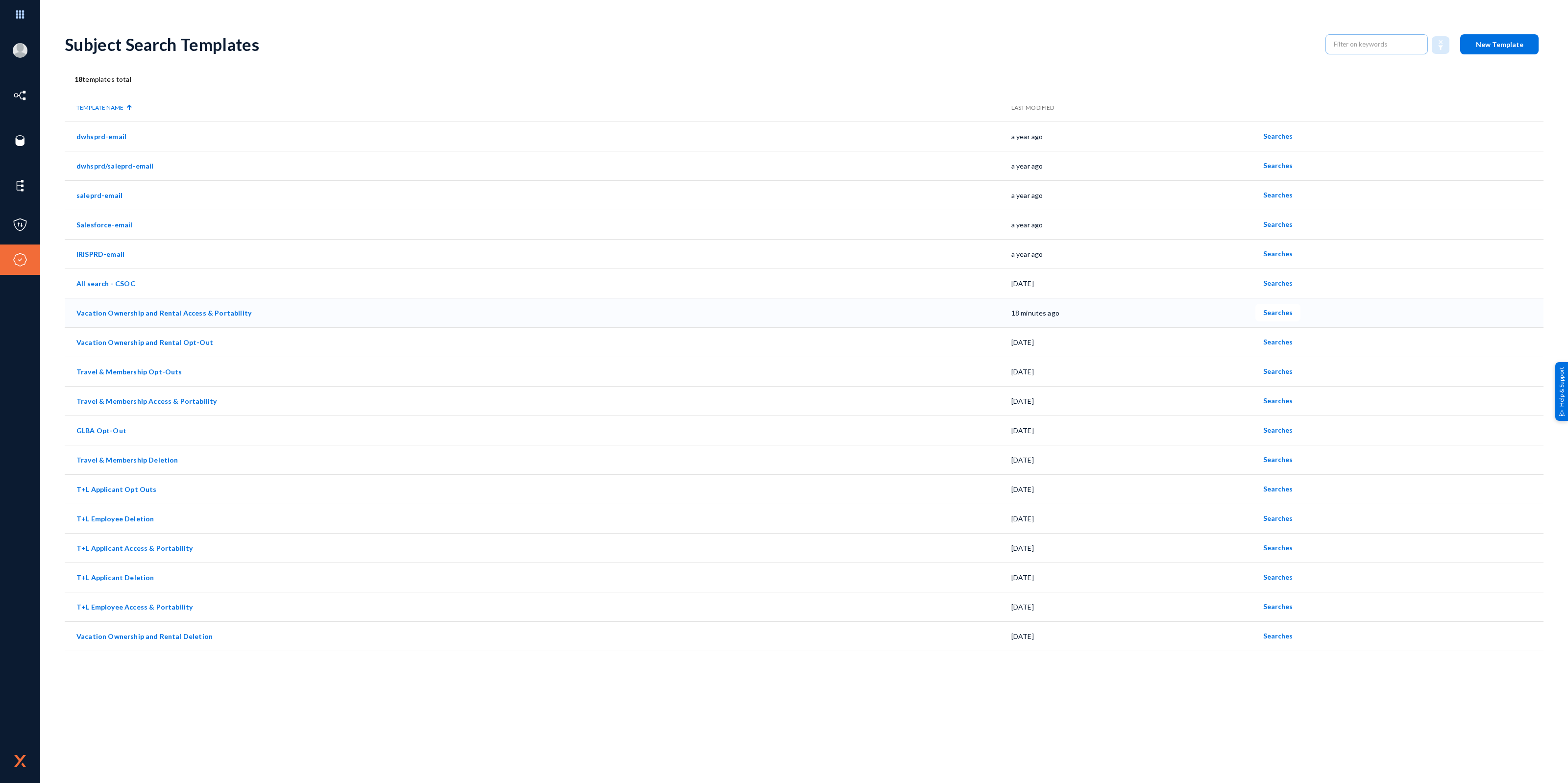
click at [194, 309] on link "Vacation Ownership and Rental Access & Portability" at bounding box center [164, 313] width 175 height 9
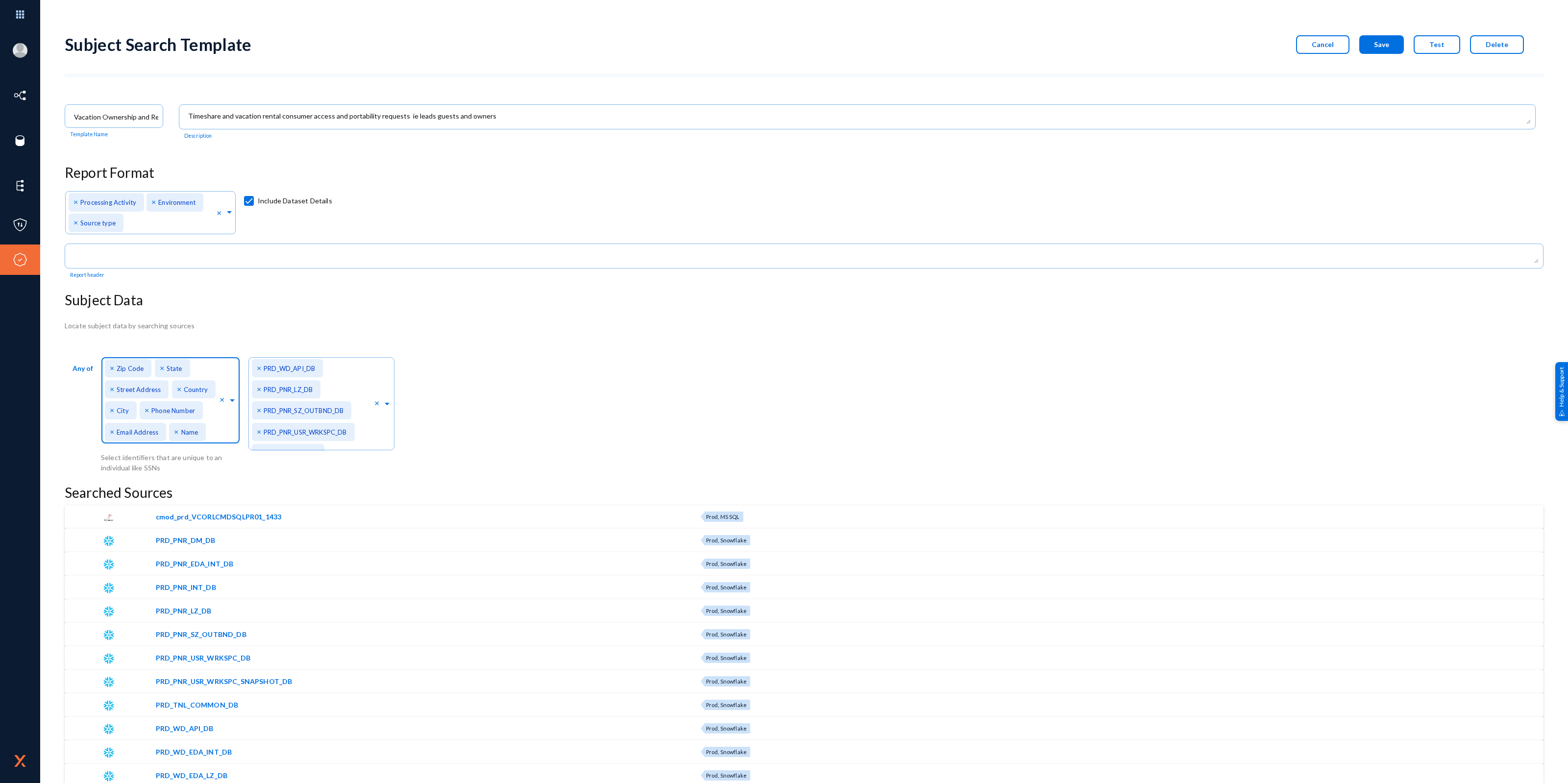
scroll to position [18, 0]
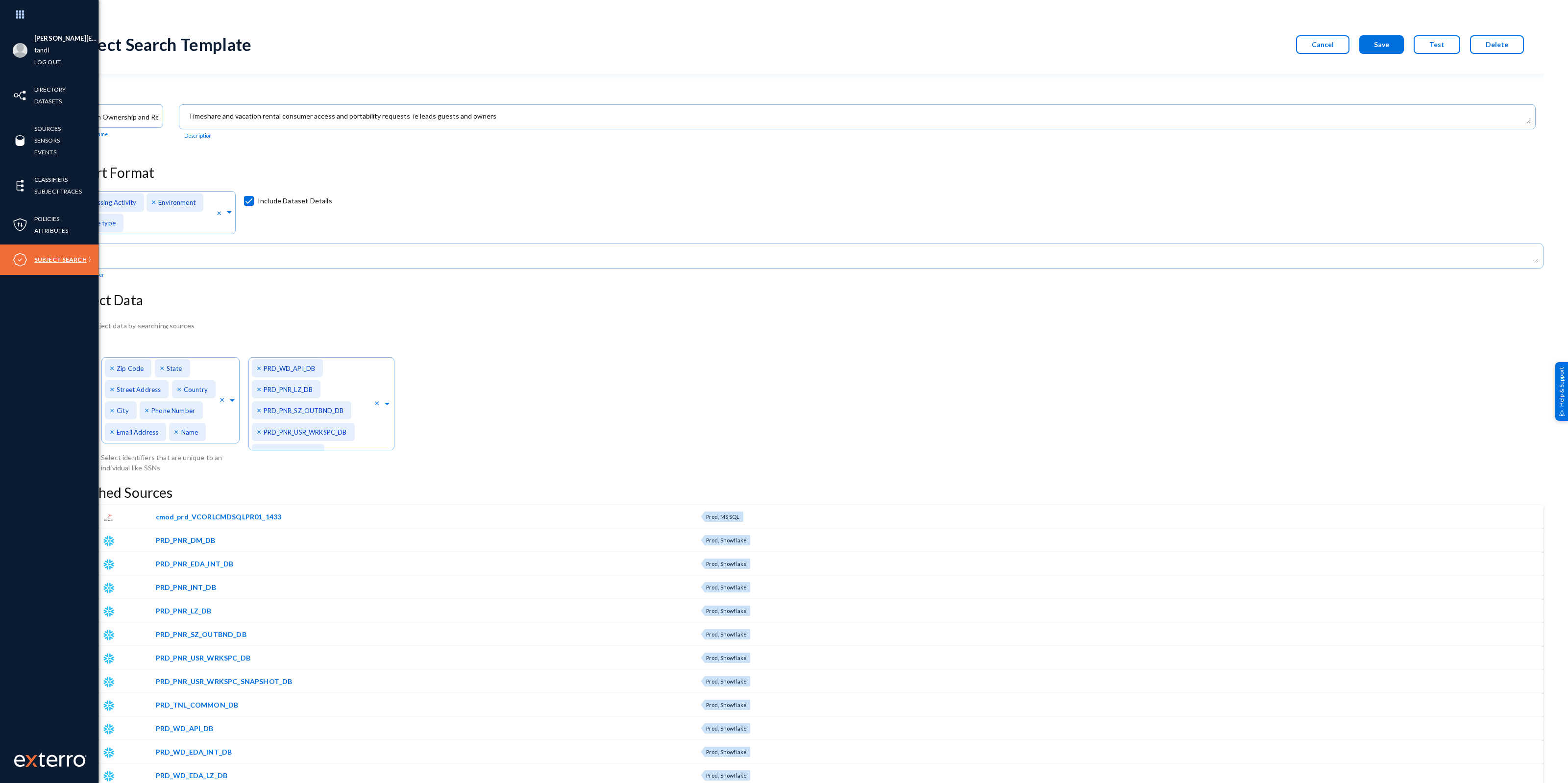
click at [57, 256] on link "Subject Search" at bounding box center [60, 259] width 52 height 12
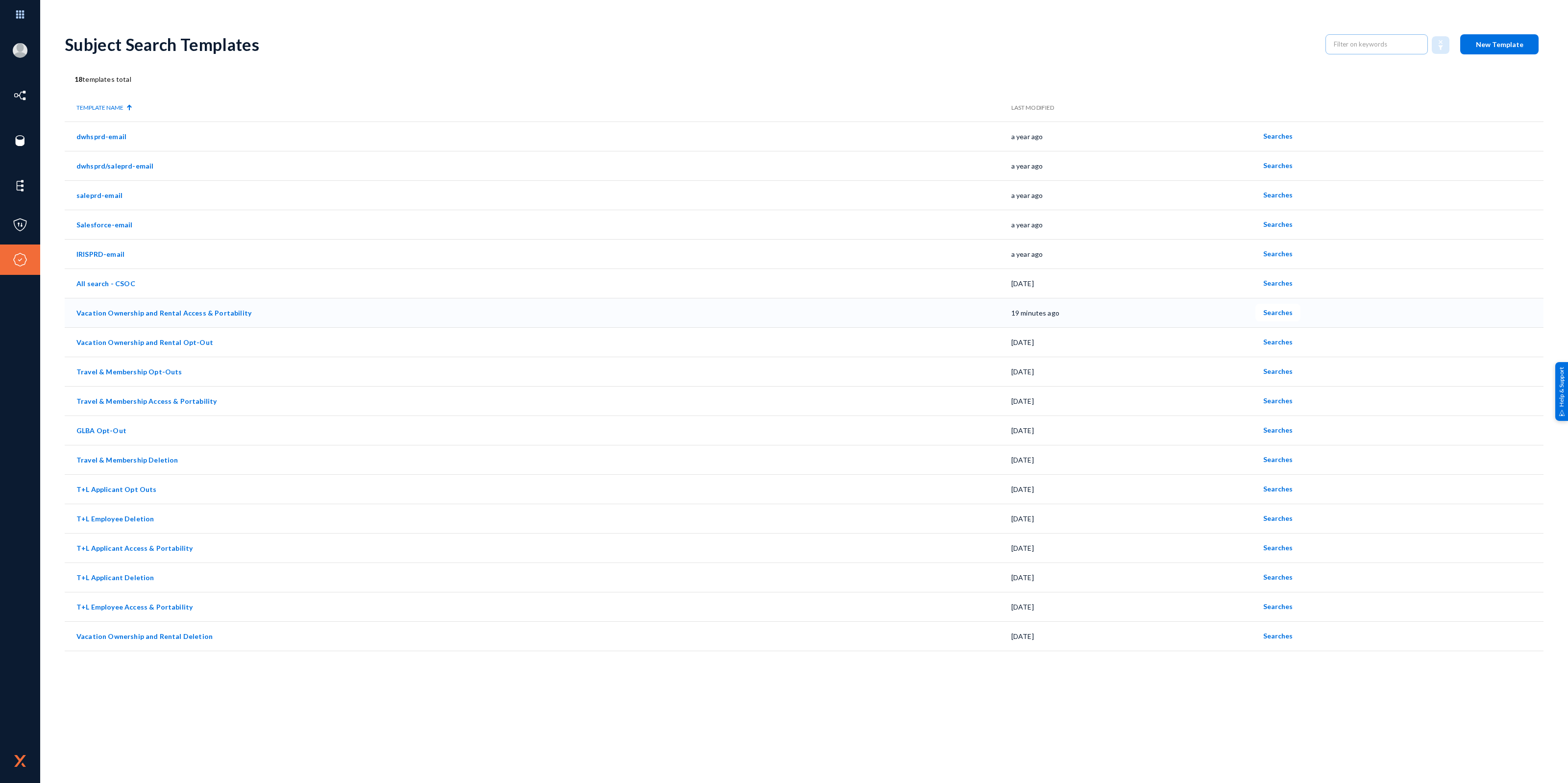
click at [215, 313] on link "Vacation Ownership and Rental Access & Portability" at bounding box center [164, 313] width 175 height 9
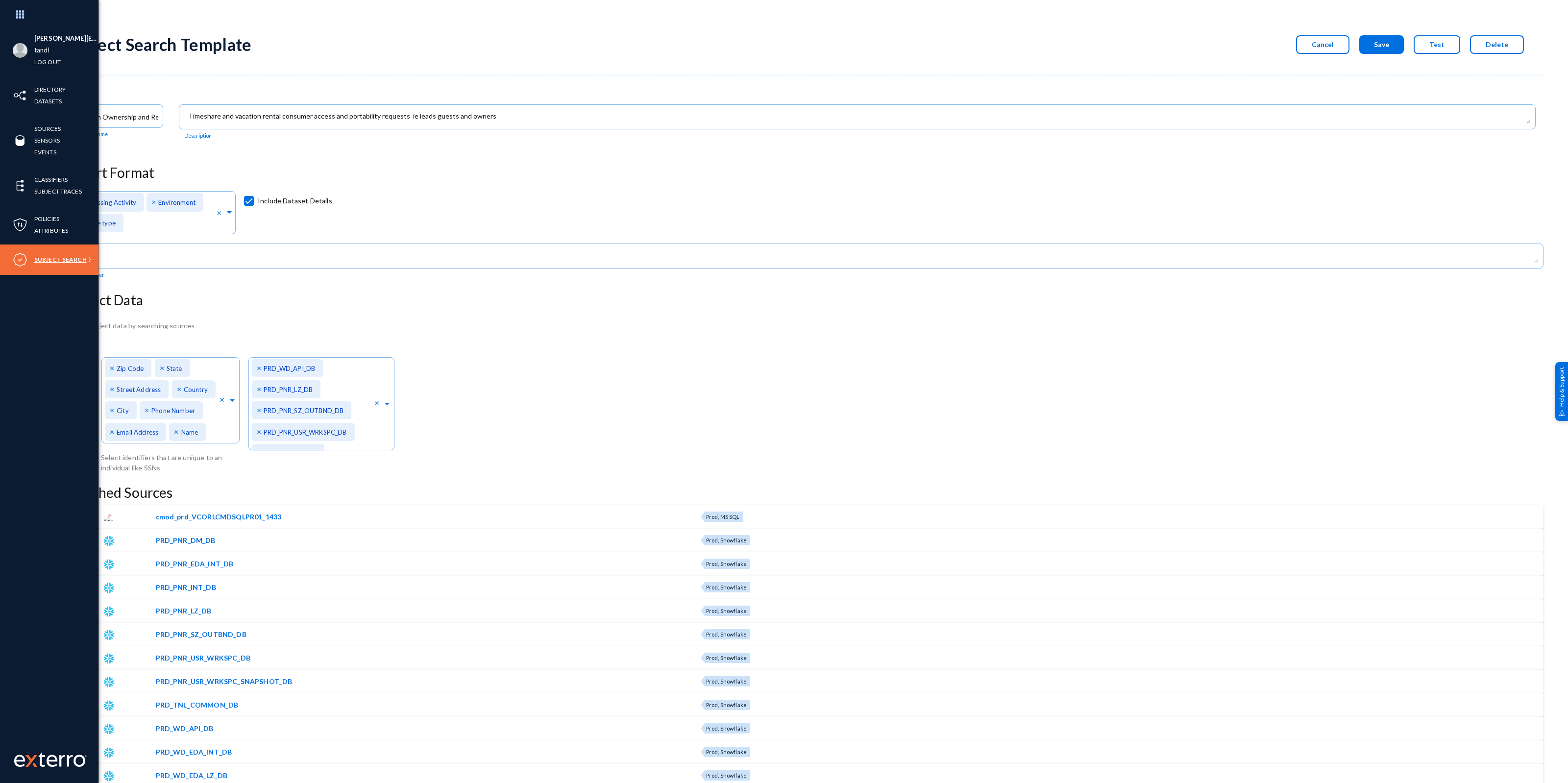
click at [50, 255] on link "Subject Search" at bounding box center [60, 259] width 52 height 12
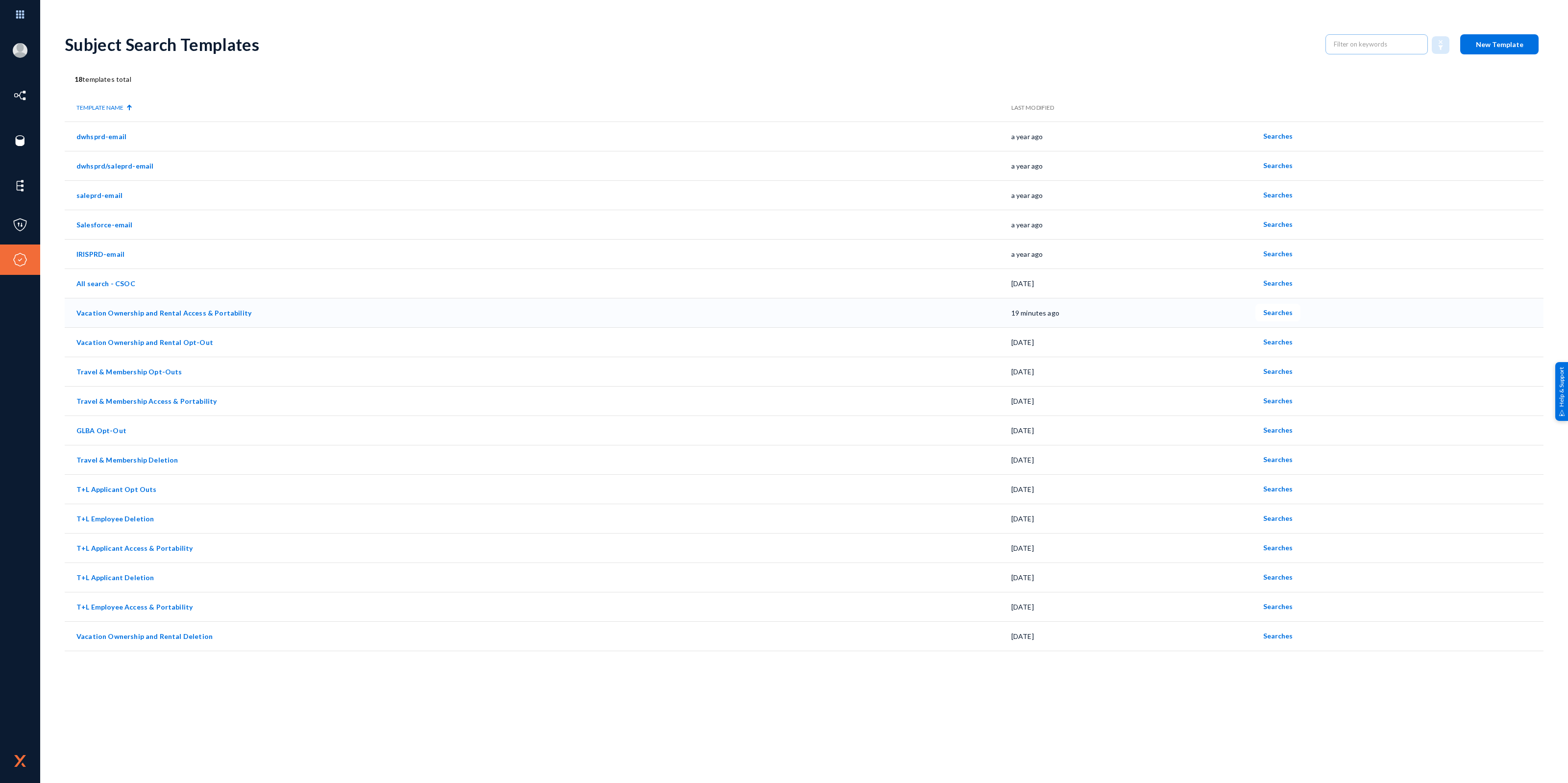
click at [1270, 311] on span "Searches" at bounding box center [1278, 312] width 29 height 9
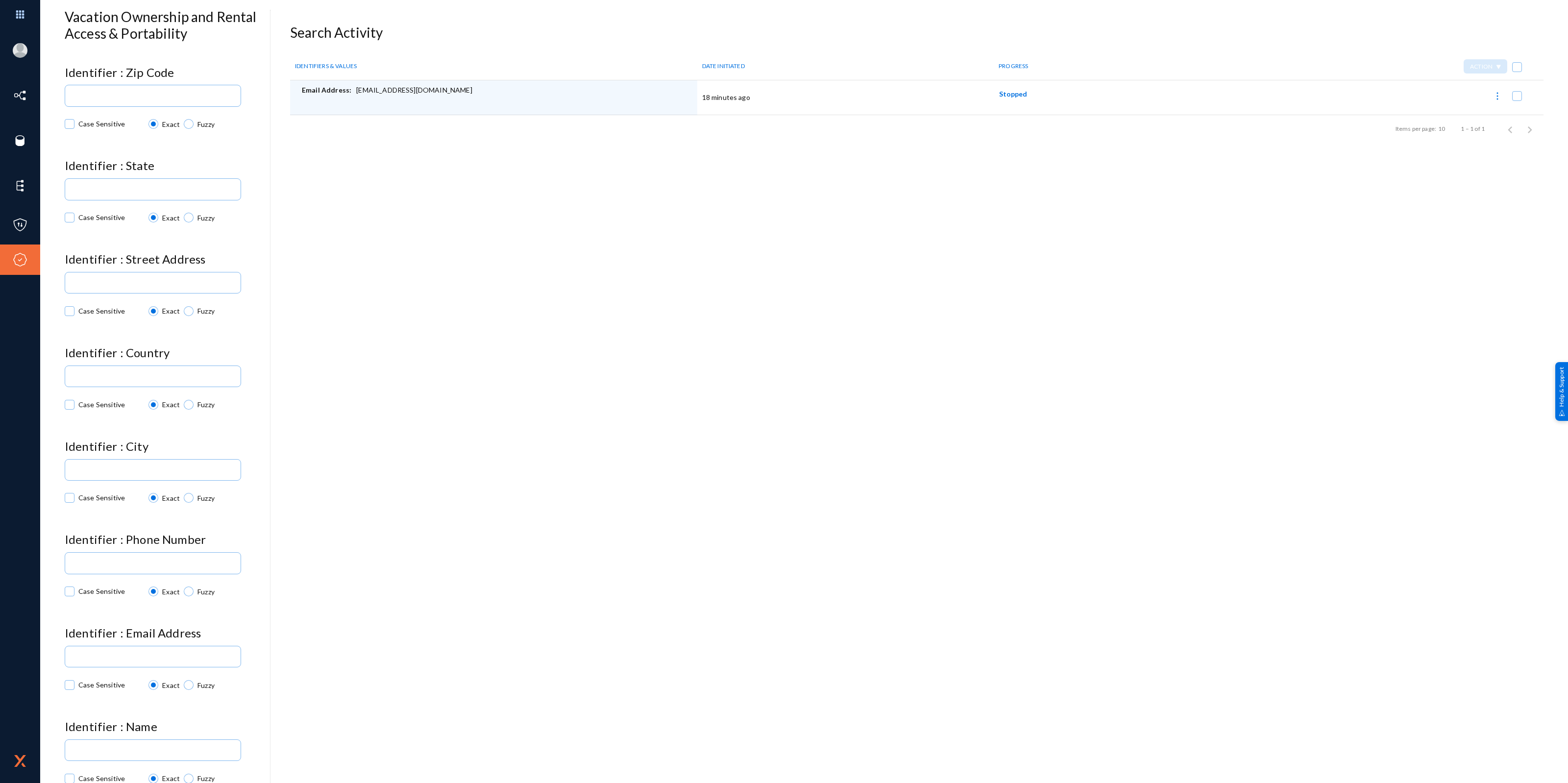
scroll to position [90, 0]
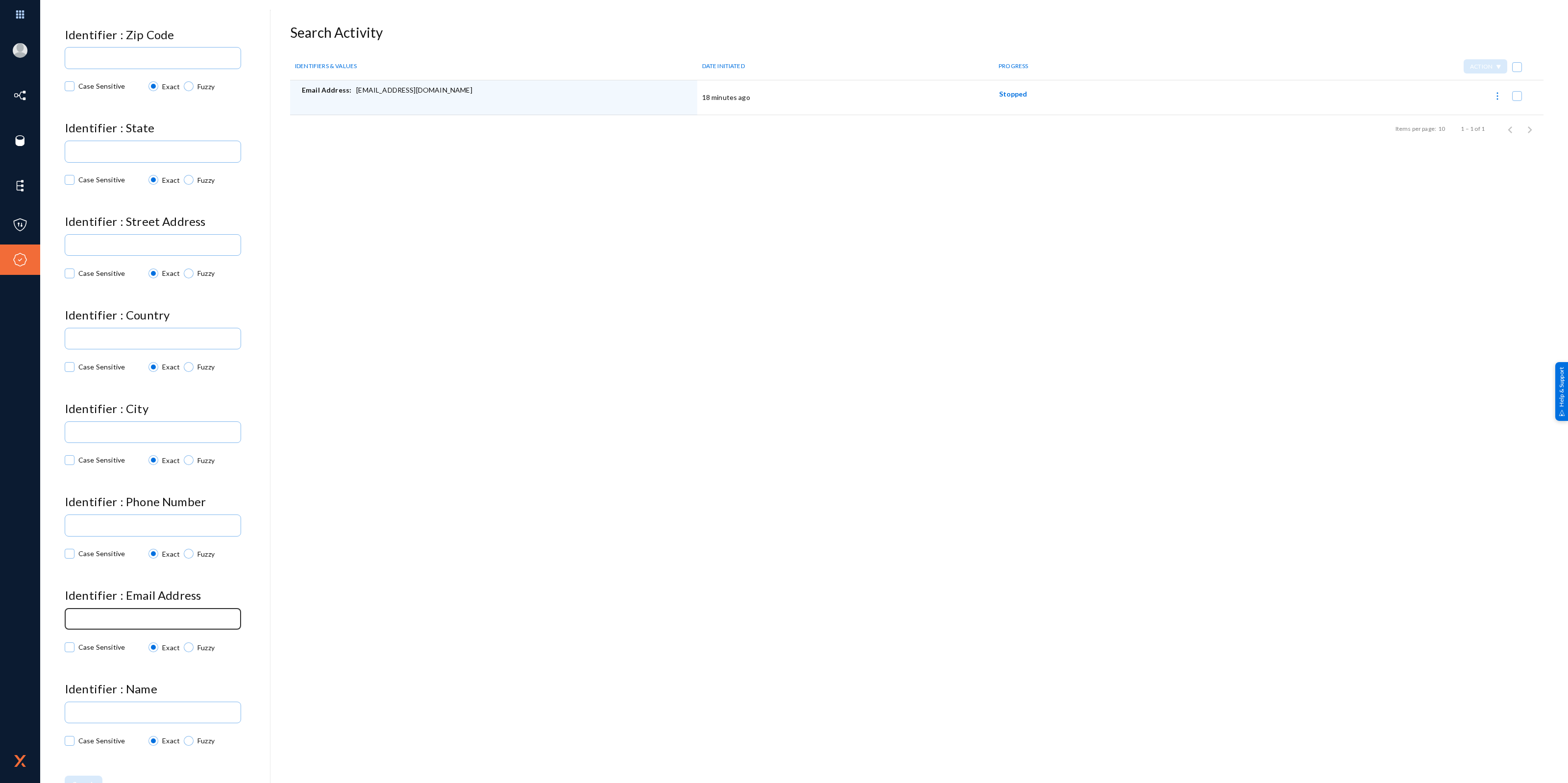
click at [143, 622] on input at bounding box center [155, 620] width 164 height 7
type input "d"
type input "rdwilmo@okstate.edu"
click at [156, 626] on div "rdwilmo@okstate.edu" at bounding box center [153, 619] width 167 height 23
drag, startPoint x: 144, startPoint y: 619, endPoint x: 69, endPoint y: 619, distance: 75.0
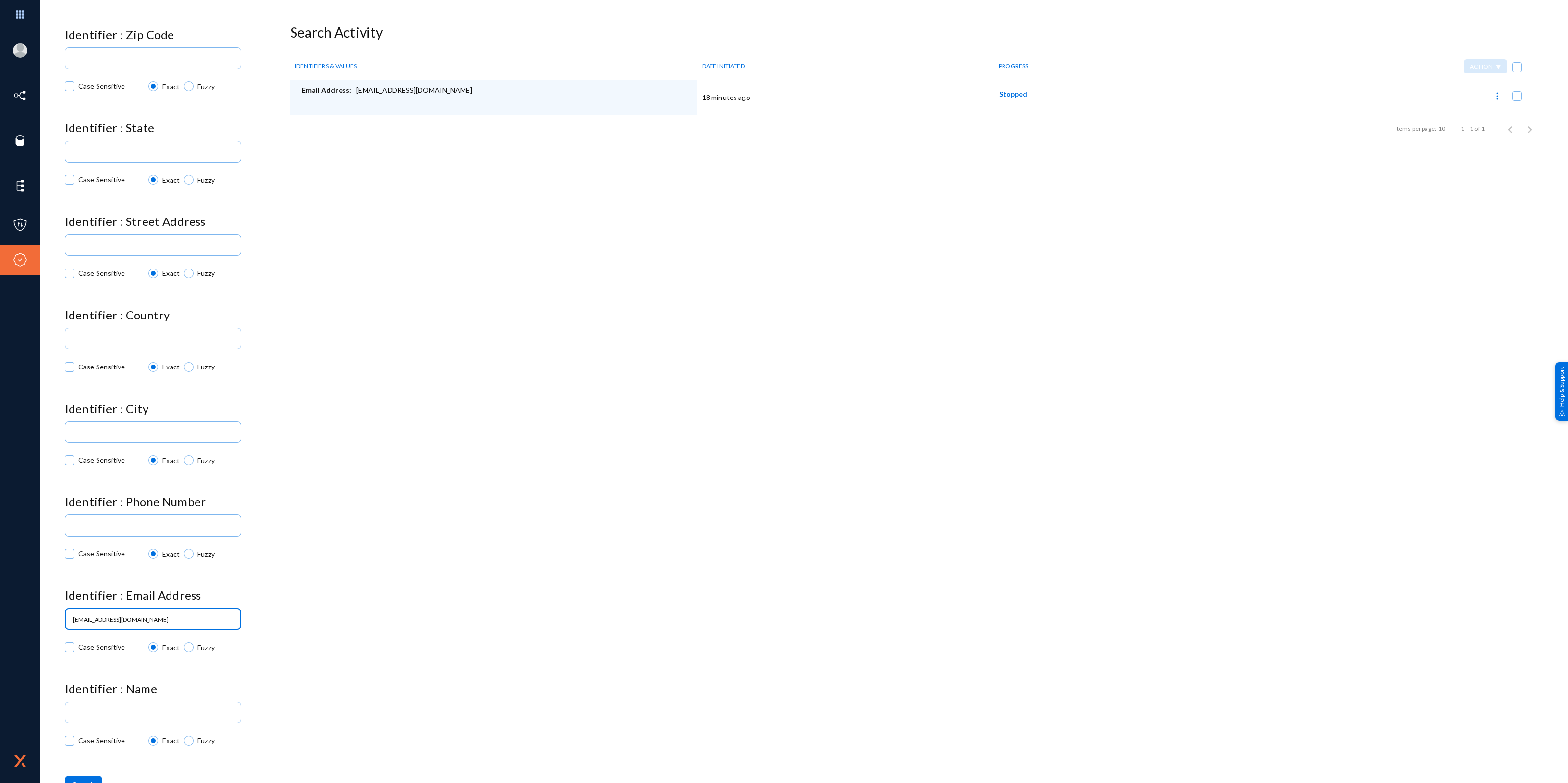
click at [57, 617] on div "Rupak.Das@travelandleisure.com tandl Log out Directory Datasets Sources Sensors…" at bounding box center [784, 392] width 1568 height 783
click at [138, 520] on div at bounding box center [153, 525] width 167 height 23
click at [111, 717] on input at bounding box center [155, 714] width 164 height 7
click at [159, 708] on div "Rebecca" at bounding box center [153, 712] width 167 height 23
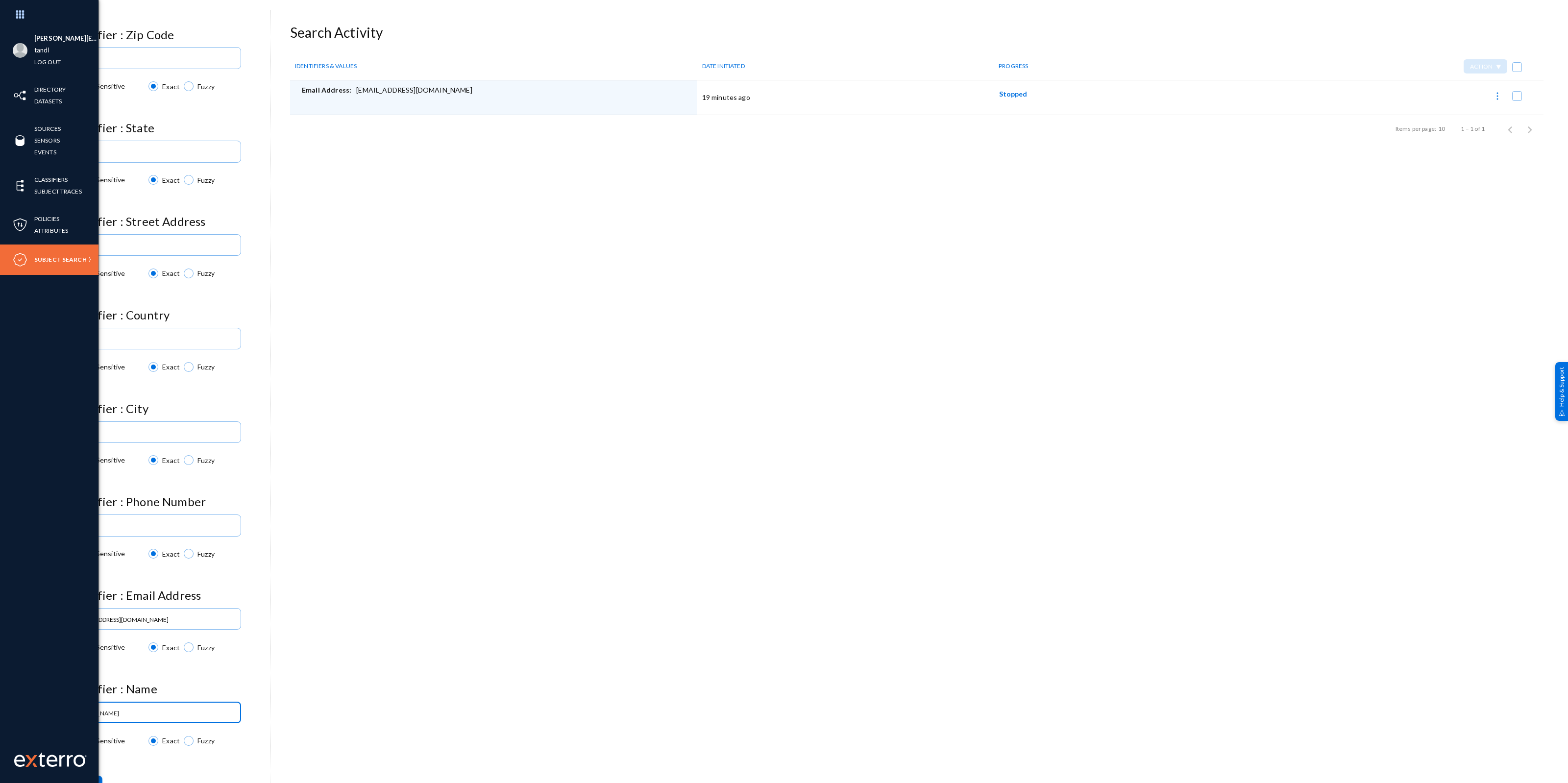
drag, startPoint x: 153, startPoint y: 714, endPoint x: 6, endPoint y: 709, distance: 147.1
click at [6, 709] on div "Rupak.Das@travelandleisure.com tandl Log out Directory Datasets Sources Sensors…" at bounding box center [784, 392] width 1568 height 783
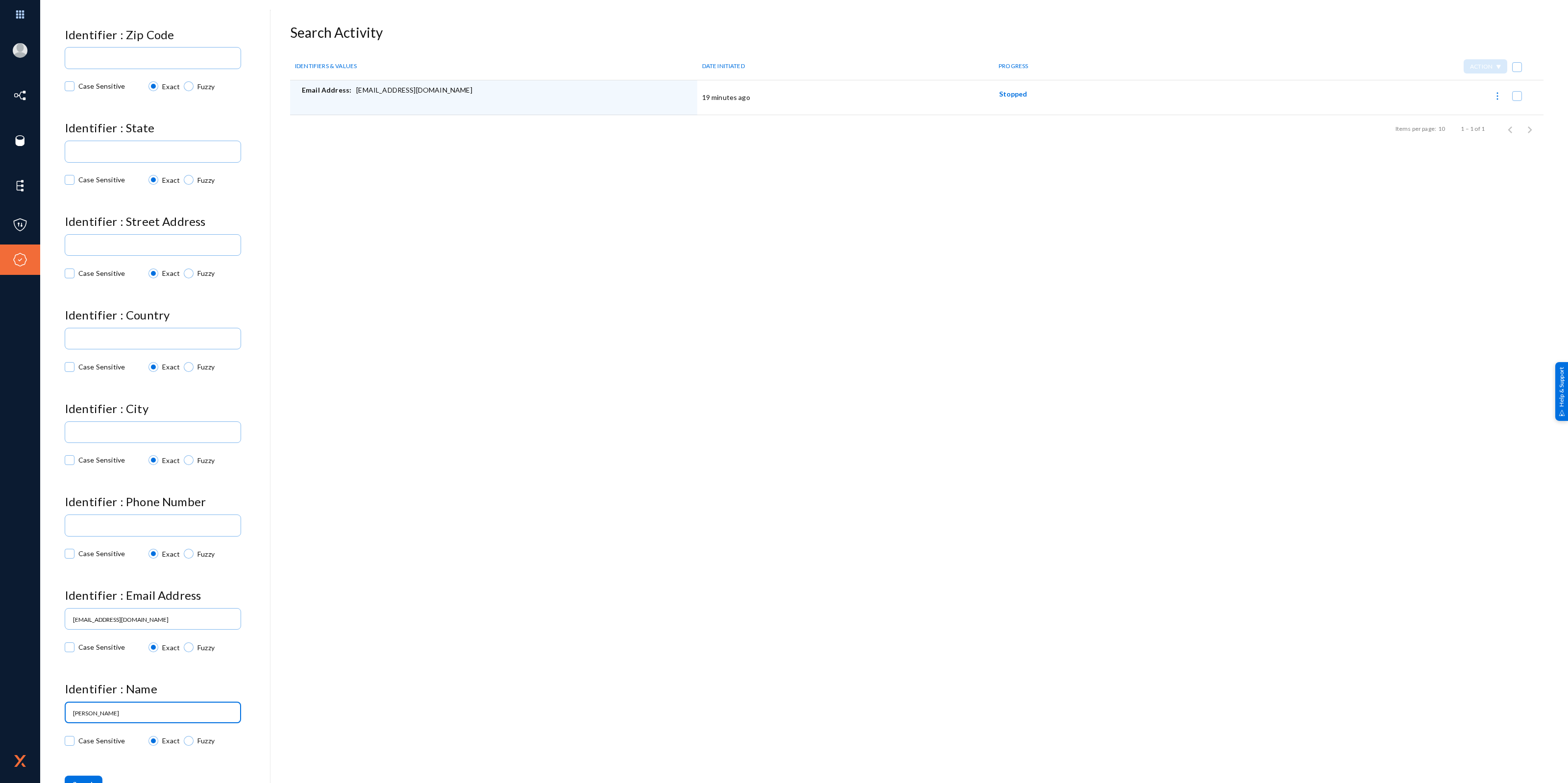
type input "Rebecca Wilmoth"
click at [259, 676] on div "Identifier : Zip Code Case Sensitive Exact Fuzzy Identifier : State Case Sensit…" at bounding box center [167, 410] width 205 height 765
click at [89, 777] on button "Search" at bounding box center [83, 784] width 38 height 18
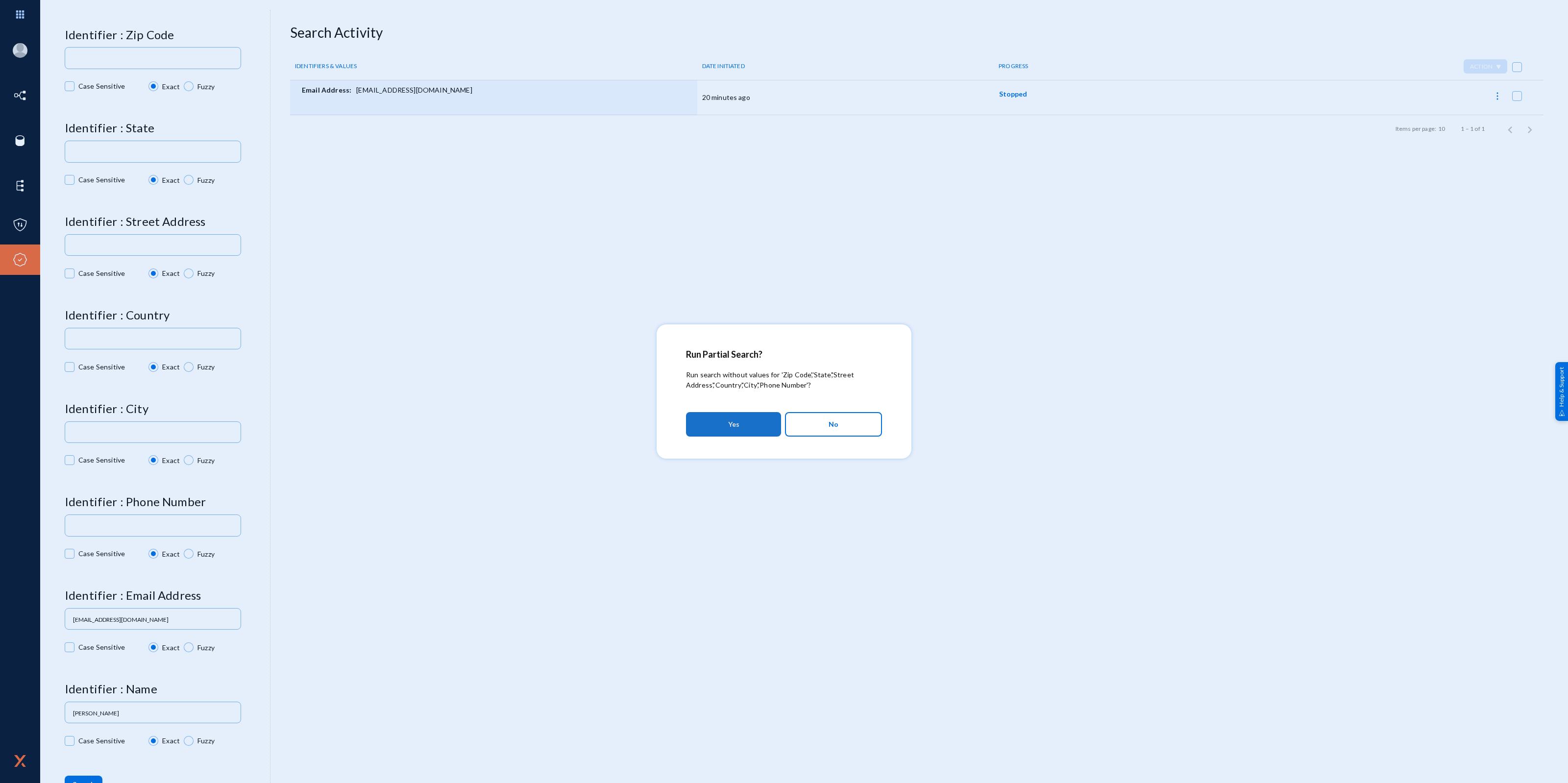
click at [748, 426] on button "Yes" at bounding box center [733, 424] width 95 height 24
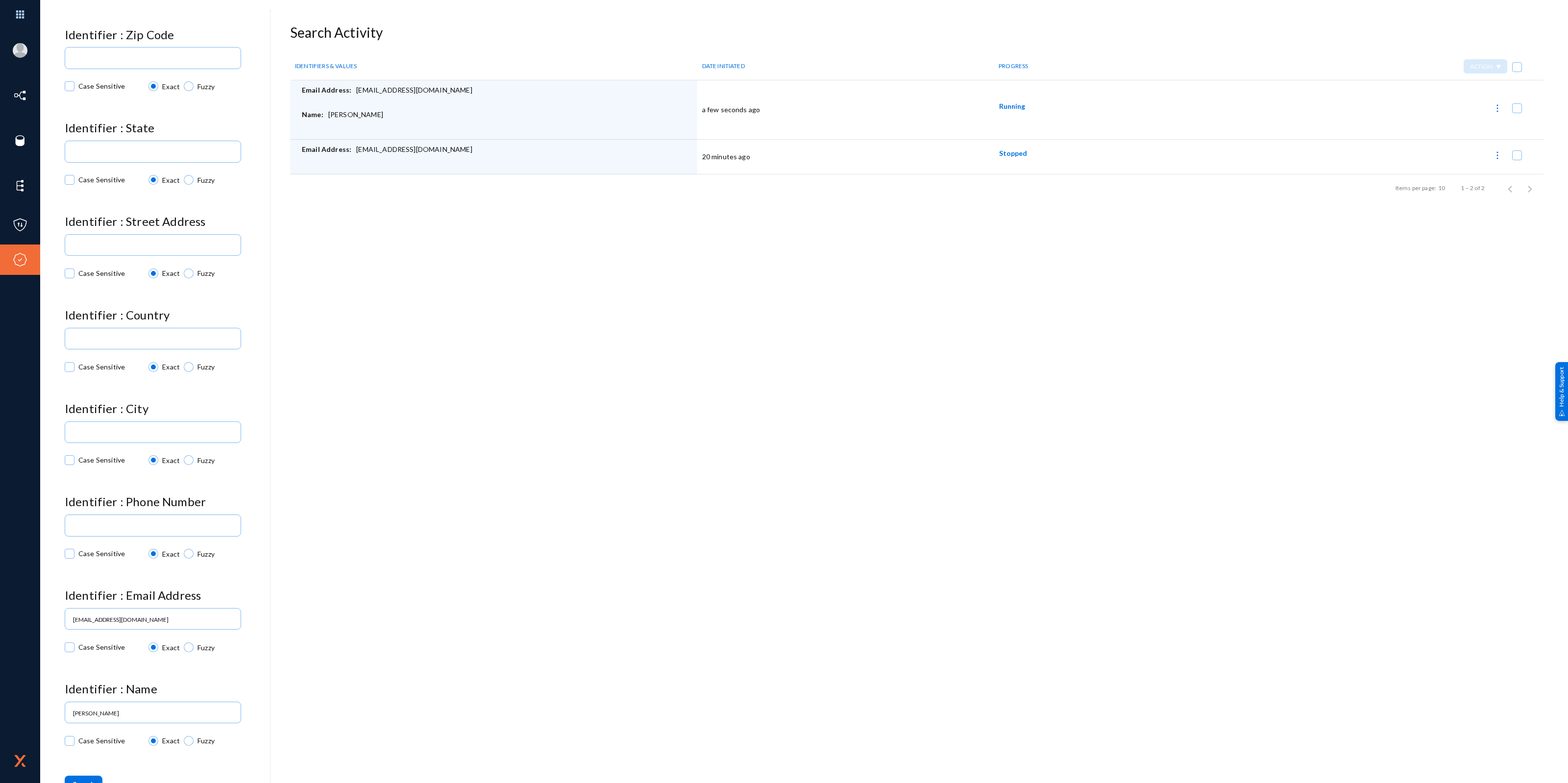
click at [1494, 157] on img at bounding box center [1497, 155] width 10 height 10
click at [1472, 180] on button "Report Progress" at bounding box center [1464, 180] width 81 height 24
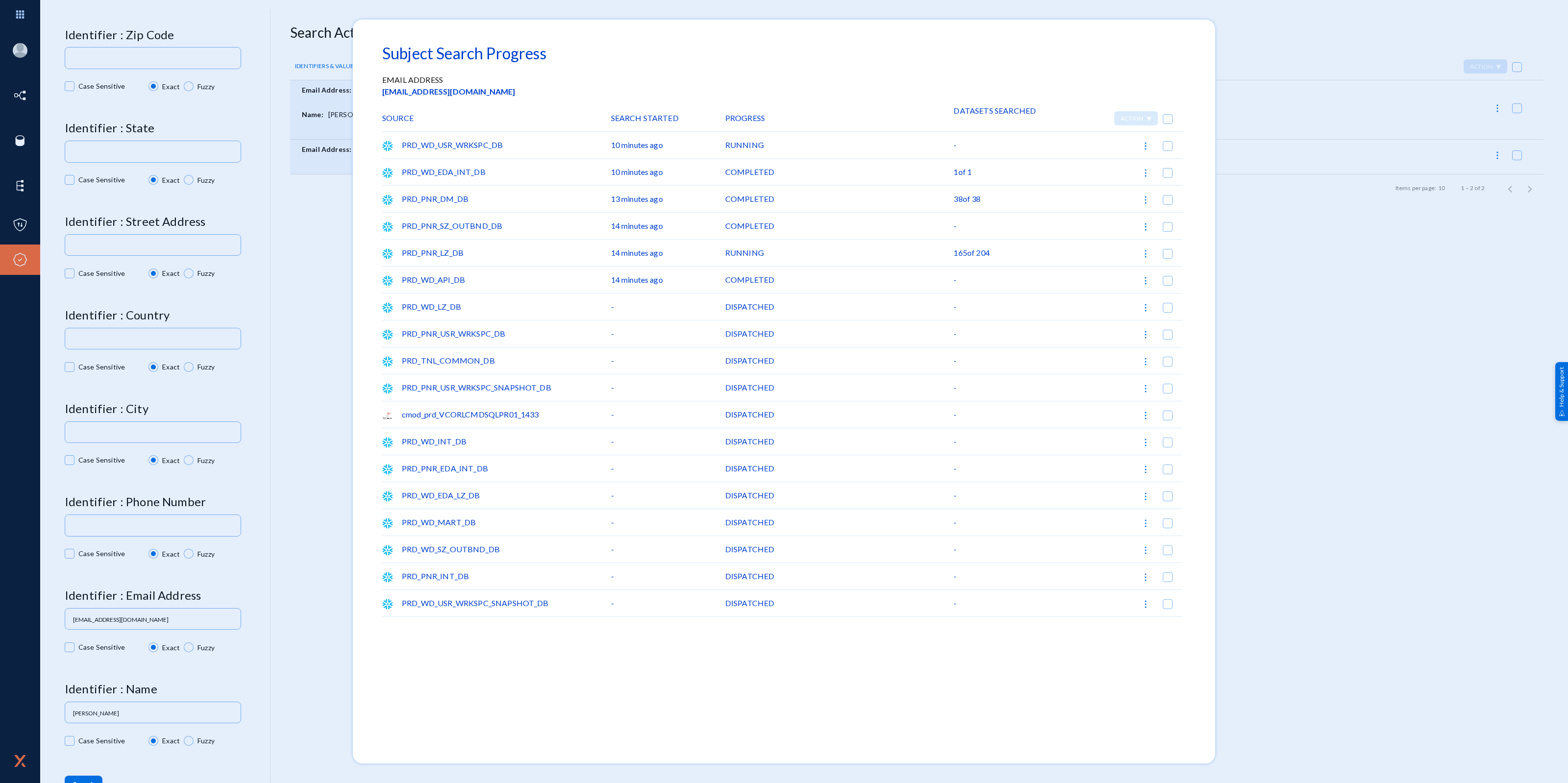
drag, startPoint x: 959, startPoint y: 256, endPoint x: 998, endPoint y: 255, distance: 39.0
click at [998, 255] on div "165 of 204" at bounding box center [1011, 253] width 114 height 26
drag, startPoint x: 1003, startPoint y: 255, endPoint x: 947, endPoint y: 258, distance: 56.1
click at [947, 258] on div "PRD_PNR_LZ_DB 14 minutes ago RUNNING 165 of 204" at bounding box center [782, 253] width 800 height 27
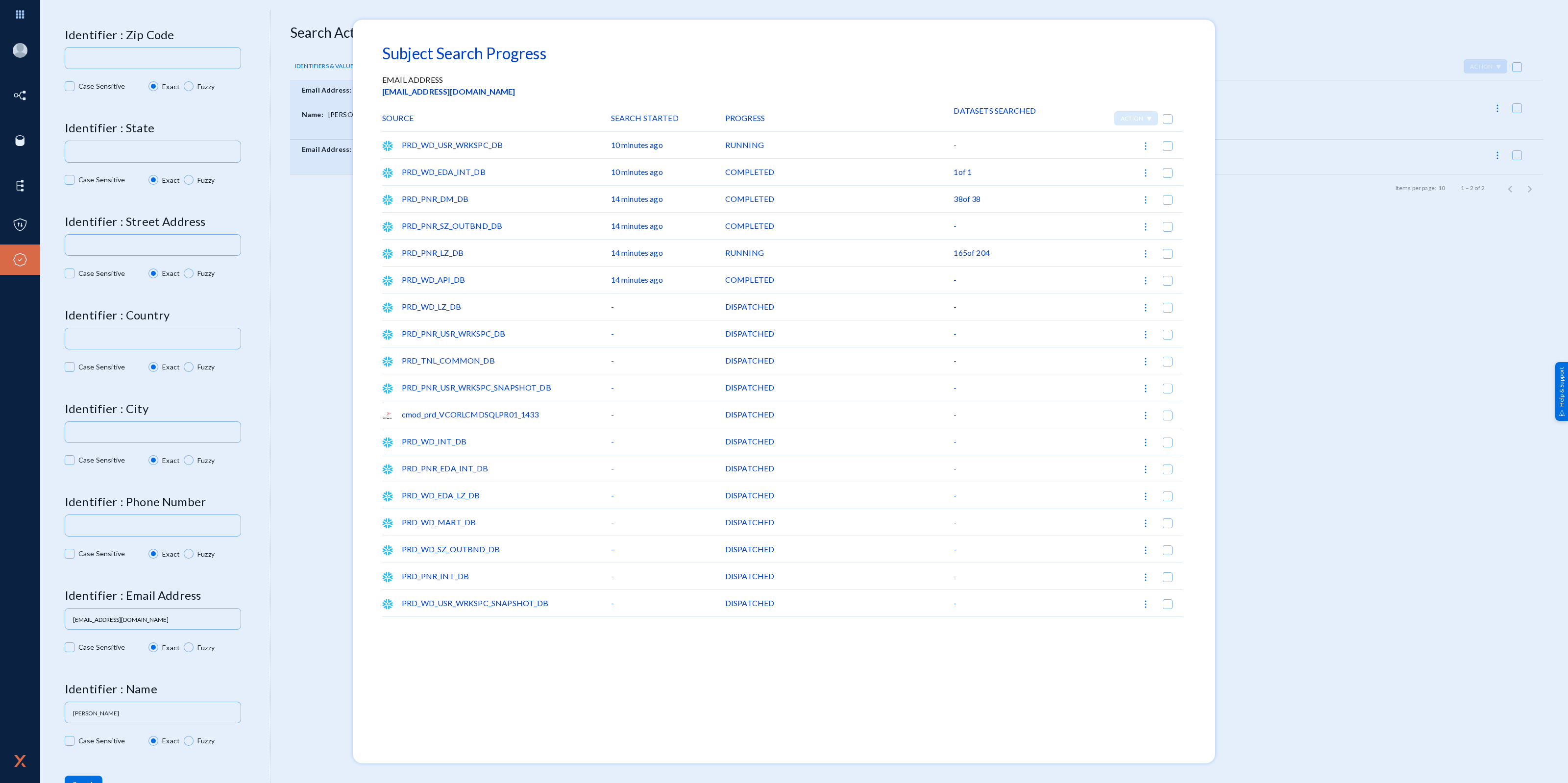
click at [1456, 373] on div at bounding box center [784, 392] width 1568 height 783
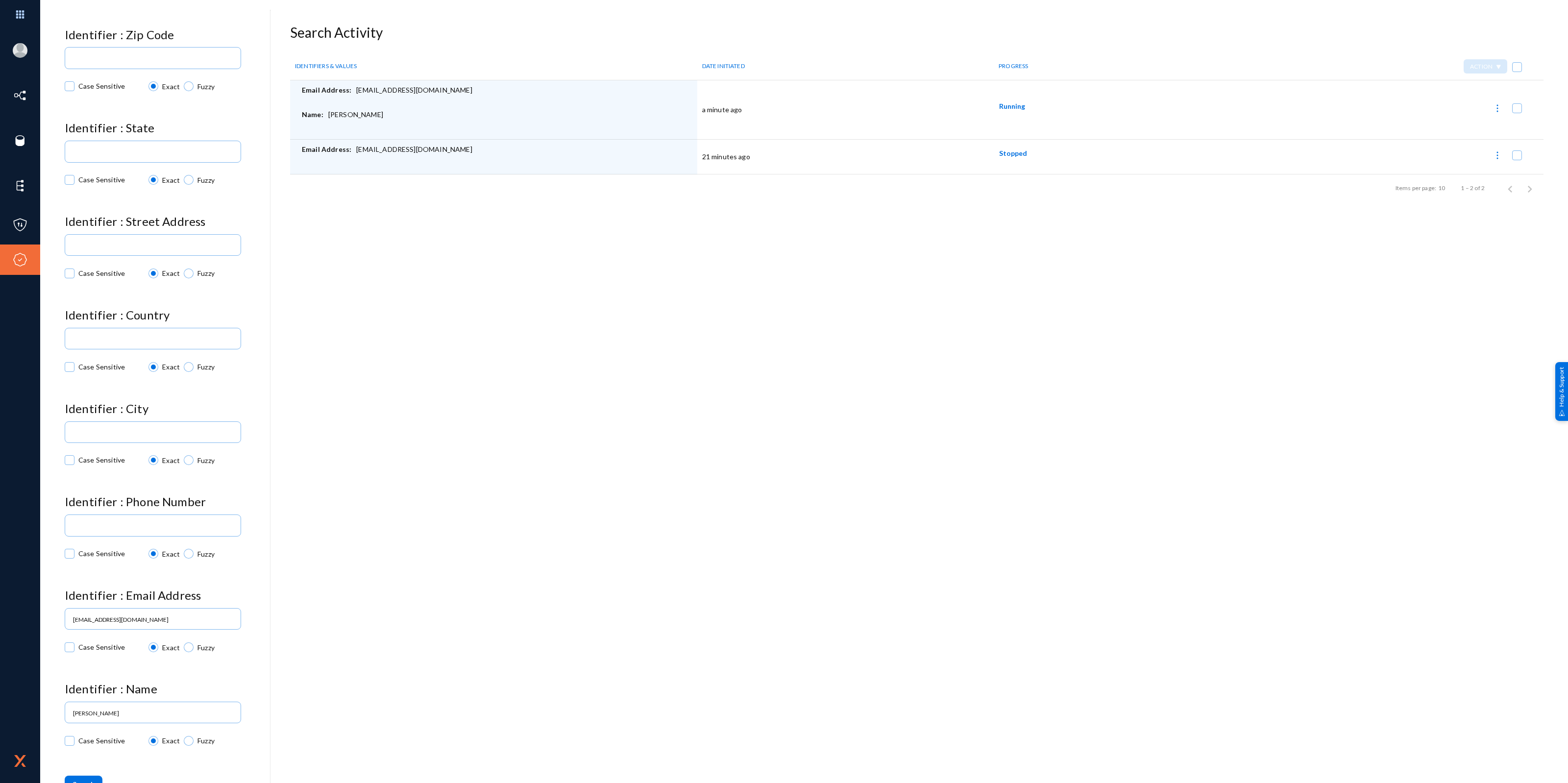
click at [373, 90] on div "Email Address: rdwilmo@okstate.edu" at bounding box center [497, 97] width 391 height 24
click at [364, 110] on div "Name: Rebecca Wilmoth" at bounding box center [497, 122] width 391 height 24
click at [416, 127] on div "Name: Rebecca Wilmoth" at bounding box center [497, 122] width 391 height 24
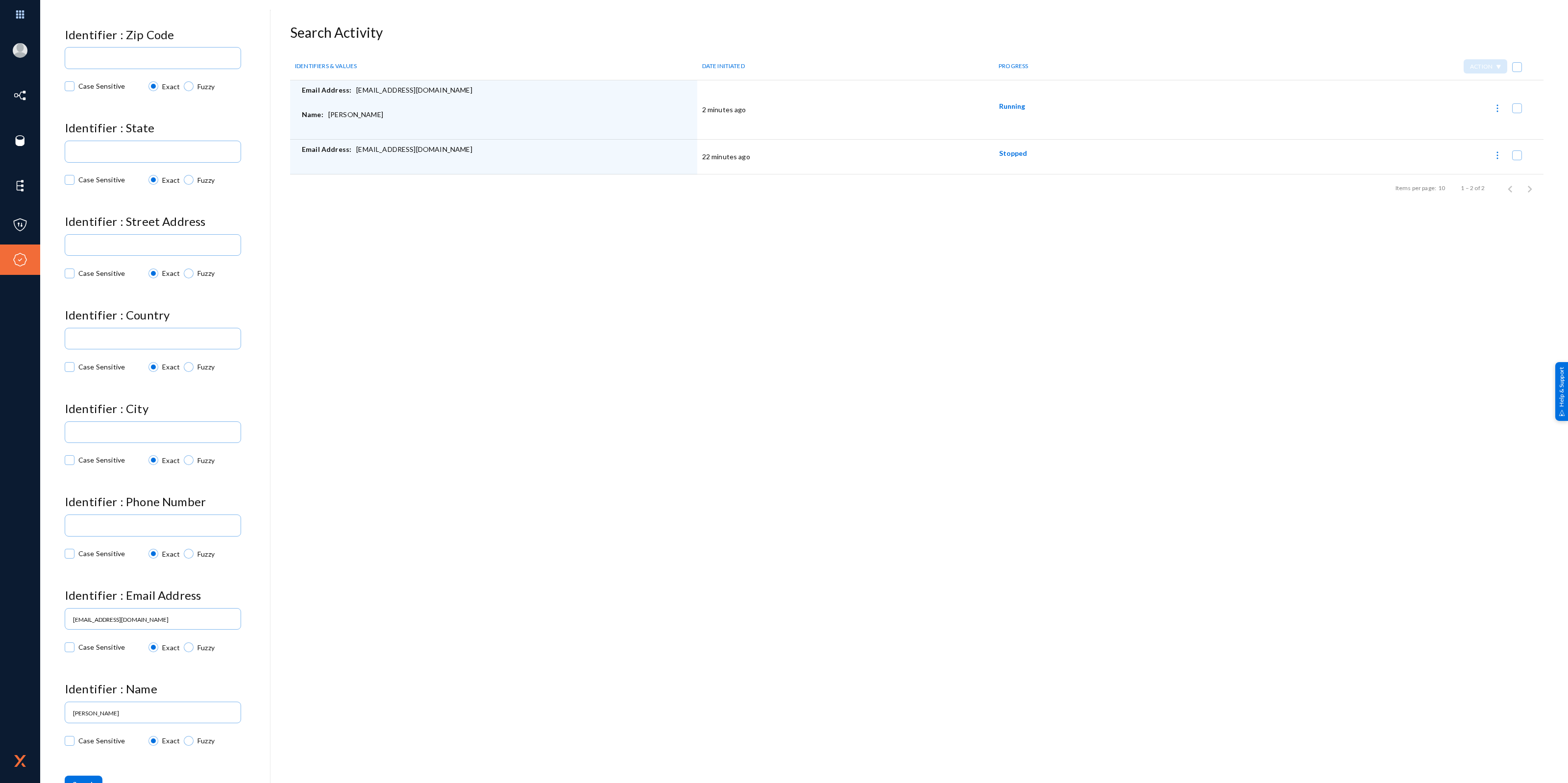
click at [1012, 246] on div "Back Subject Report Vacation Ownership and Rental Access & Portability Identifi…" at bounding box center [803, 171] width 1479 height 294
click at [1493, 156] on img at bounding box center [1497, 155] width 10 height 10
click at [1466, 179] on button "Report Progress" at bounding box center [1464, 180] width 81 height 24
checkbox input "false"
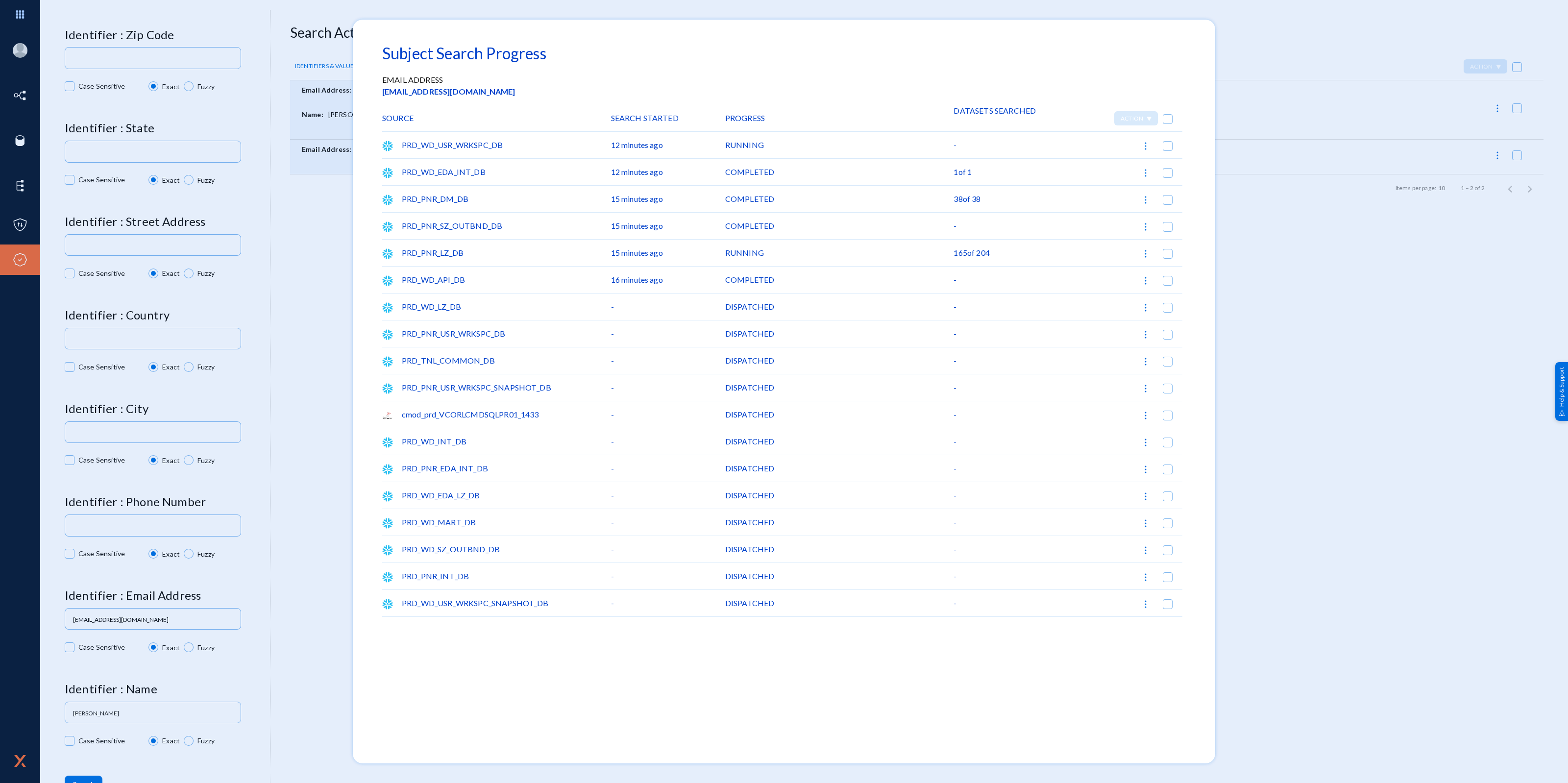
click at [1327, 61] on div at bounding box center [784, 392] width 1568 height 783
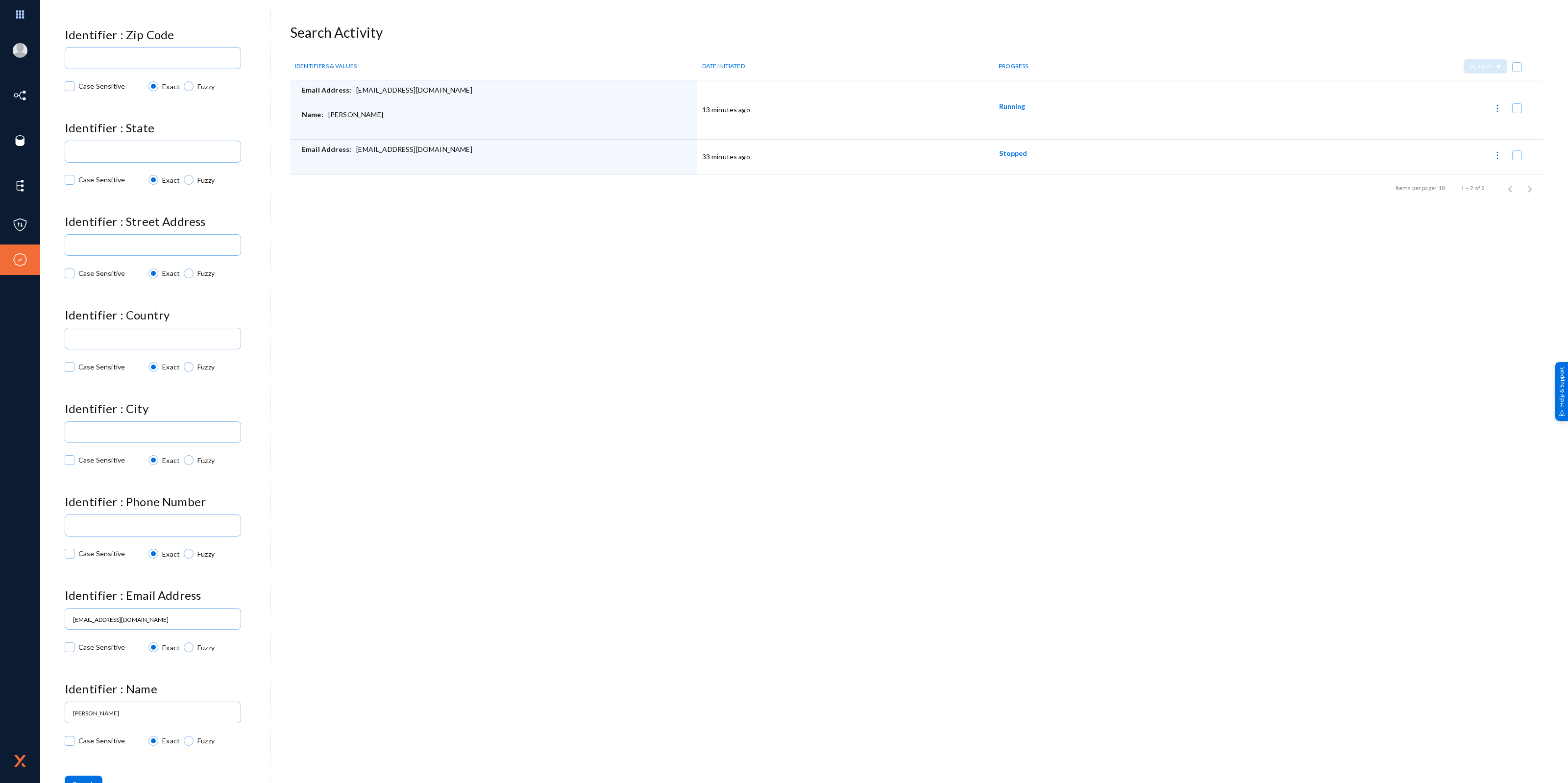
click at [1495, 157] on img at bounding box center [1497, 155] width 10 height 10
click at [1476, 182] on button "Report Progress" at bounding box center [1464, 180] width 81 height 24
checkbox input "false"
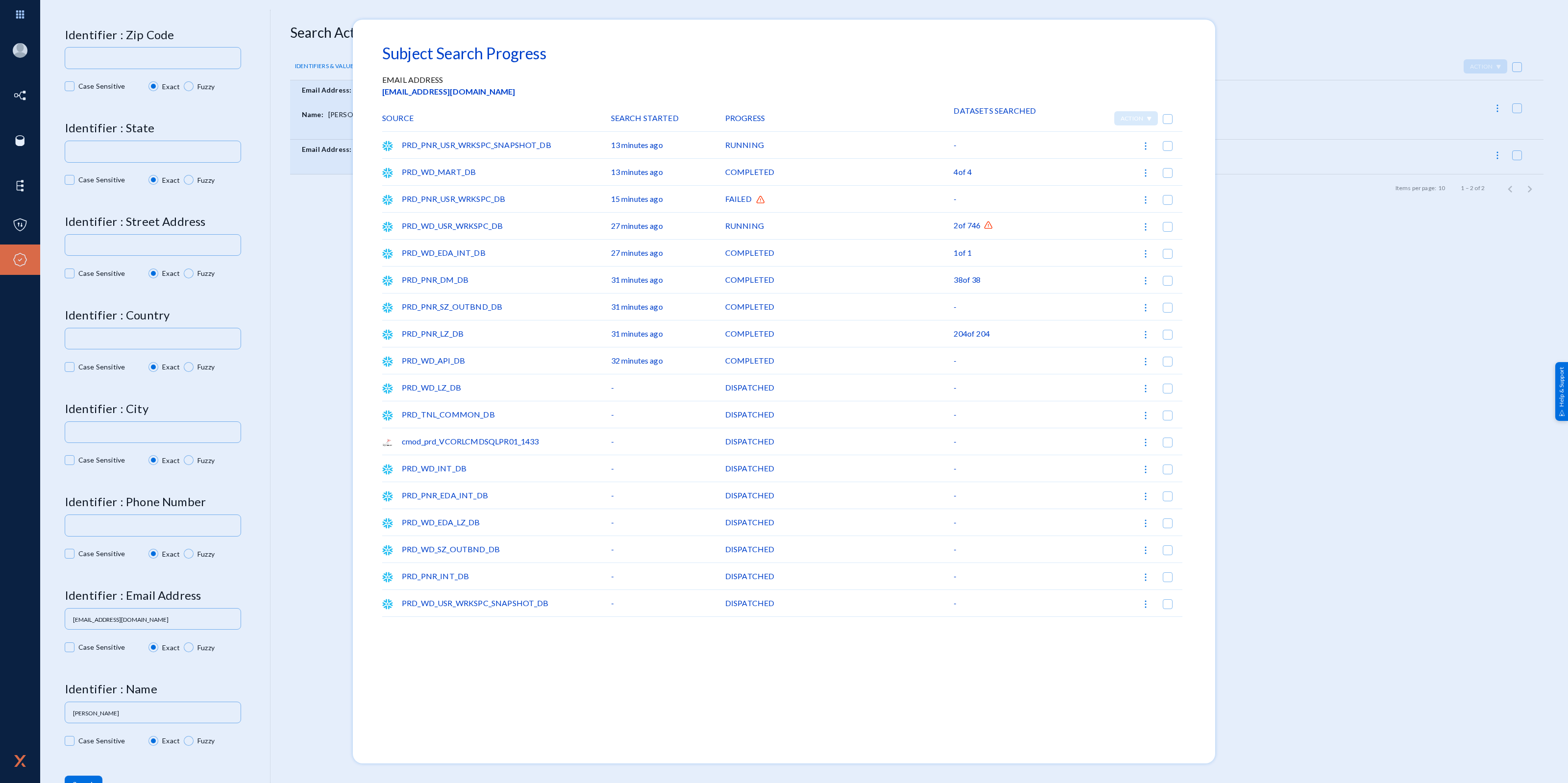
click at [1246, 130] on div at bounding box center [784, 392] width 1568 height 783
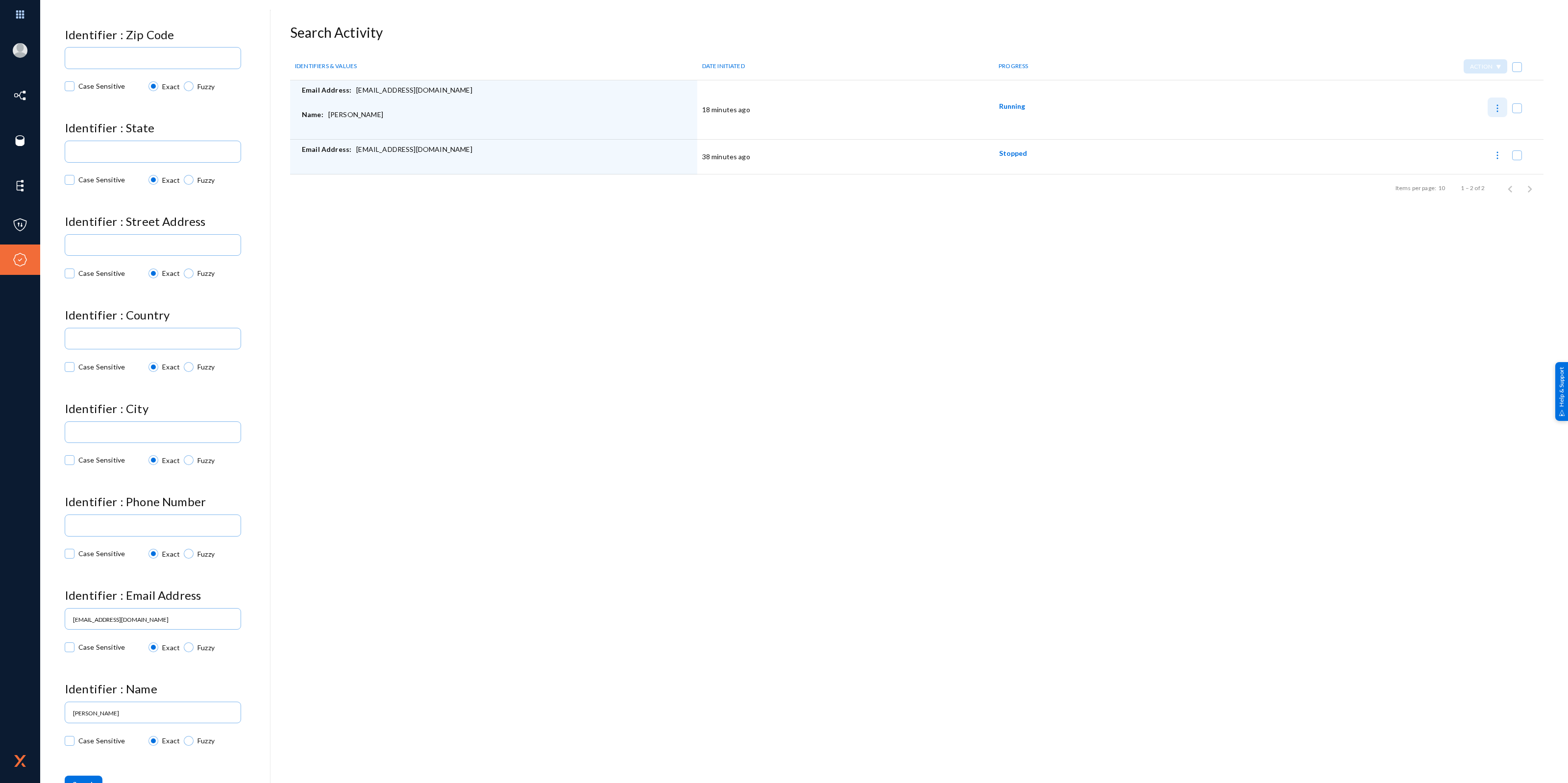
click at [1496, 109] on img at bounding box center [1497, 108] width 10 height 10
click at [1469, 153] on button "Report Progress" at bounding box center [1464, 156] width 81 height 24
checkbox input "false"
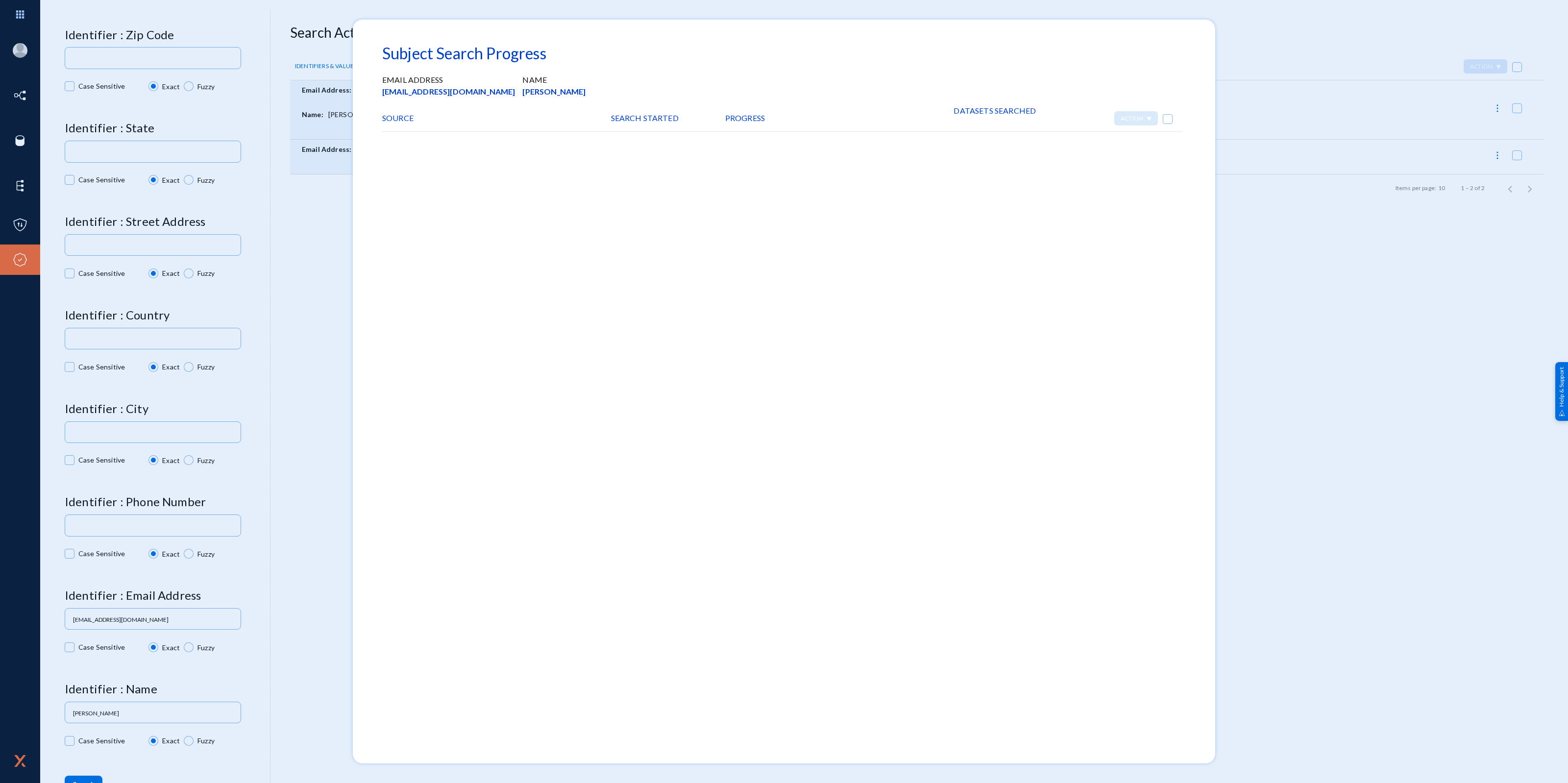
click at [1276, 216] on div at bounding box center [784, 392] width 1568 height 783
